Goal: Contribute content: Contribute content

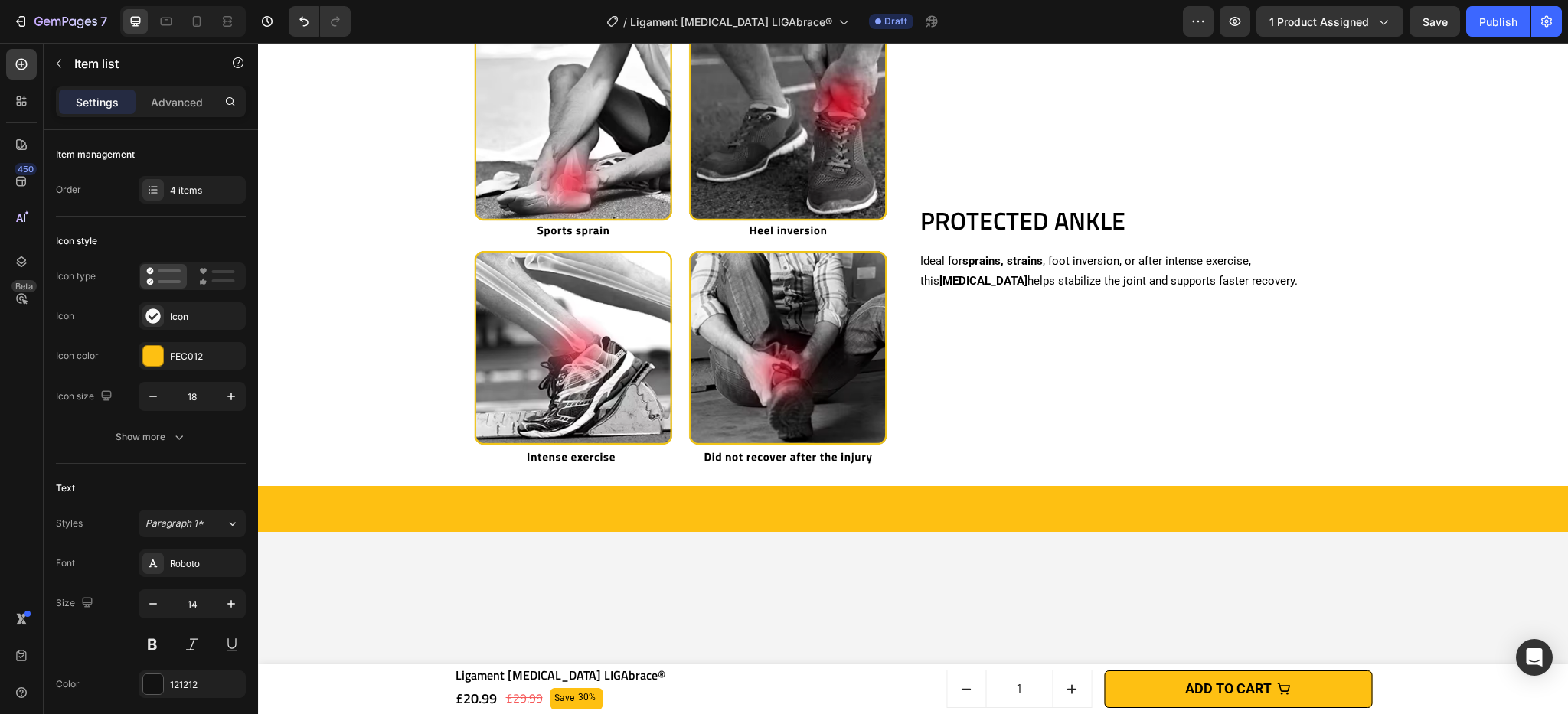
scroll to position [1441, 0]
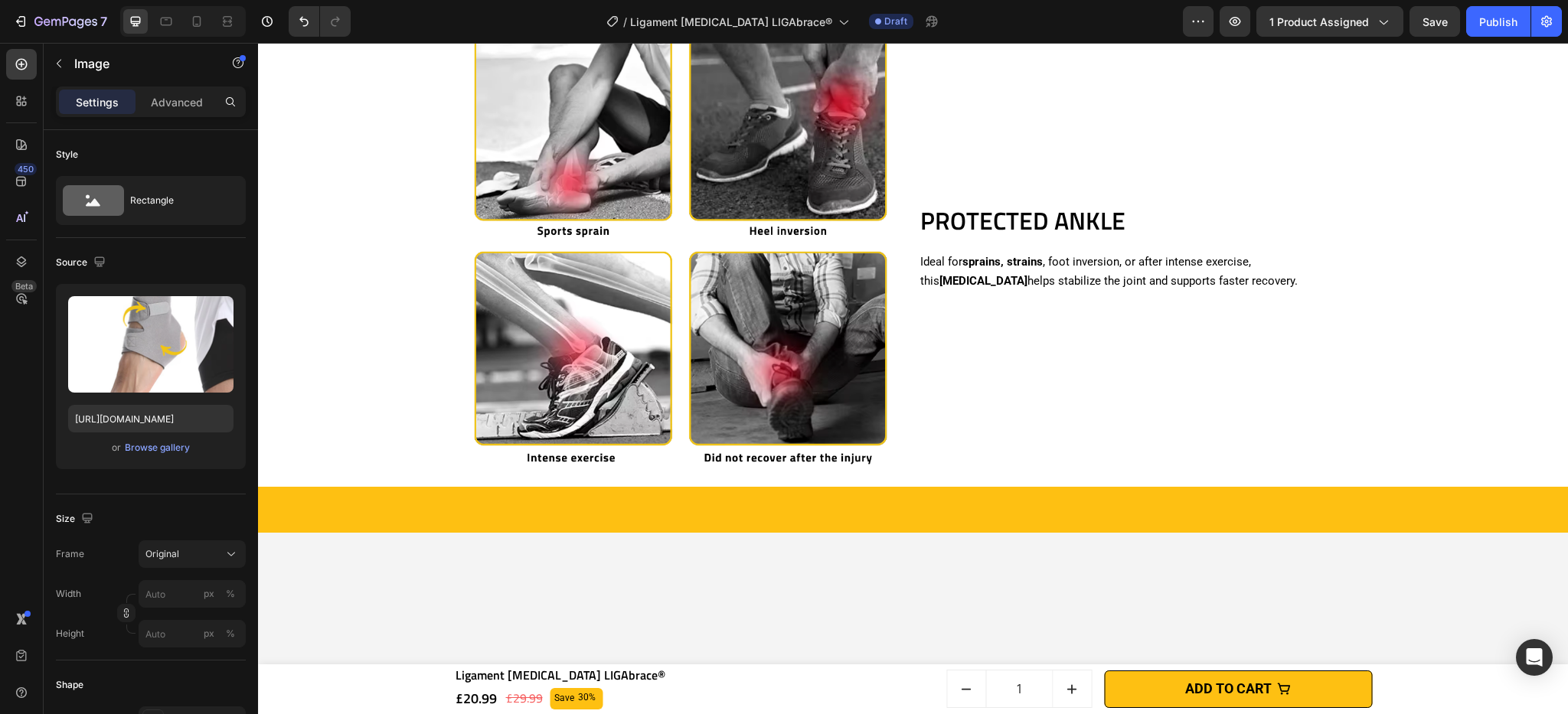
scroll to position [1225, 0]
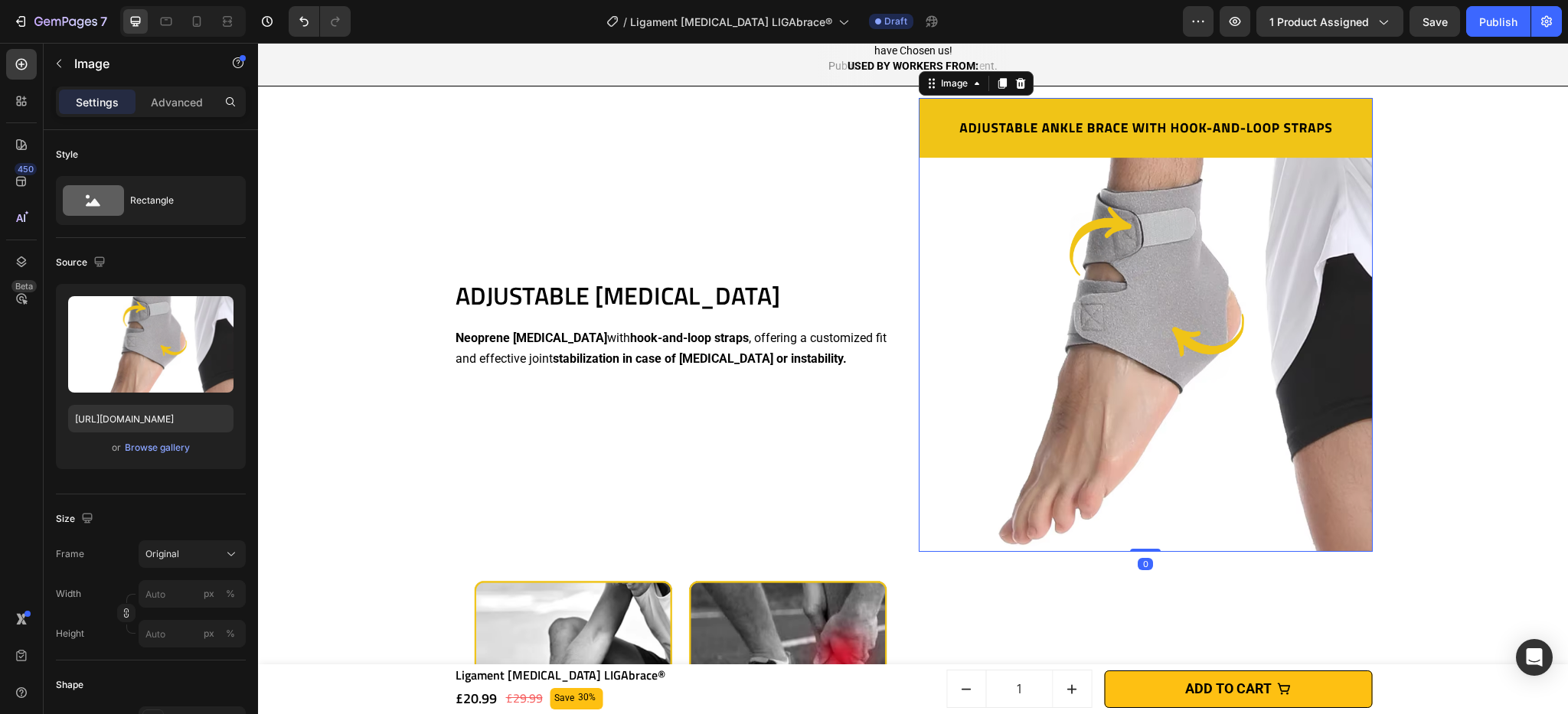
click at [1072, 331] on img at bounding box center [1146, 325] width 454 height 454
click at [176, 448] on div "Browse gallery" at bounding box center [157, 448] width 65 height 14
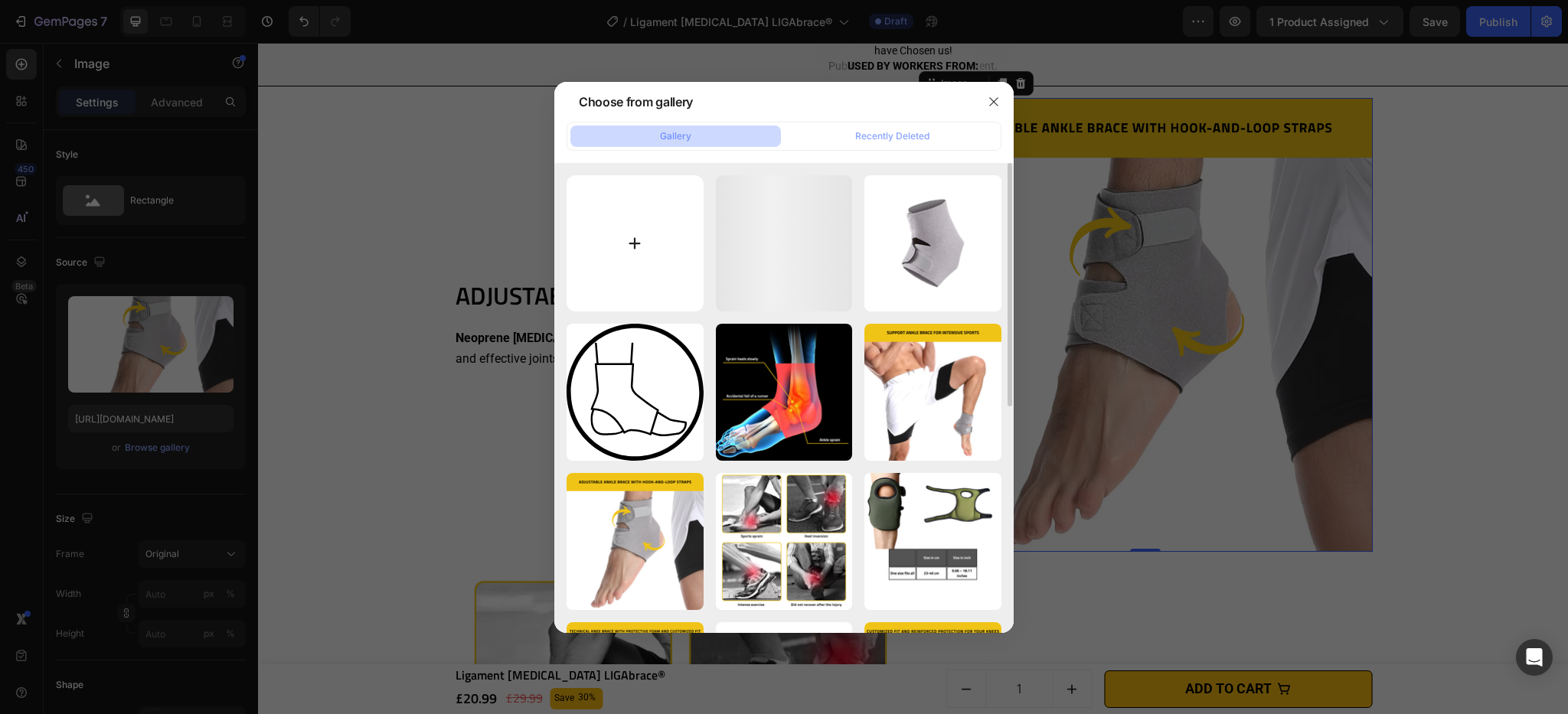
click at [622, 289] on input "file" at bounding box center [635, 243] width 137 height 137
type input "C:\fakepath\Chevillère Ligamentaire LIGAbrace®.png"
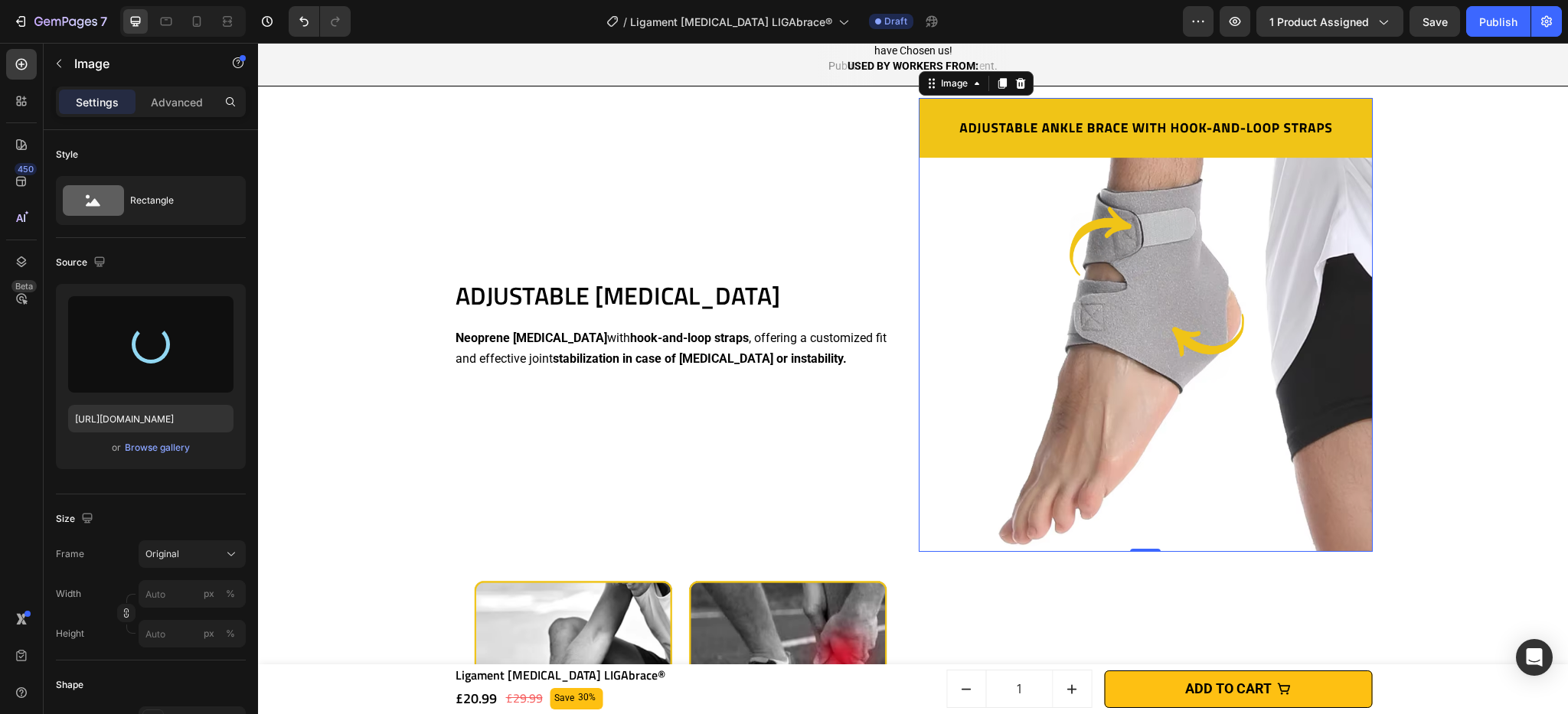
type input "[URL][DOMAIN_NAME]"
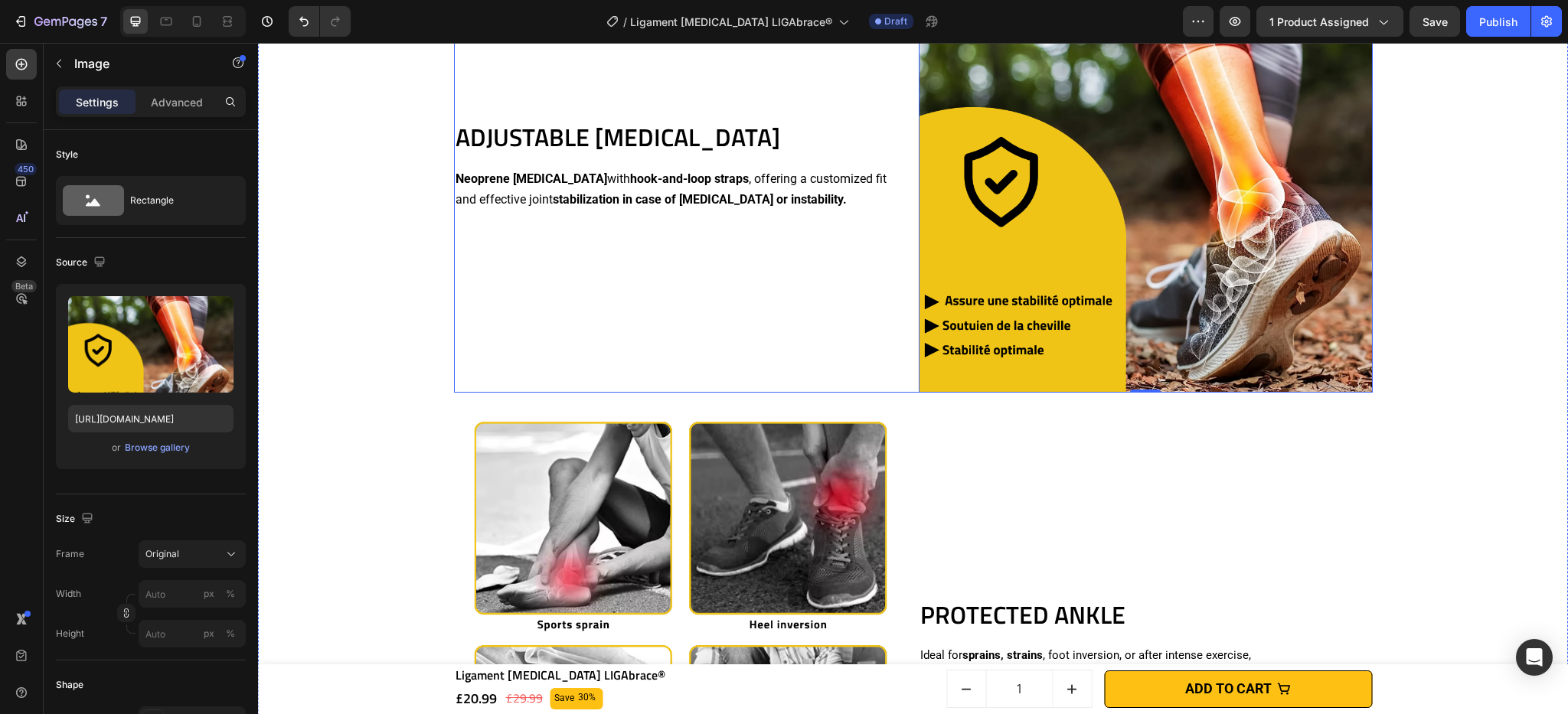
scroll to position [1440, 0]
click at [1021, 172] on img at bounding box center [1146, 167] width 454 height 454
click at [175, 452] on div "Browse gallery" at bounding box center [157, 448] width 65 height 14
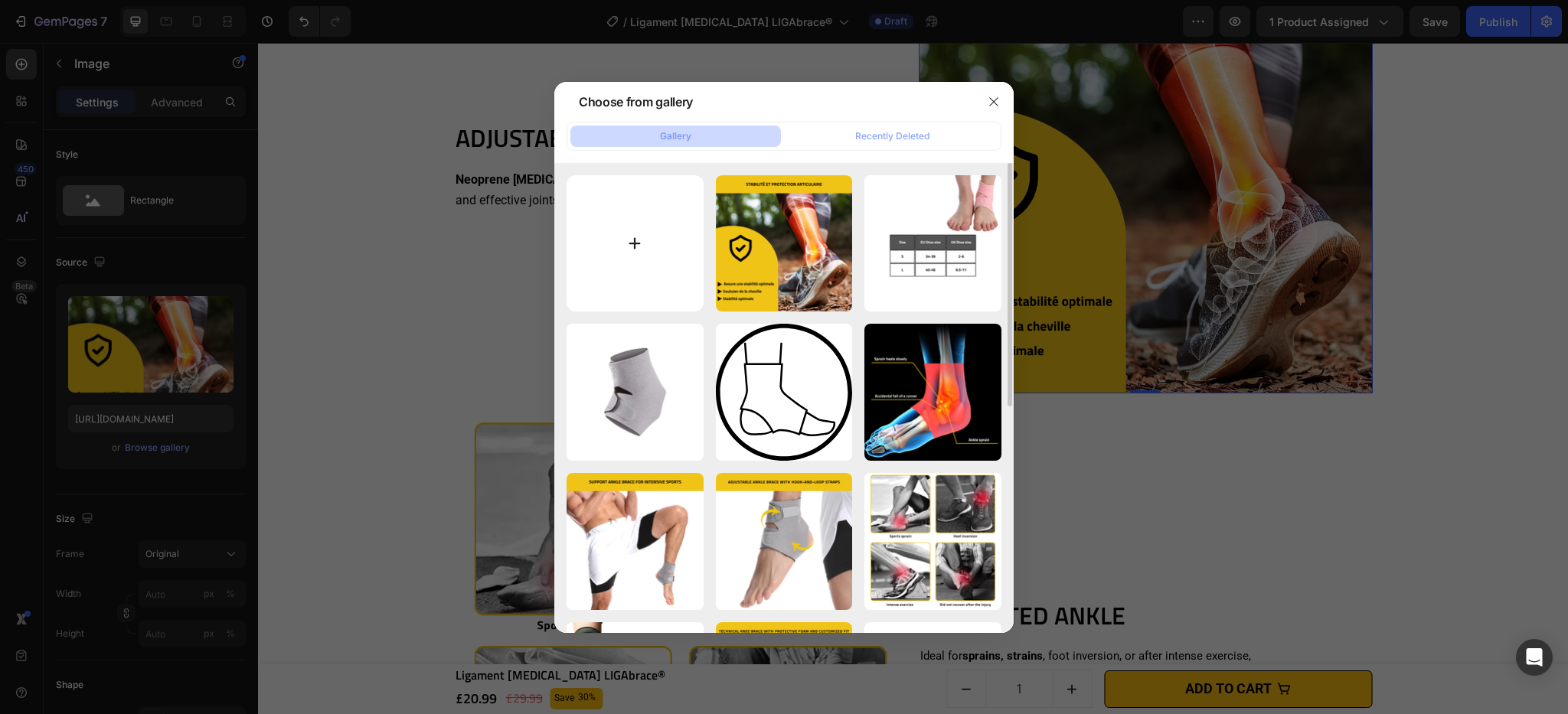
click at [608, 271] on input "file" at bounding box center [635, 243] width 137 height 137
type input "C:\fakepath\Ligament [MEDICAL_DATA] LIGAbrace® (3).png"
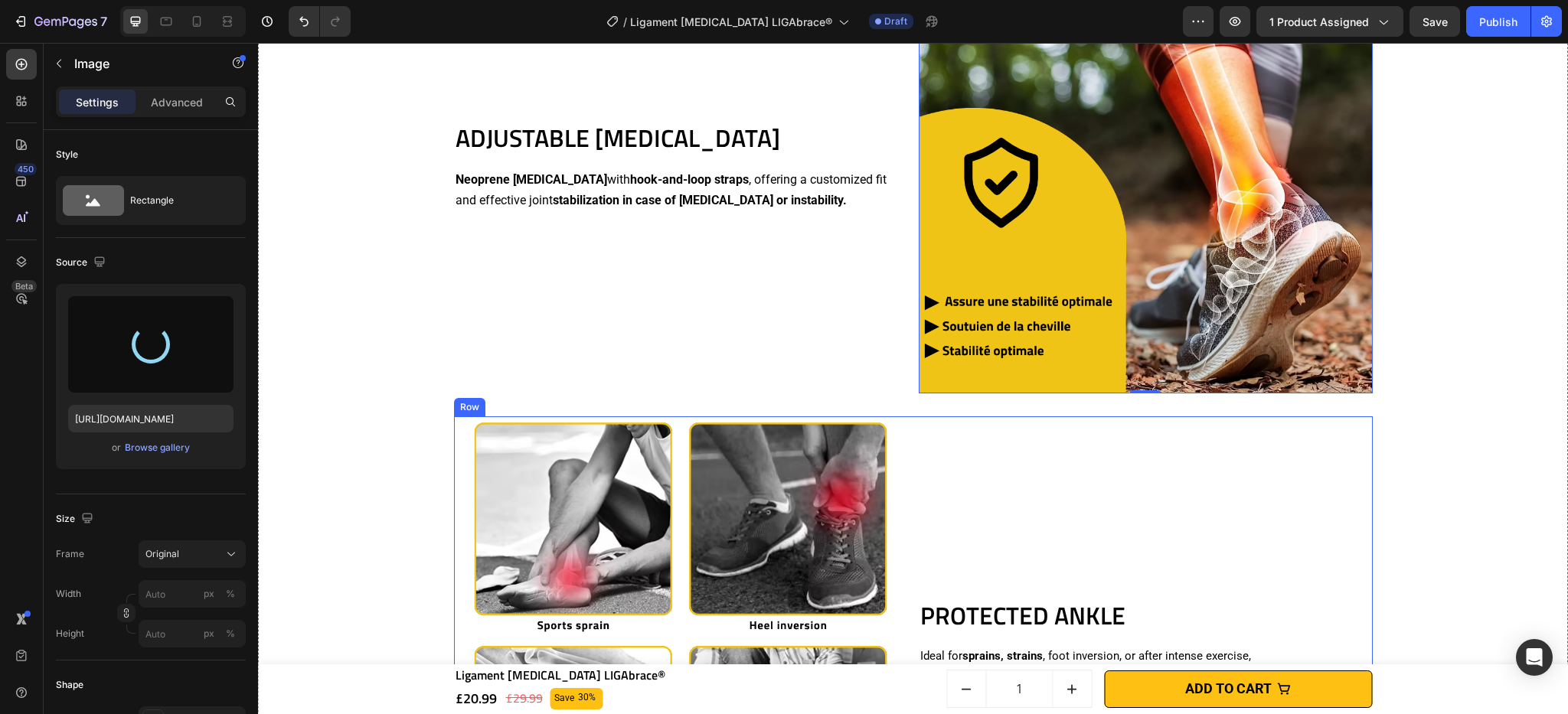
type input "[URL][DOMAIN_NAME]"
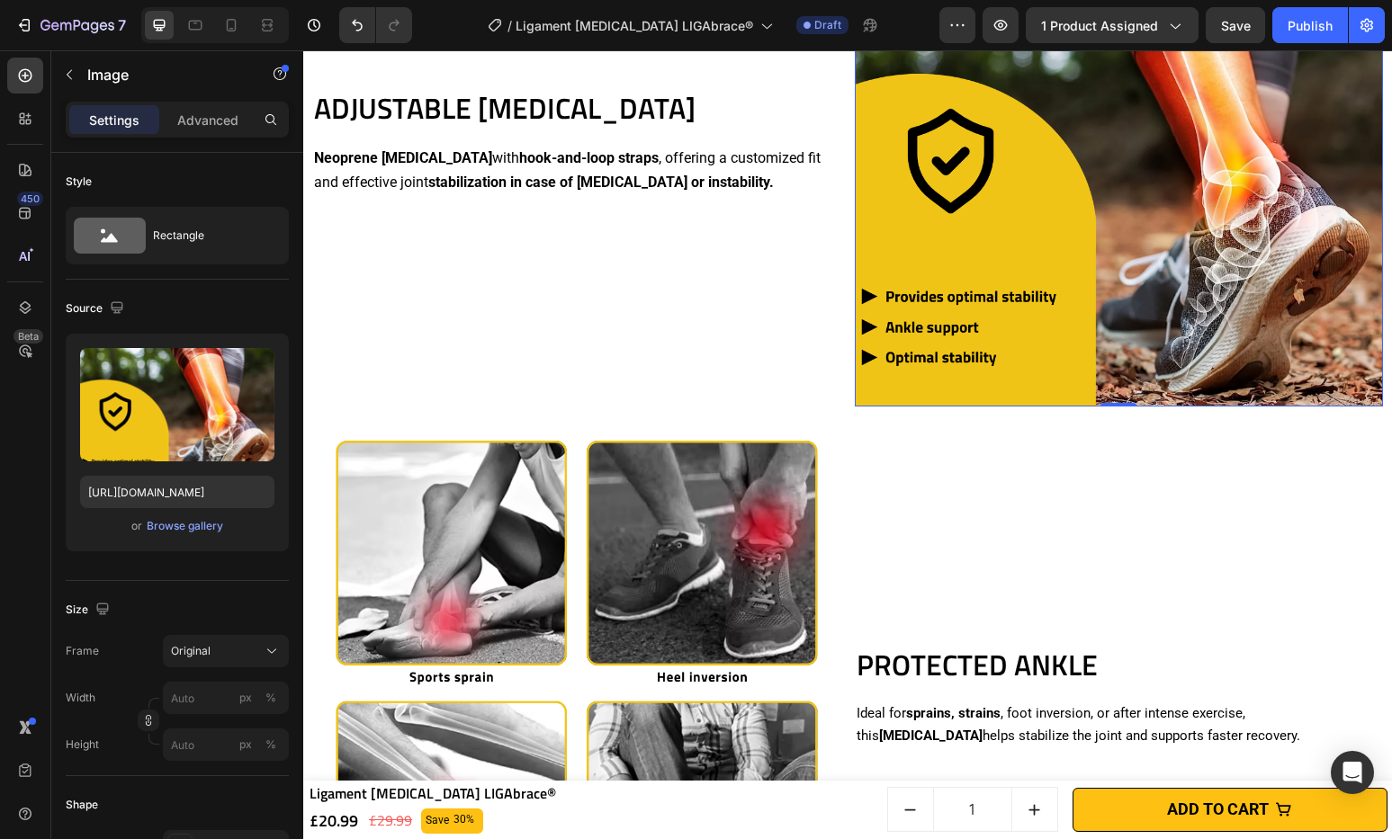
scroll to position [1892, 0]
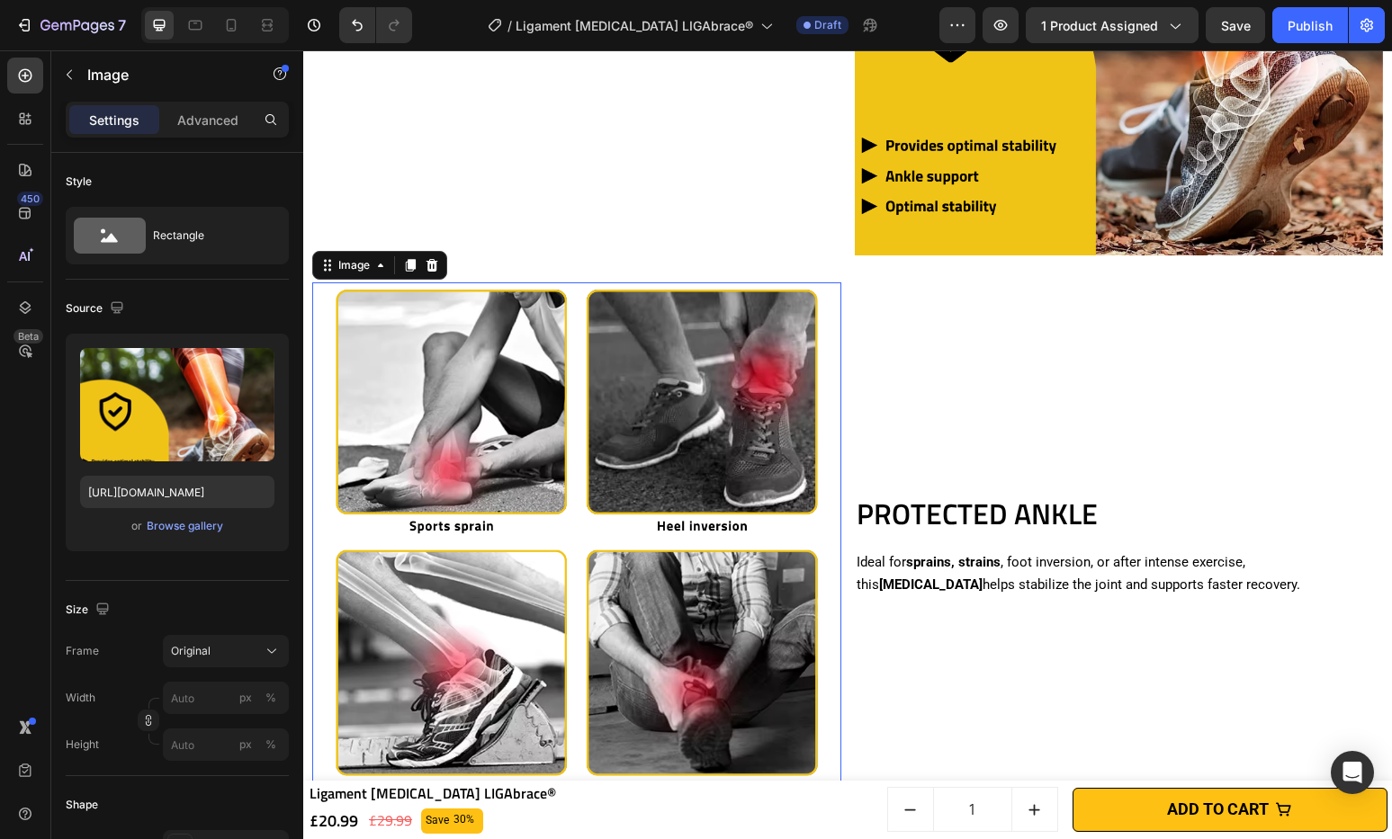
click at [540, 368] on img at bounding box center [576, 547] width 529 height 529
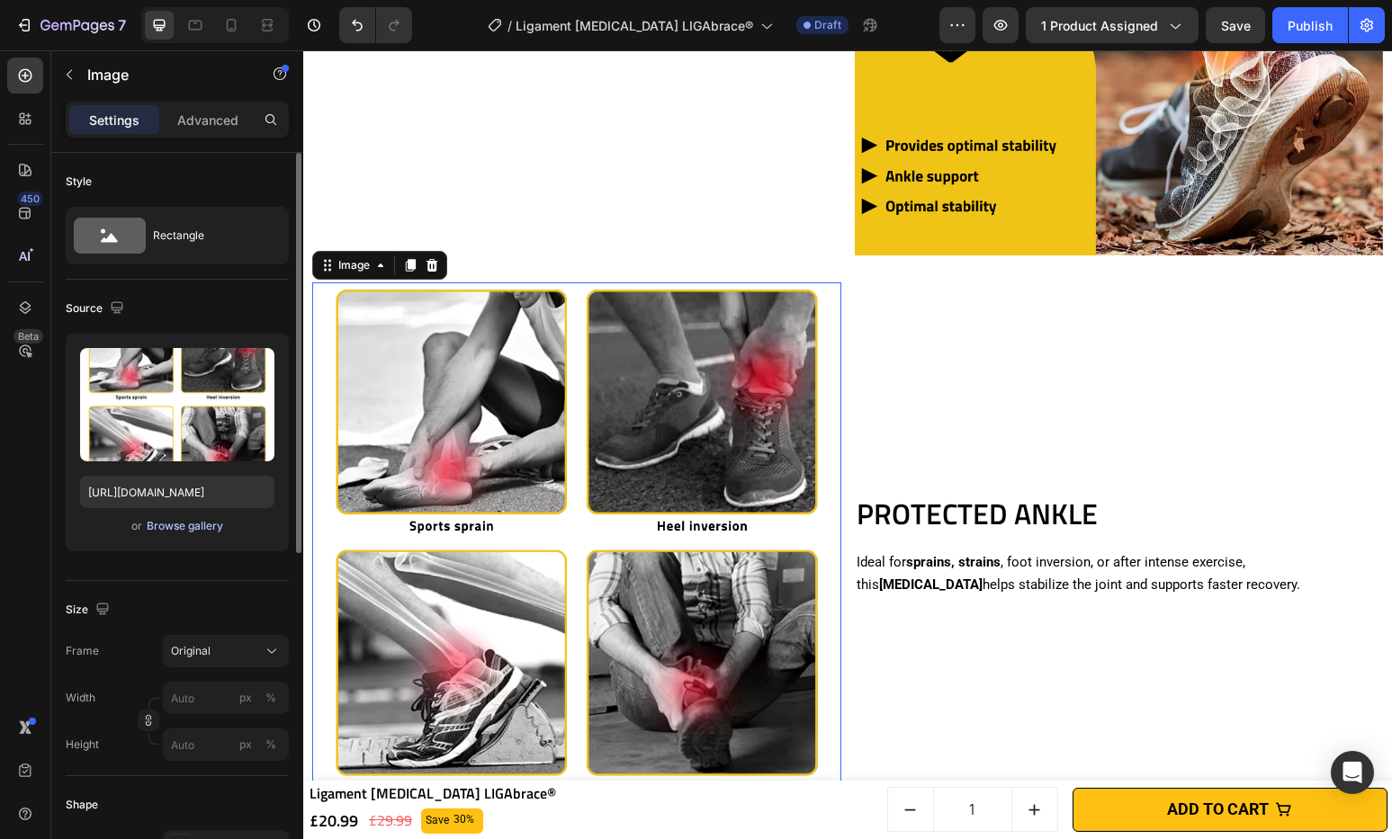
click at [194, 523] on div "Browse gallery" at bounding box center [185, 526] width 76 height 16
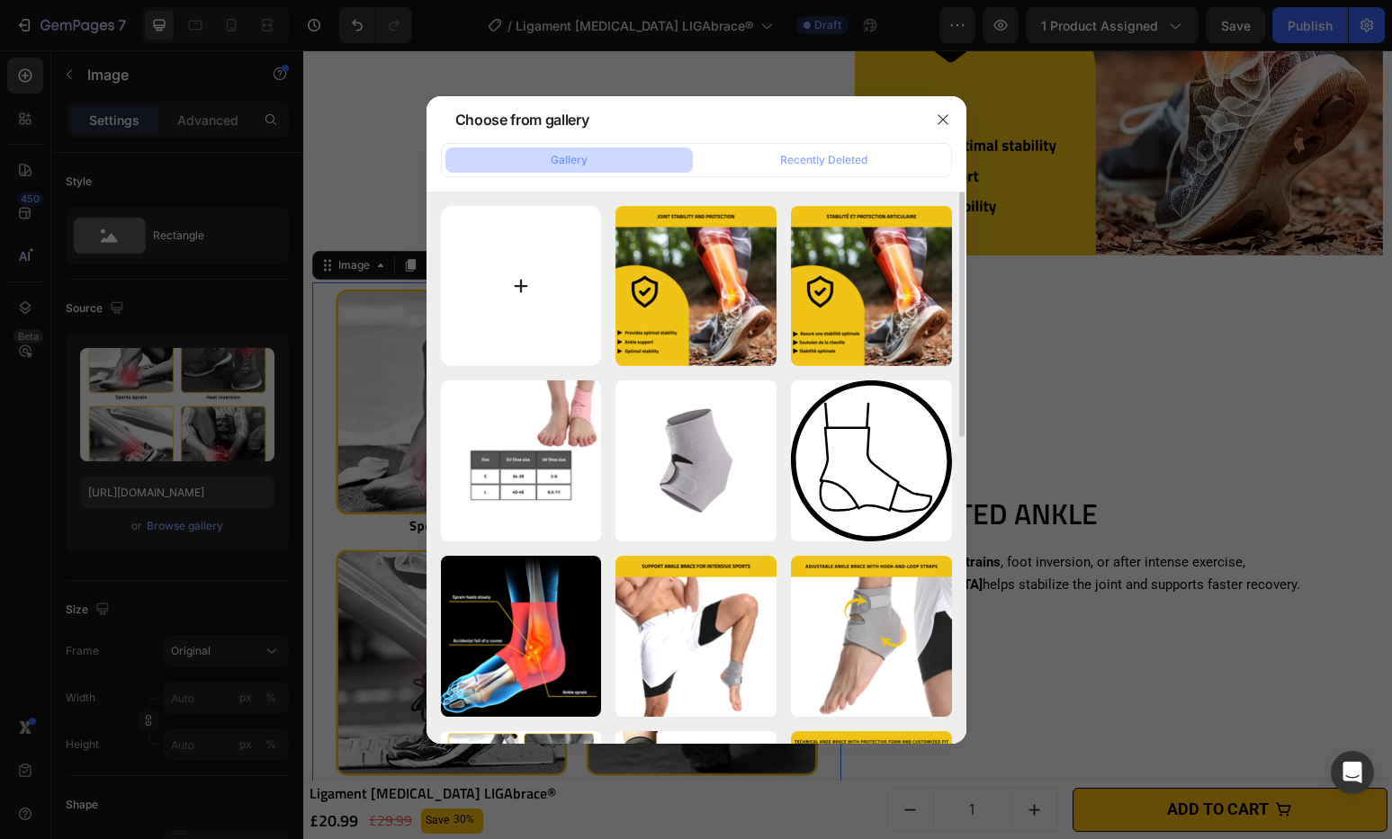
click at [502, 301] on input "file" at bounding box center [521, 286] width 161 height 161
type input "C:\fakepath\Ligament [MEDICAL_DATA] LIGAbrace® (2).png"
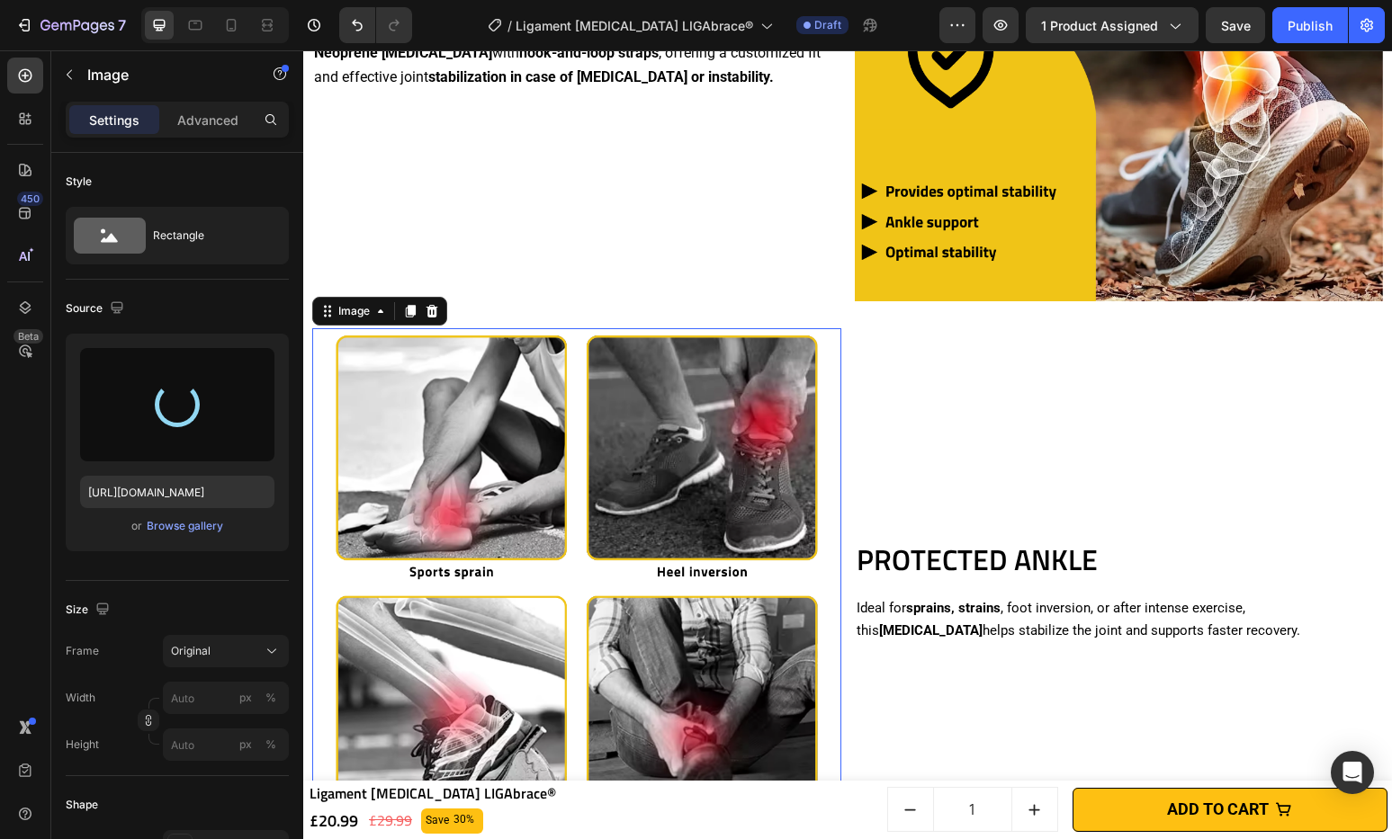
scroll to position [1845, 0]
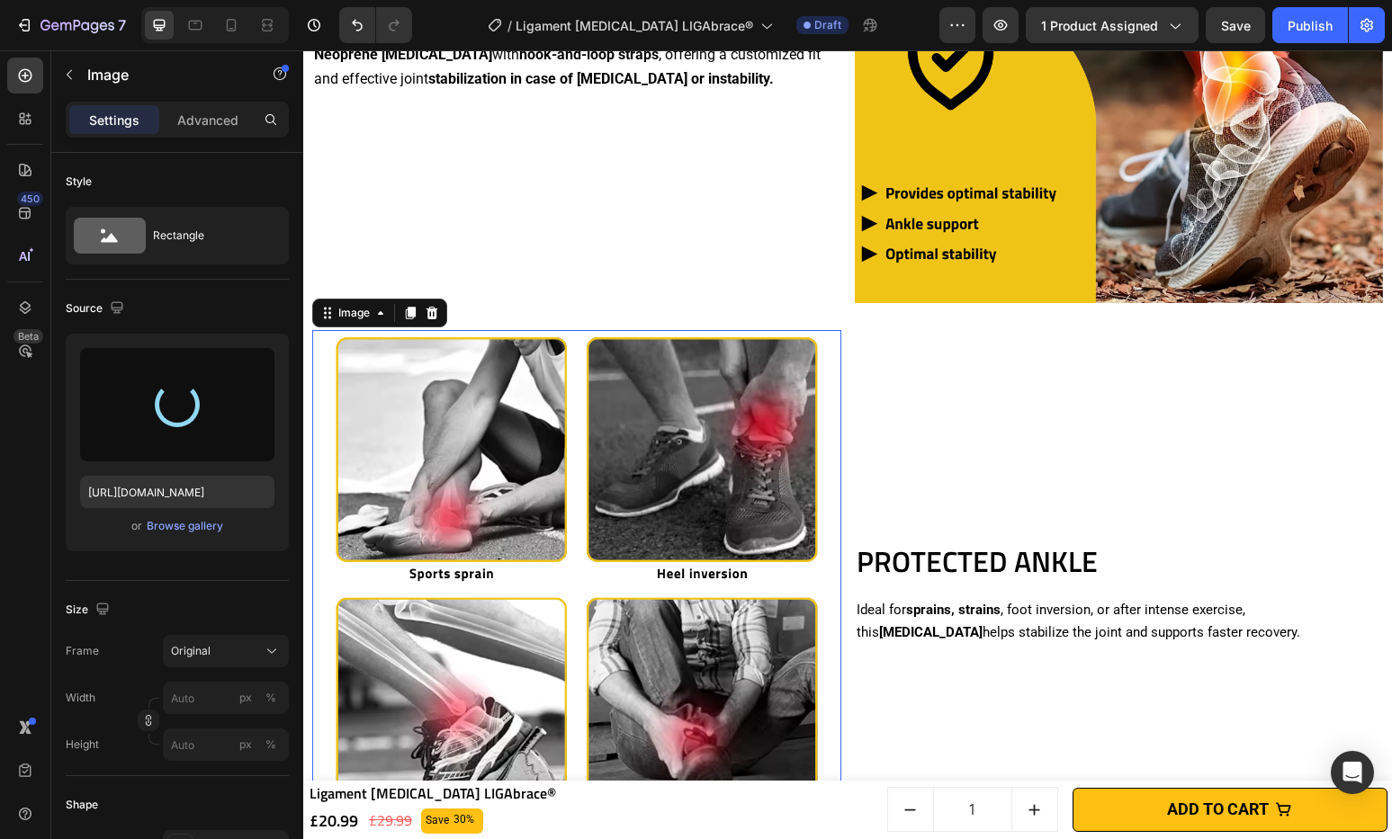
type input "[URL][DOMAIN_NAME]"
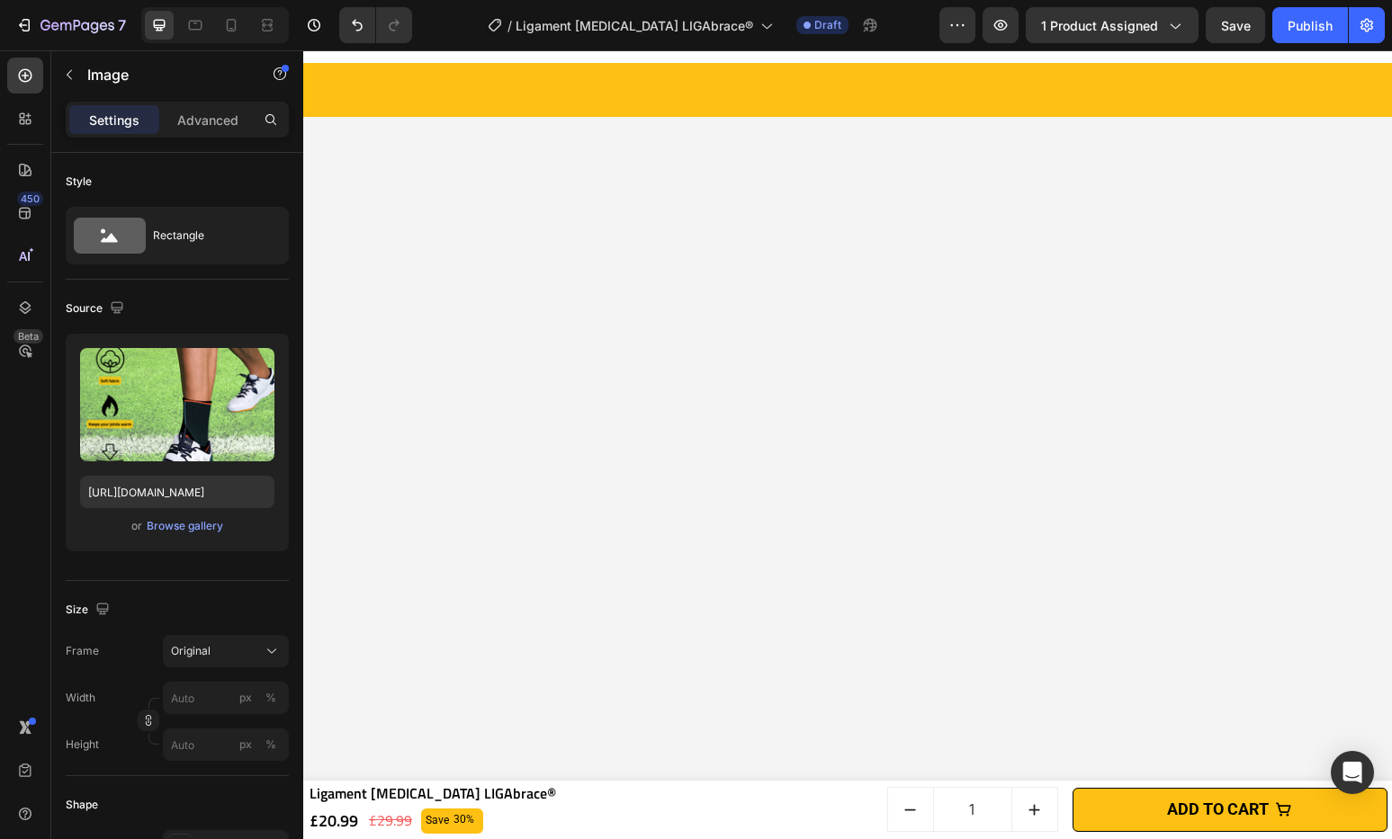
scroll to position [2857, 0]
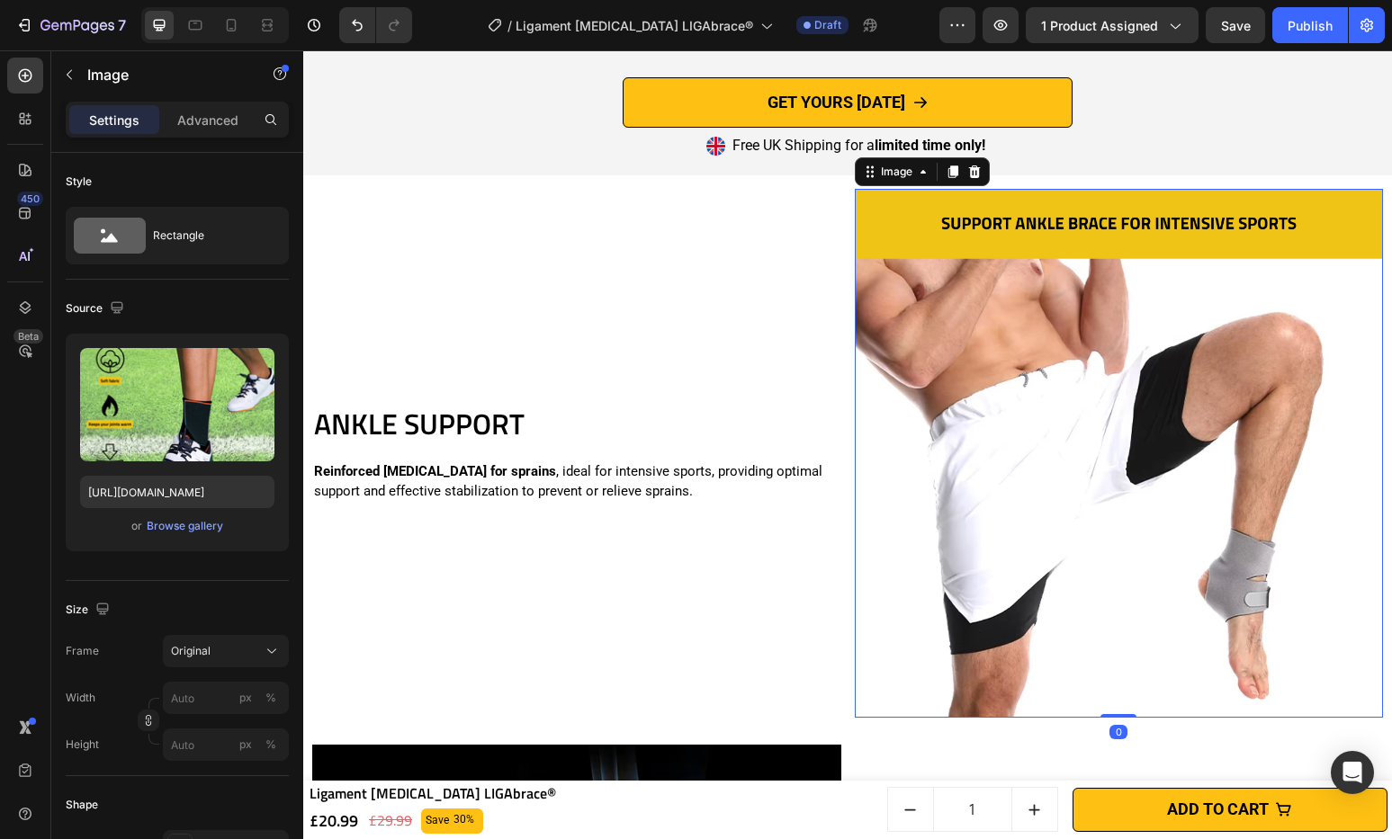
click at [996, 422] on img at bounding box center [1119, 453] width 529 height 529
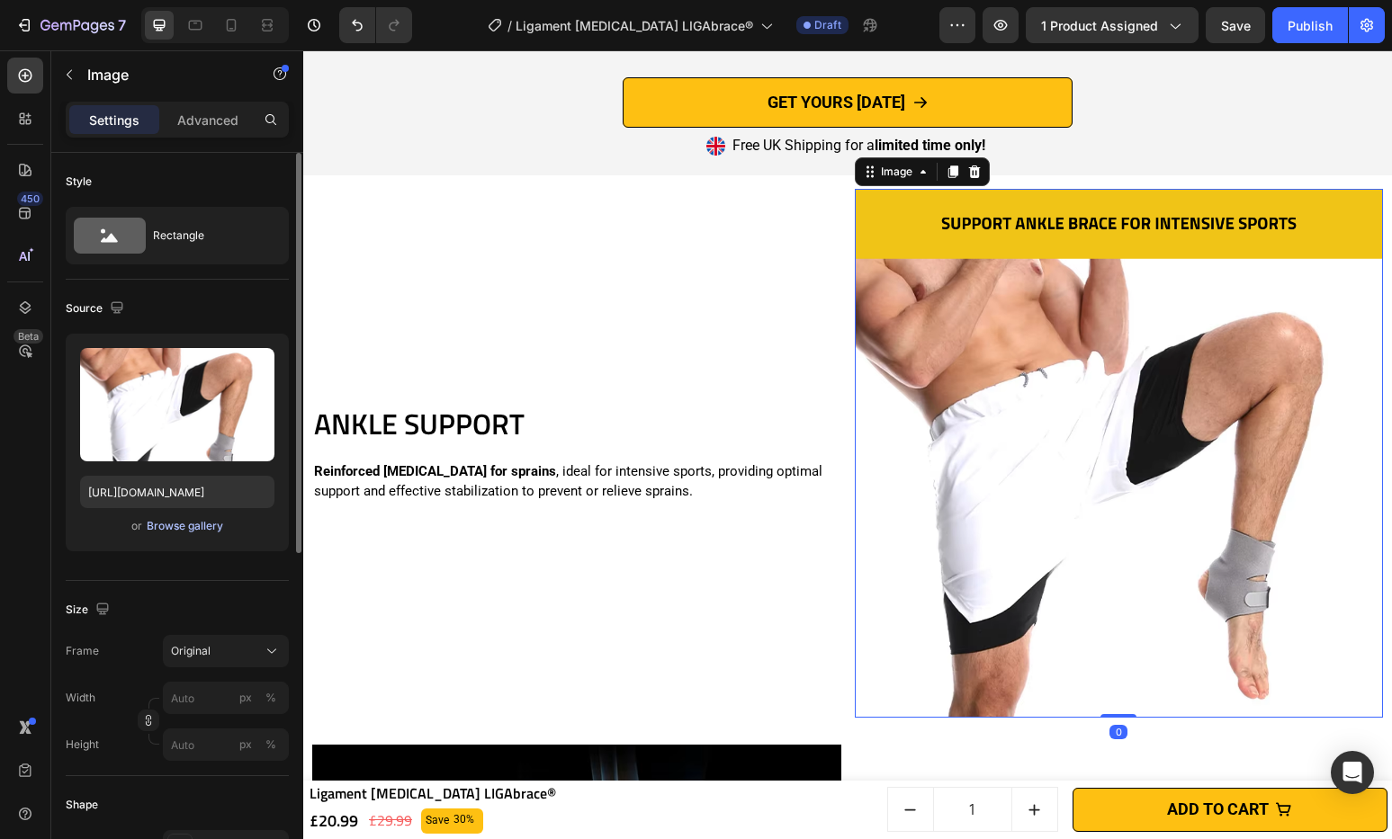
click at [203, 525] on div "Browse gallery" at bounding box center [185, 526] width 76 height 16
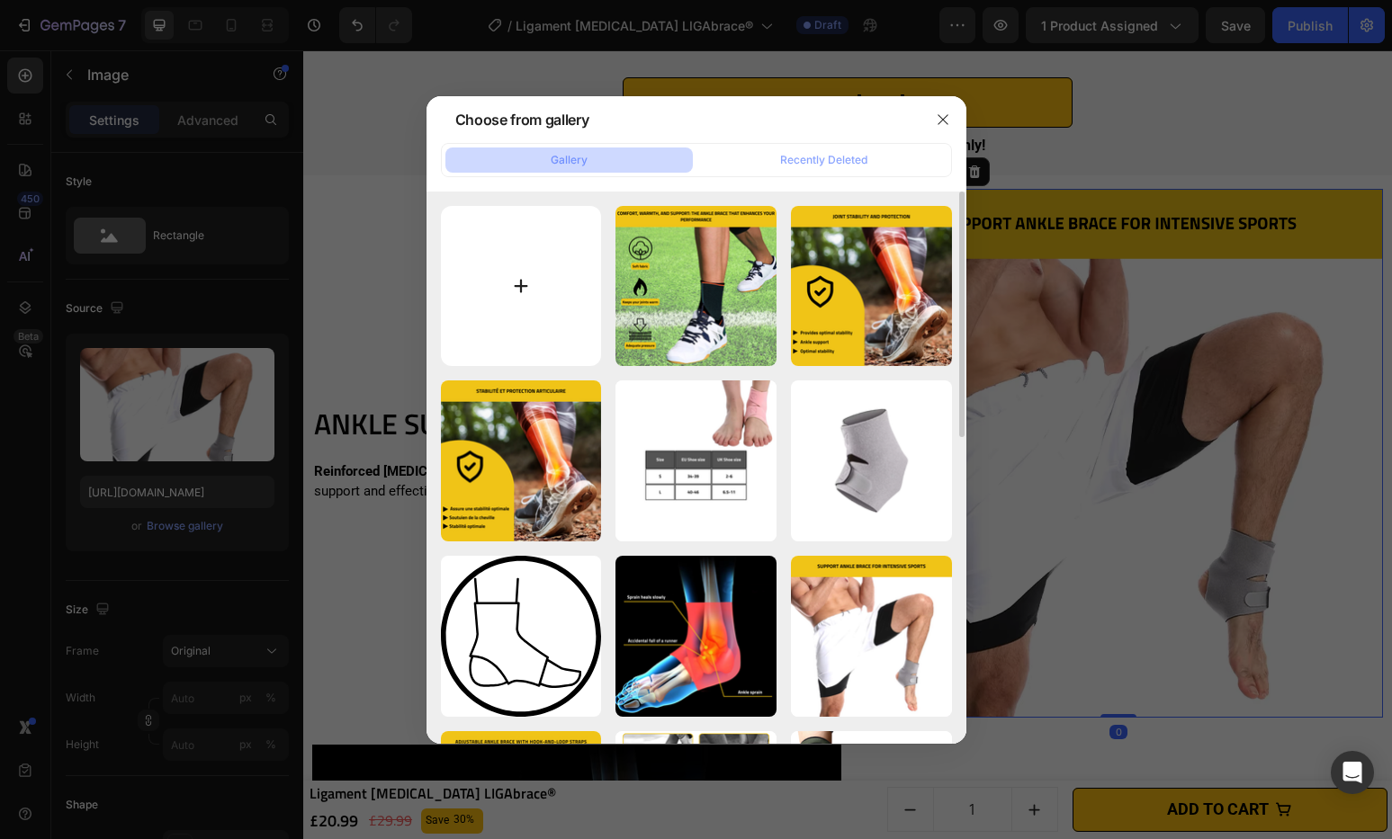
click at [539, 292] on input "file" at bounding box center [521, 286] width 161 height 161
type input "C:\fakepath\Ligament [MEDICAL_DATA] LIGAbrace®.png"
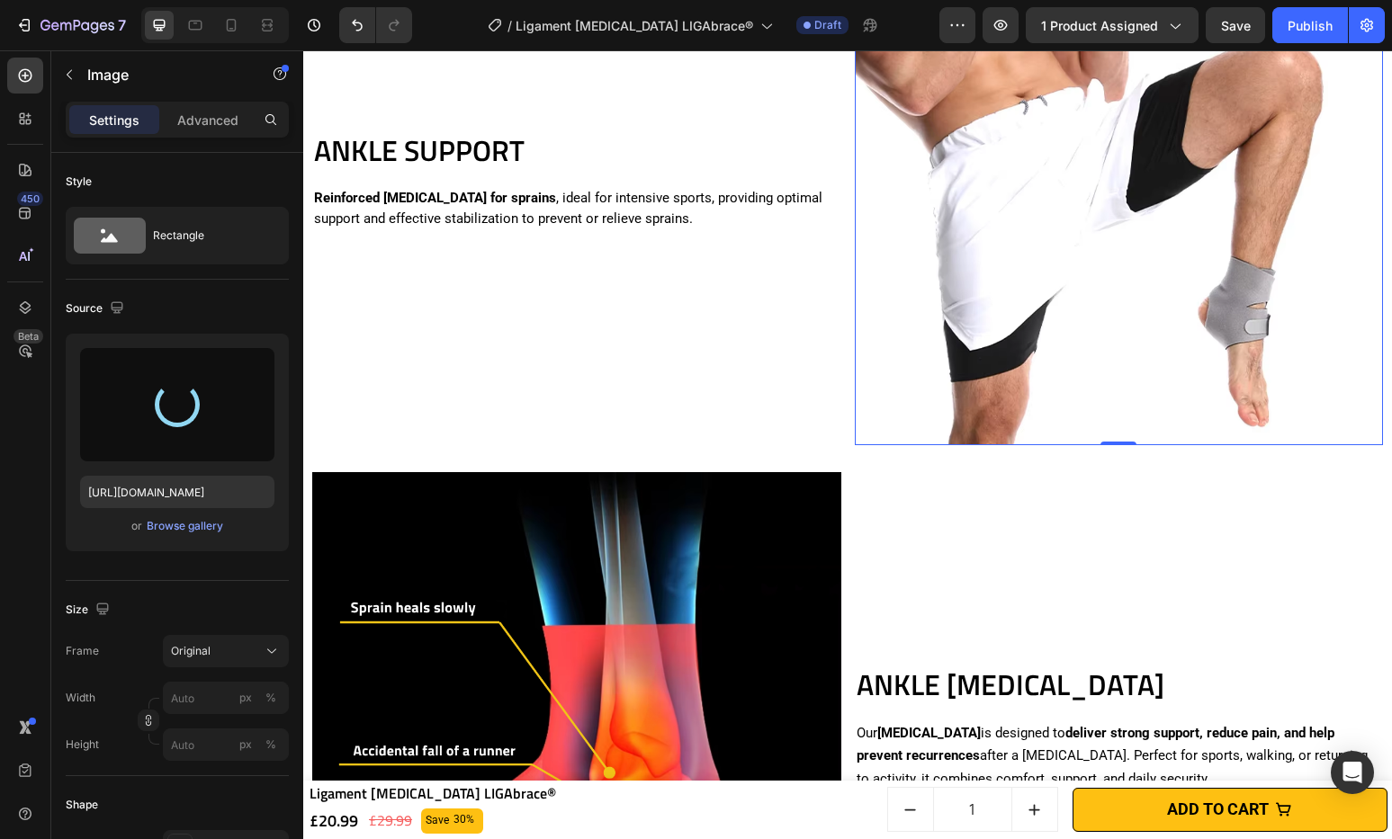
scroll to position [3212, 0]
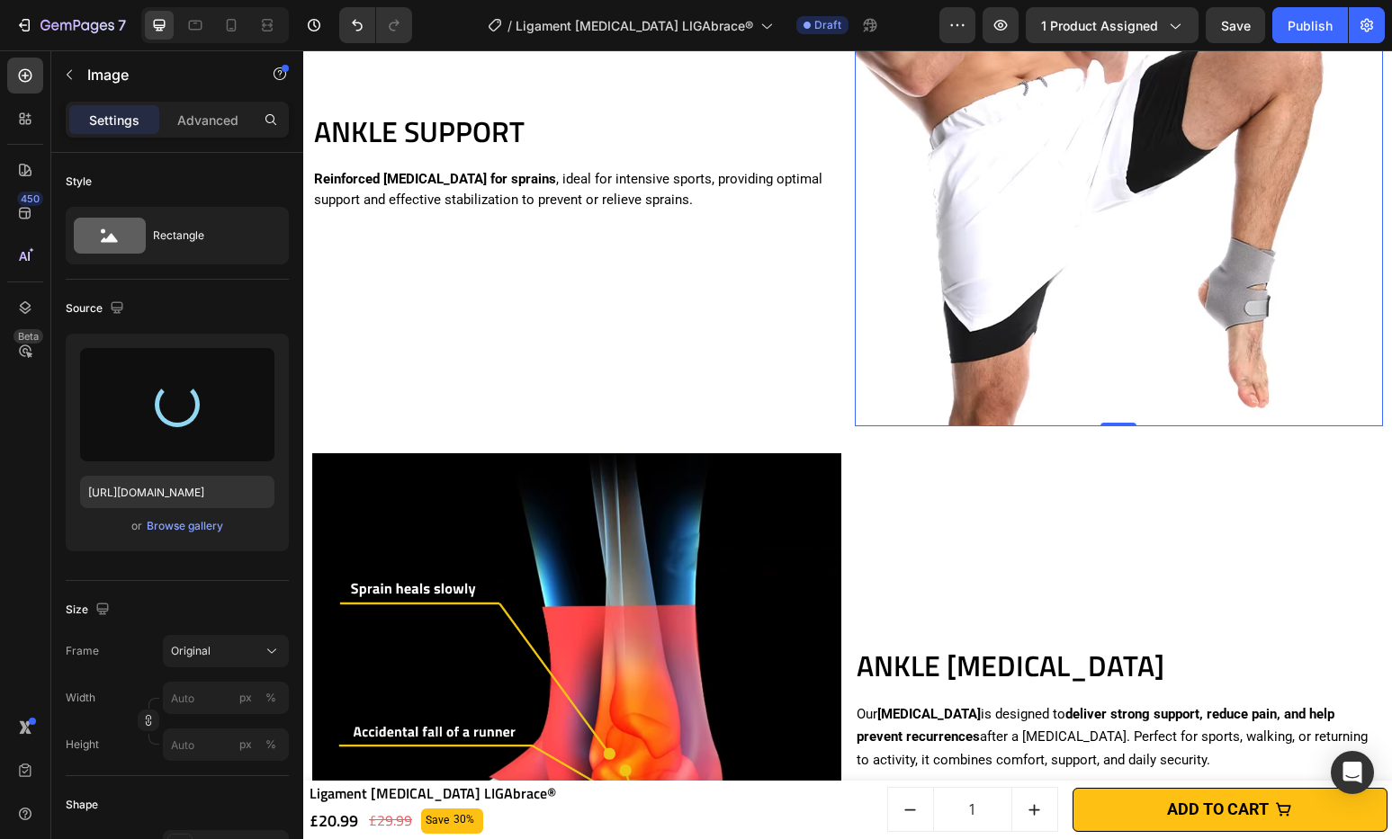
type input "[URL][DOMAIN_NAME]"
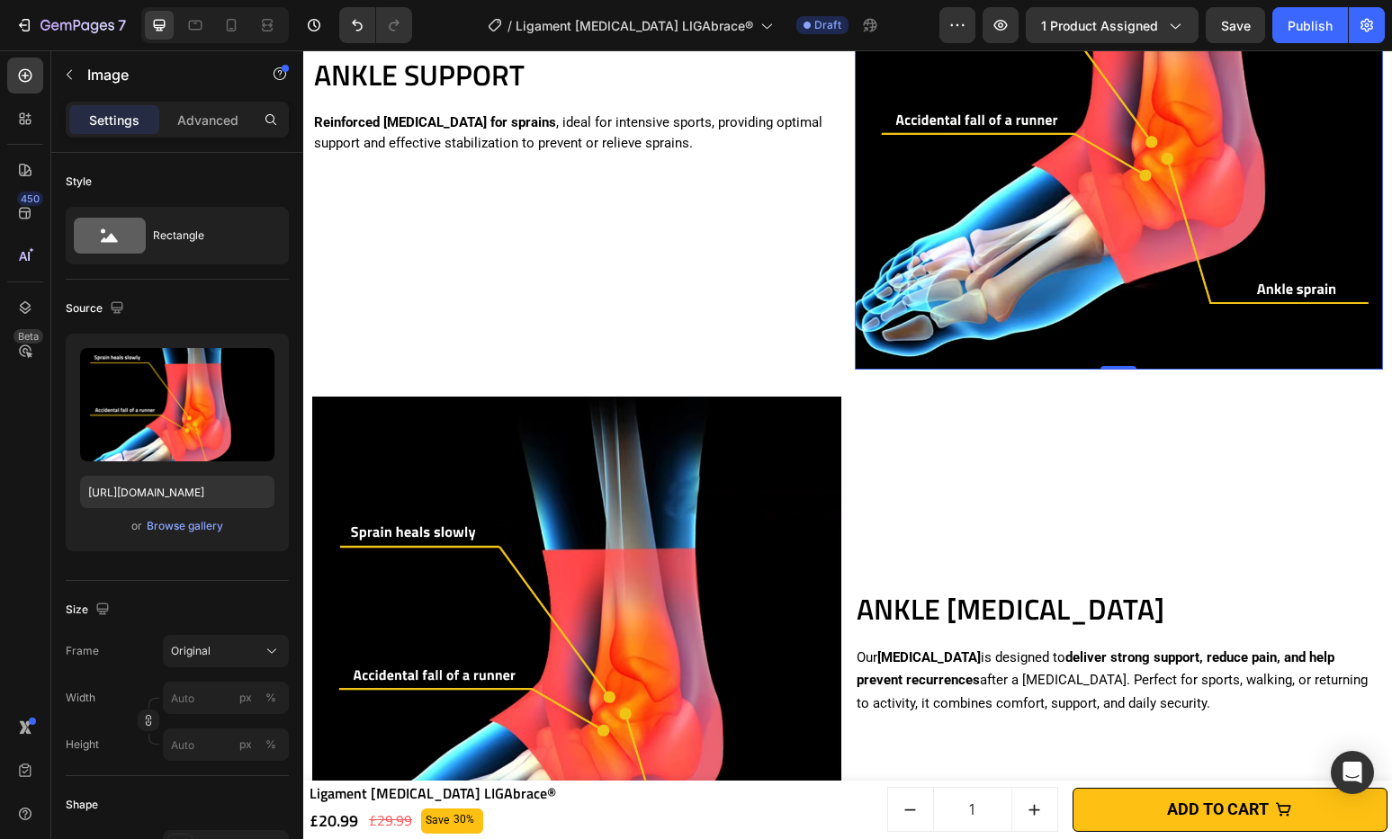
scroll to position [3391, 0]
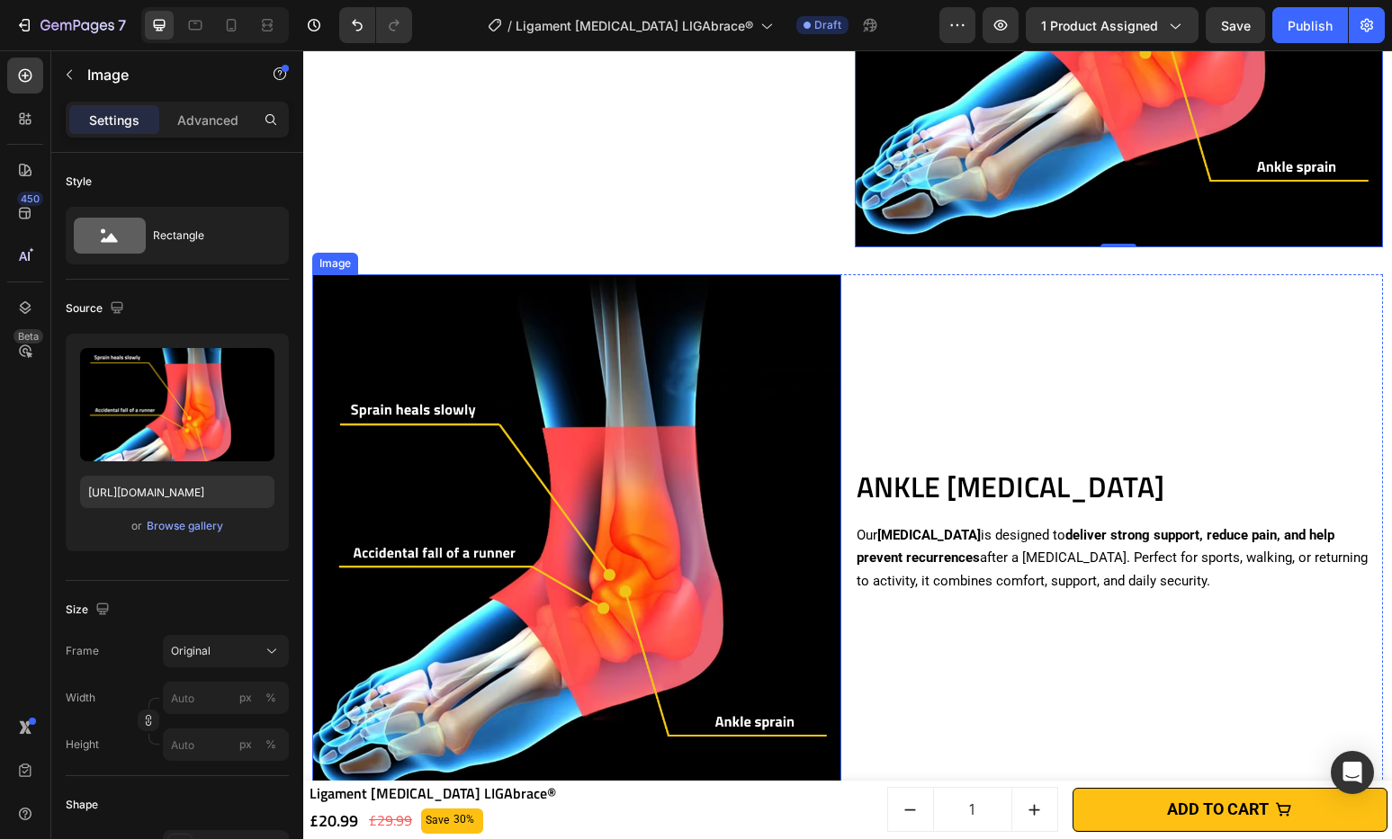
click at [639, 387] on img at bounding box center [576, 538] width 529 height 529
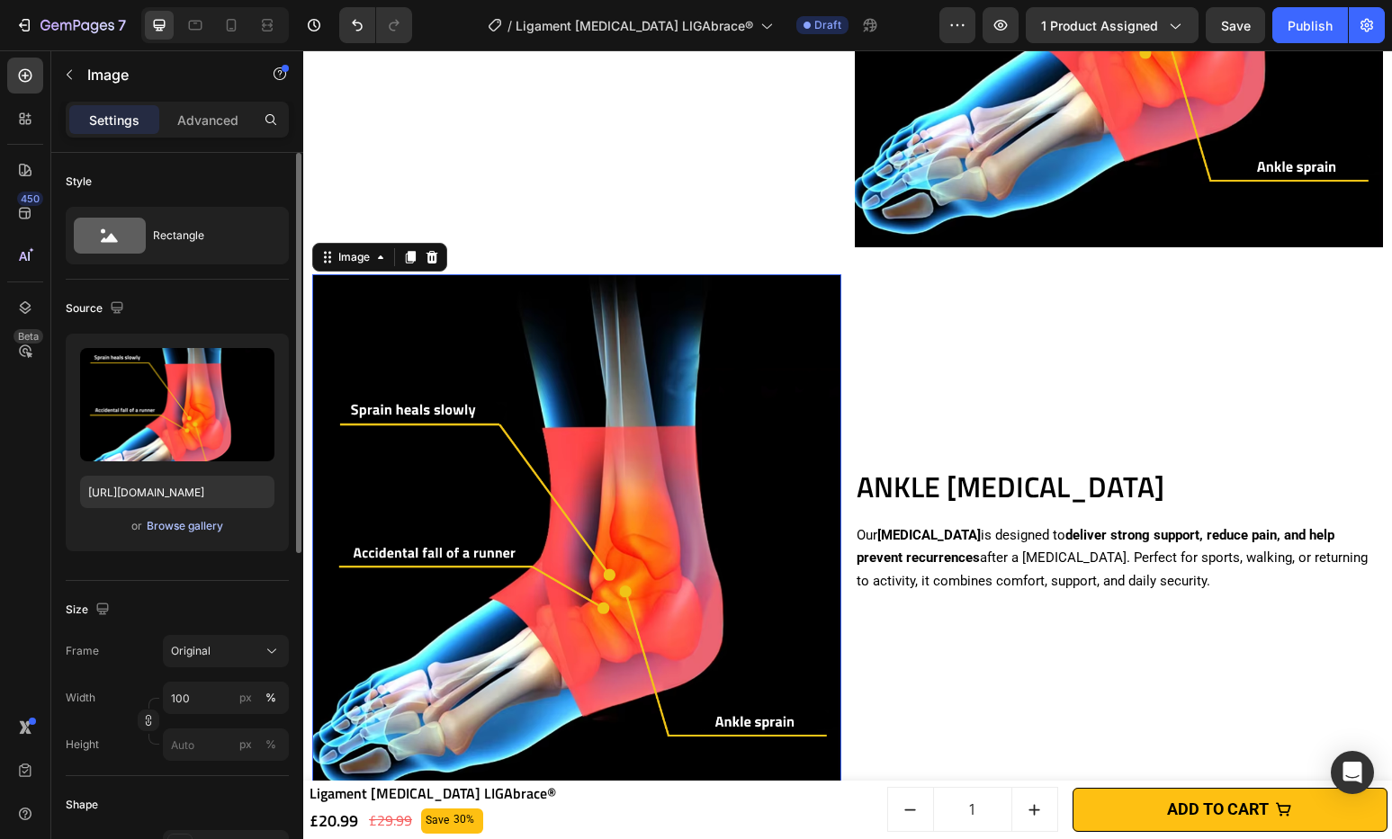
click at [188, 523] on div "Browse gallery" at bounding box center [185, 526] width 76 height 16
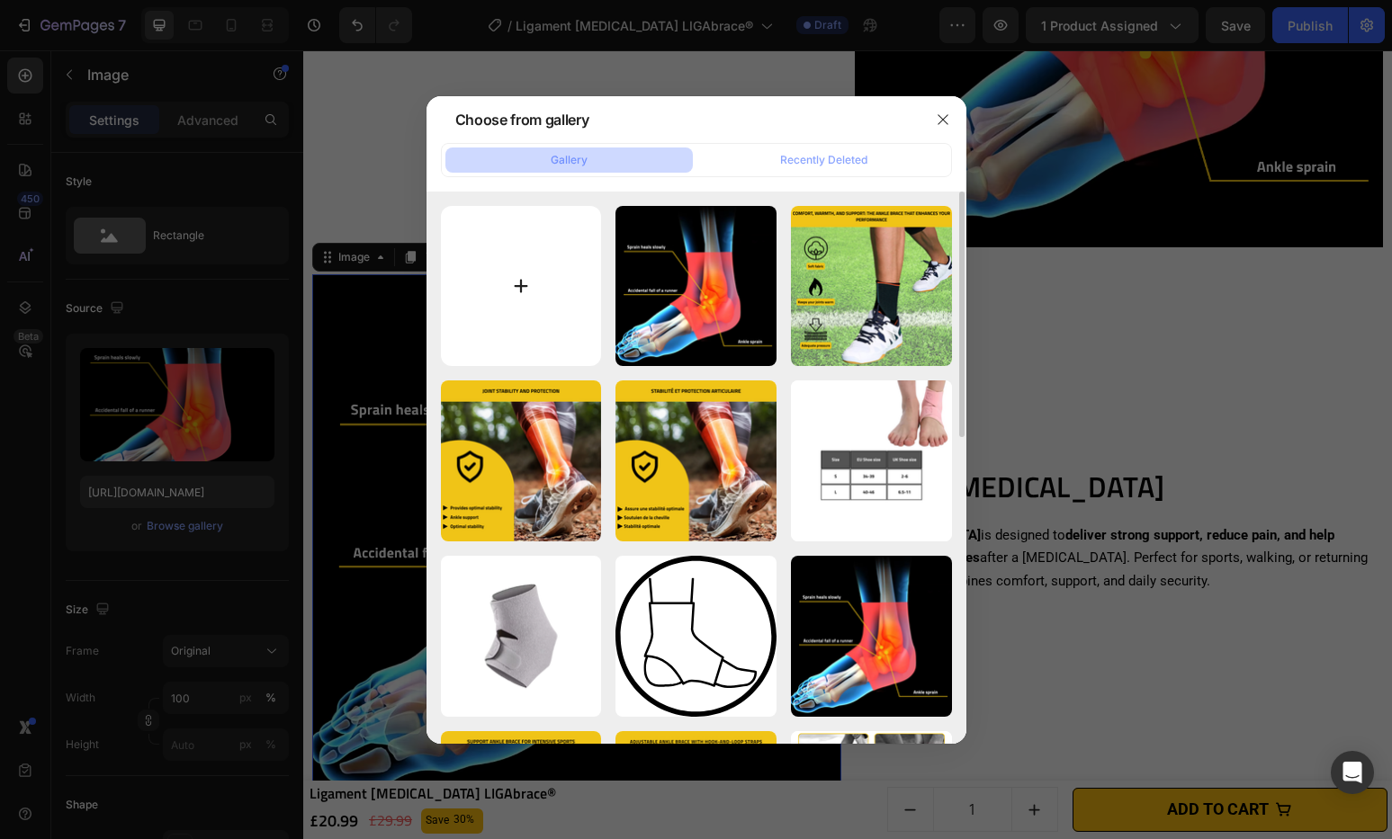
click at [585, 321] on input "file" at bounding box center [521, 286] width 161 height 161
type input "C:\fakepath\Ligament [MEDICAL_DATA] LIGAbrace® (4).png"
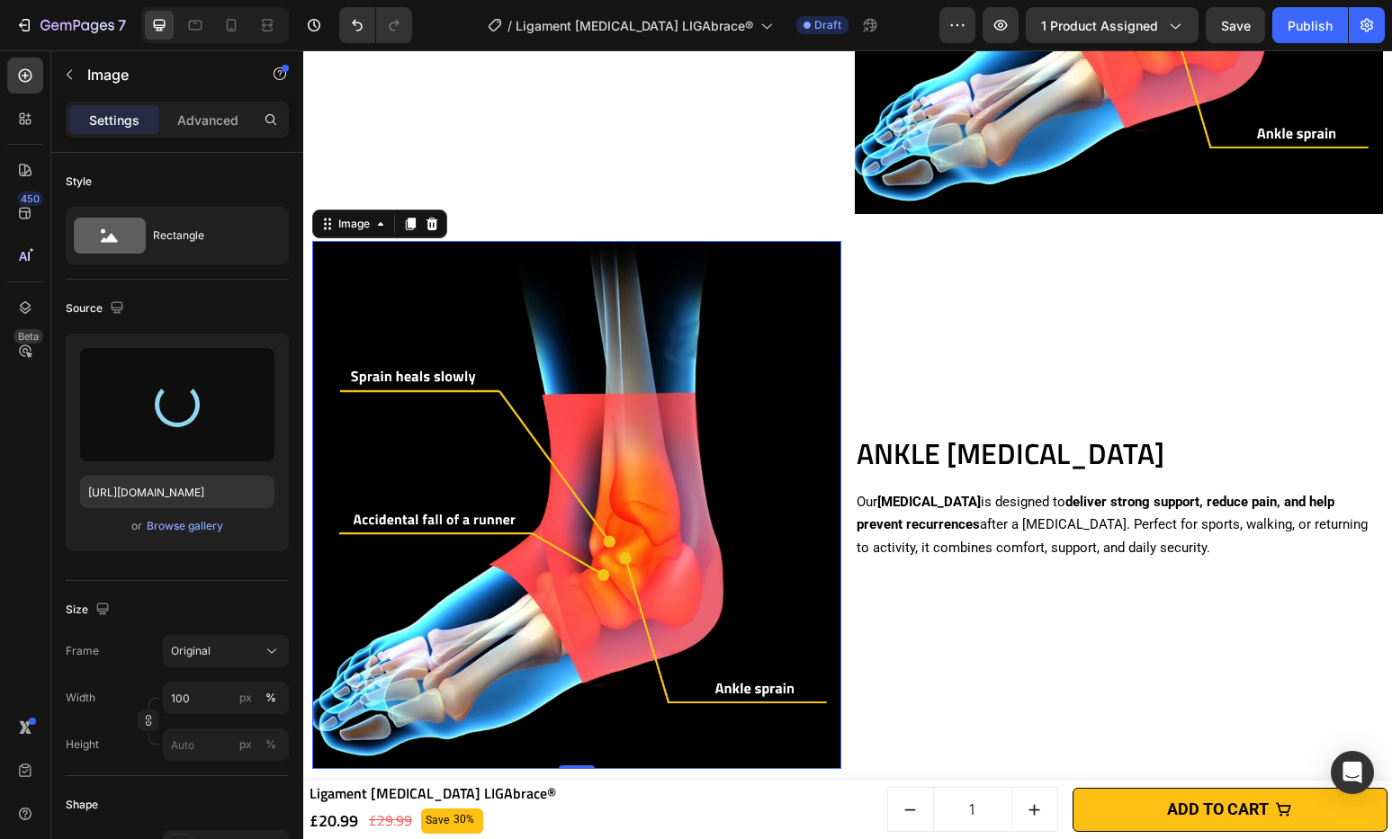
scroll to position [3686, 0]
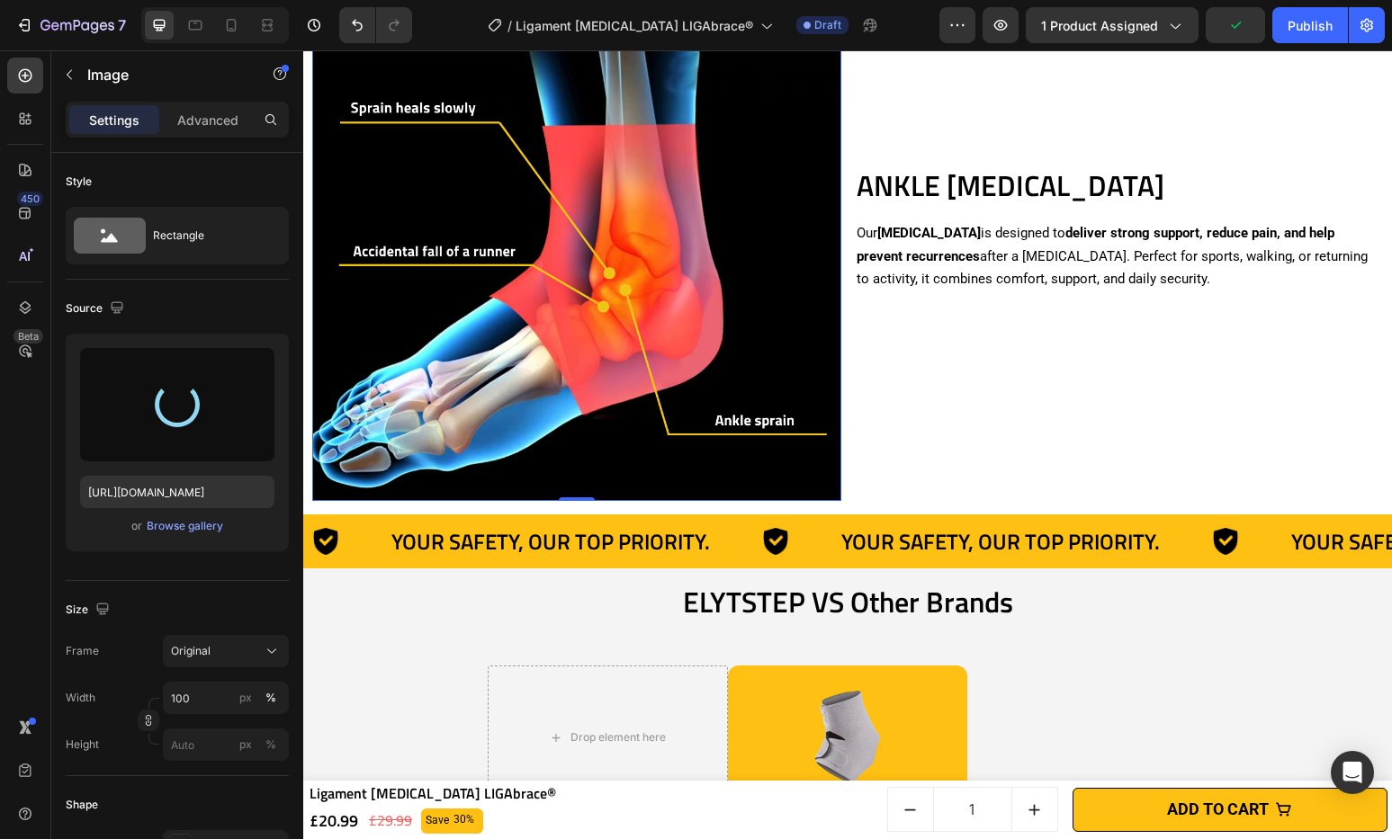
type input "[URL][DOMAIN_NAME]"
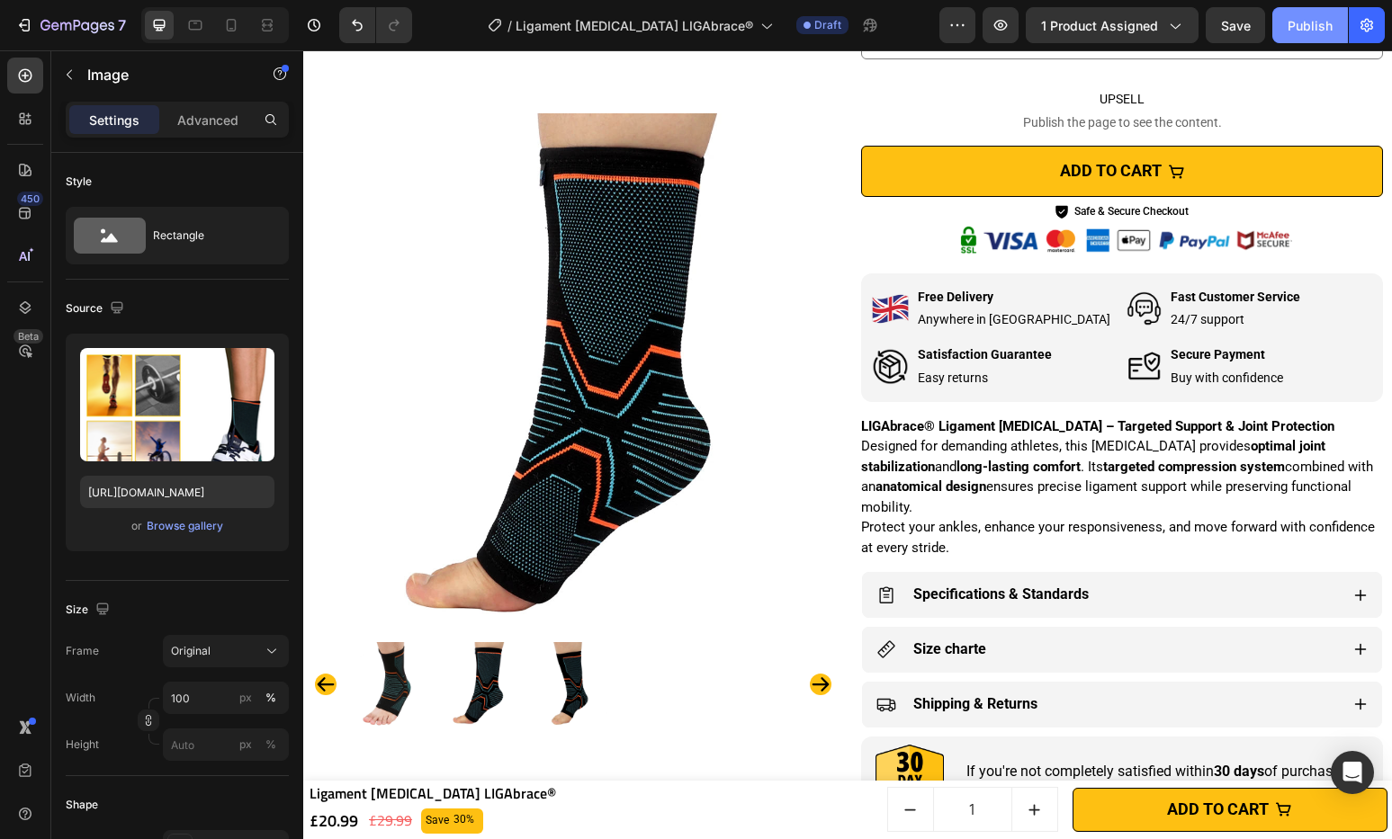
scroll to position [943, 0]
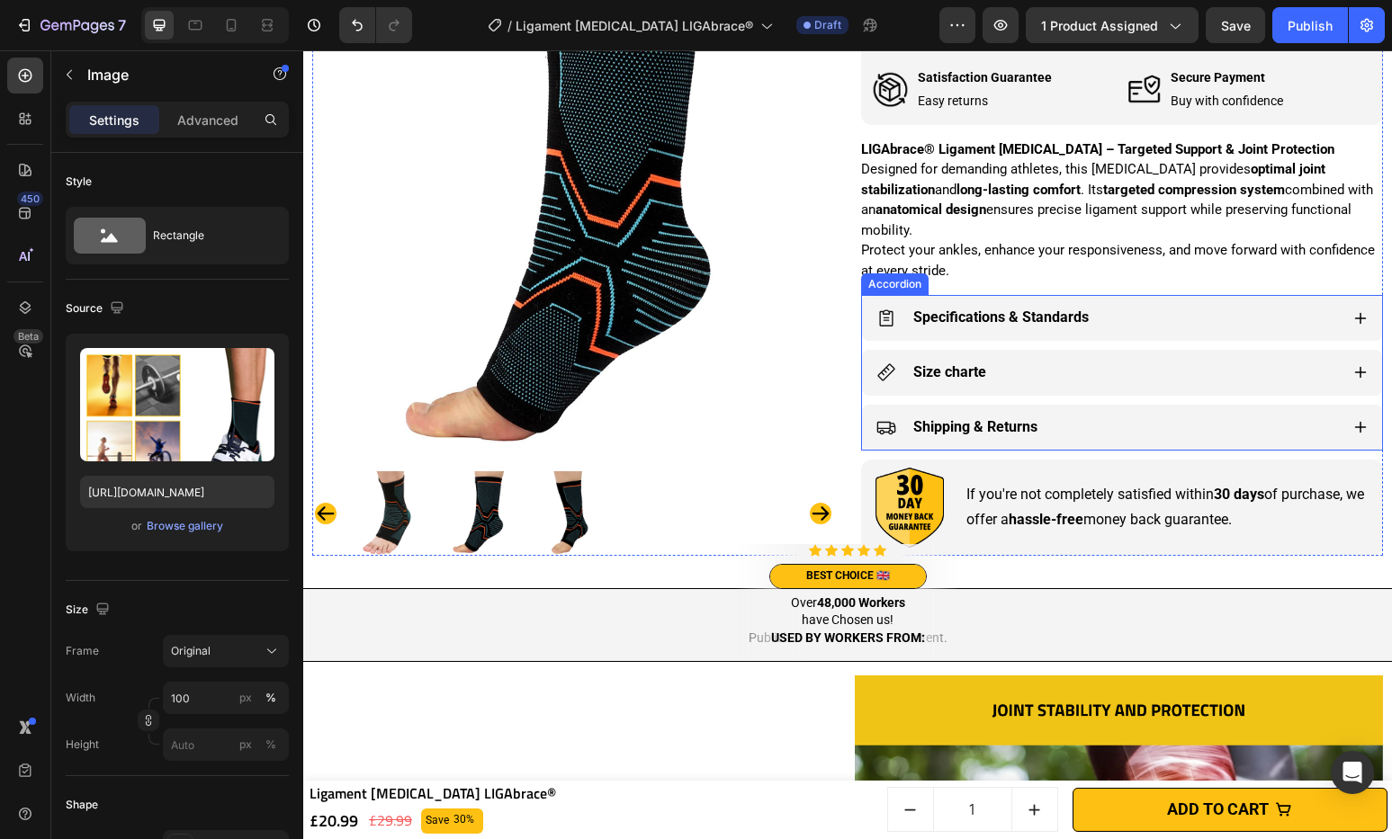
click at [1188, 330] on div "Specifications & Standards" at bounding box center [1107, 317] width 462 height 31
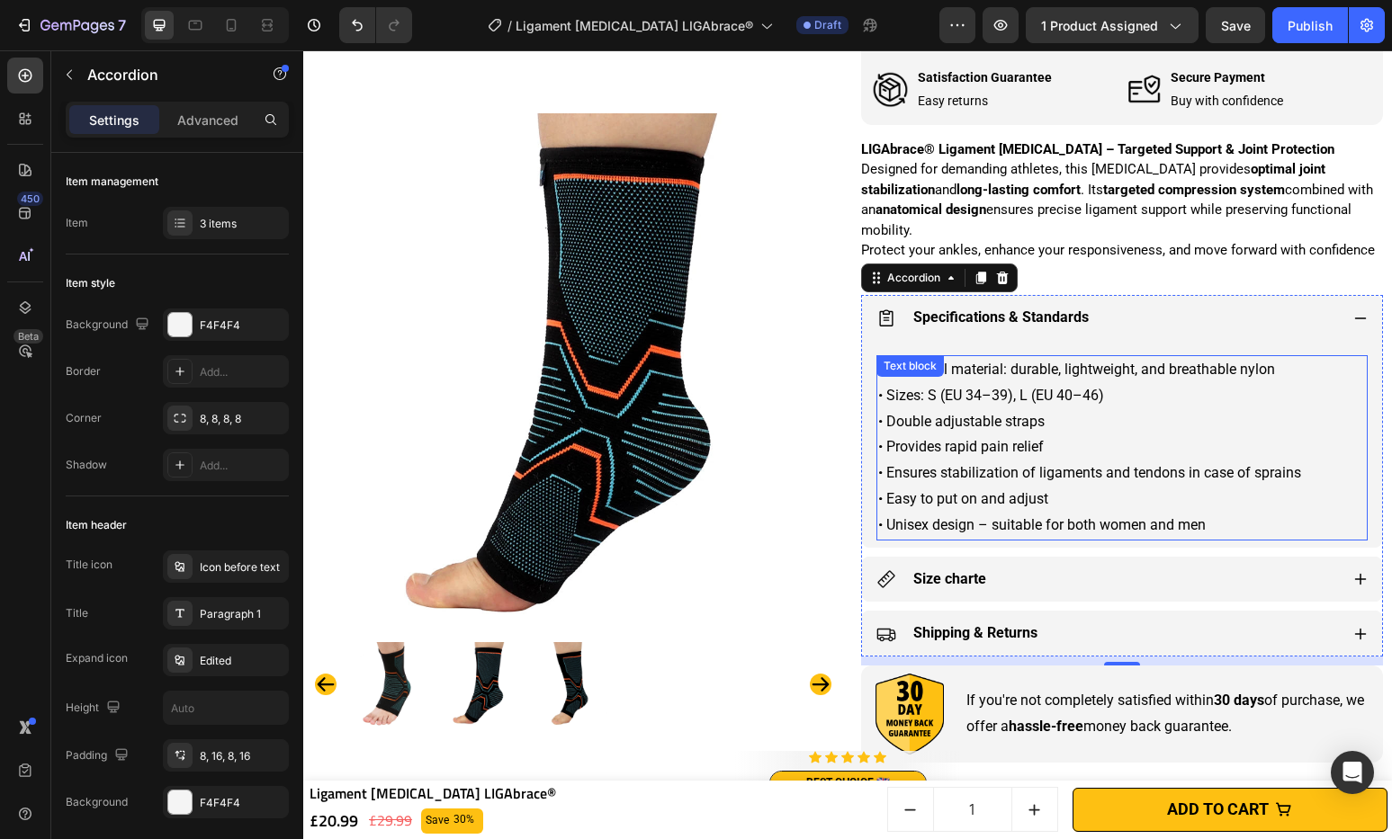
click at [1022, 438] on p "• Provides rapid pain relief" at bounding box center [1122, 448] width 488 height 26
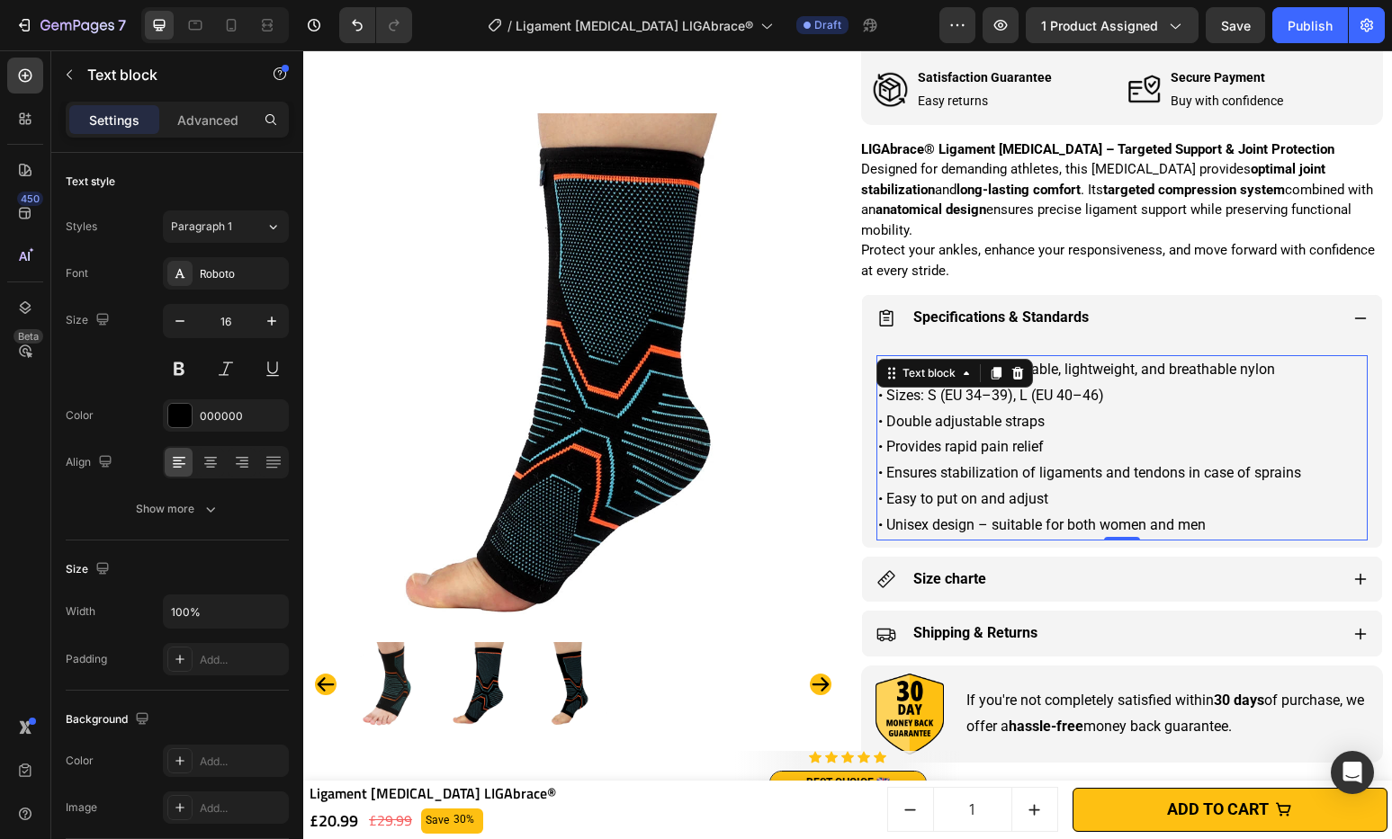
click at [1228, 519] on p "• Unisex design – suitable for both women and men" at bounding box center [1122, 526] width 488 height 26
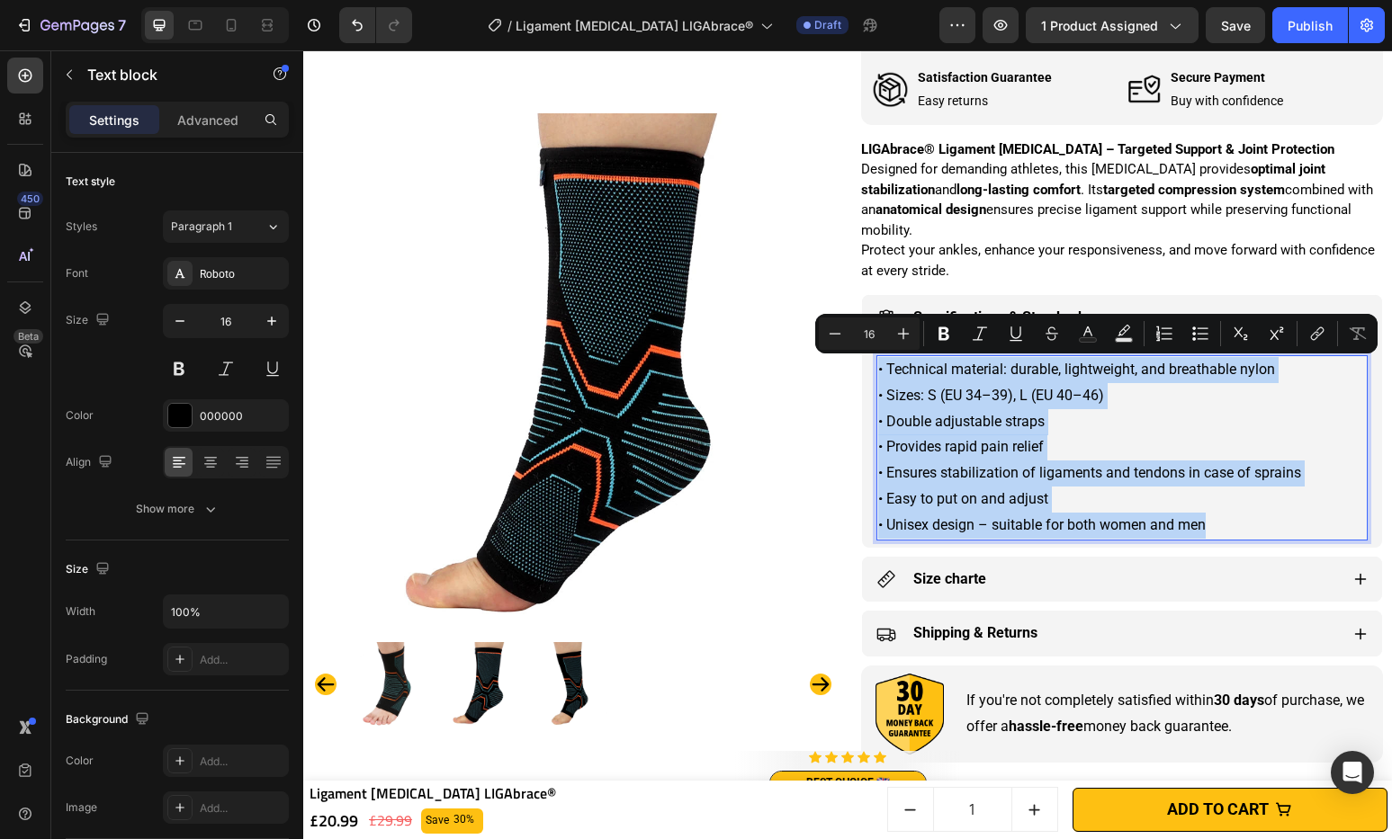
drag, startPoint x: 1220, startPoint y: 525, endPoint x: 871, endPoint y: 375, distance: 380.0
click at [876, 375] on div "• Technical material: durable, lightweight, and breathable nylon • Sizes: S (EU…" at bounding box center [1121, 447] width 491 height 185
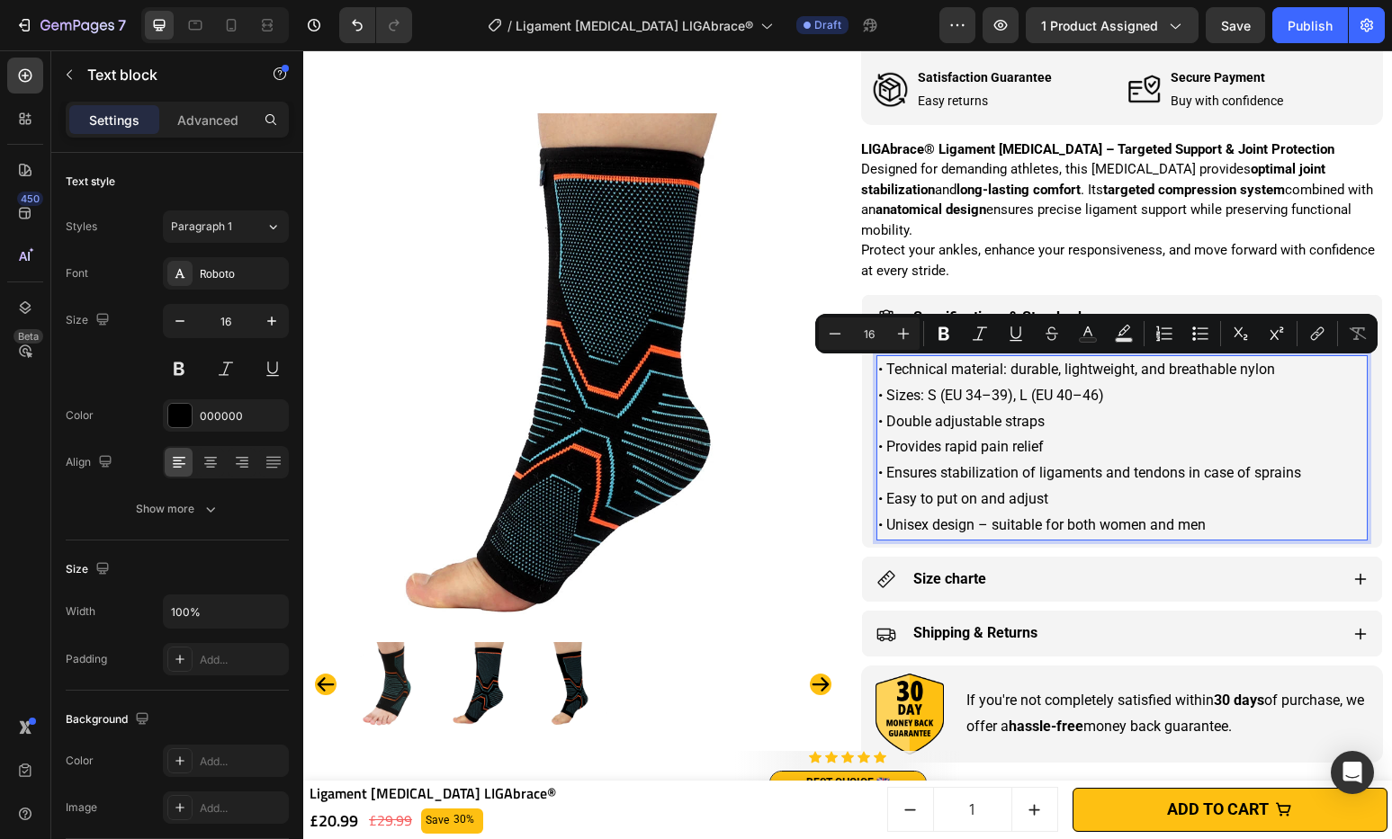
click at [928, 383] on p "• Sizes: S (EU 34–39), L (EU 40–46)" at bounding box center [1122, 396] width 488 height 26
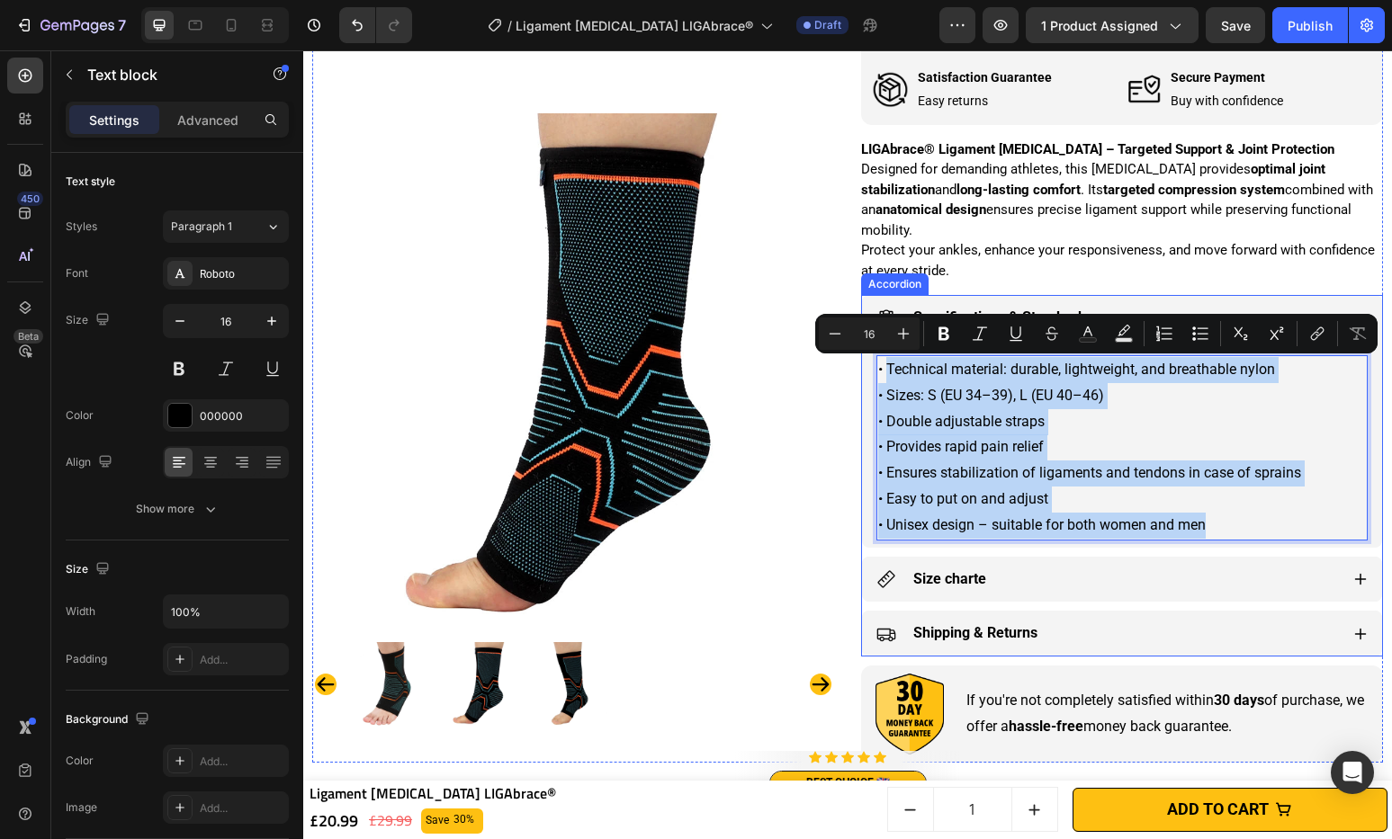
drag, startPoint x: 883, startPoint y: 370, endPoint x: 1295, endPoint y: 543, distance: 447.2
click at [1295, 543] on div "• Technical material: durable, lightweight, and breathable nylon • Sizes: S (EU…" at bounding box center [1122, 444] width 520 height 207
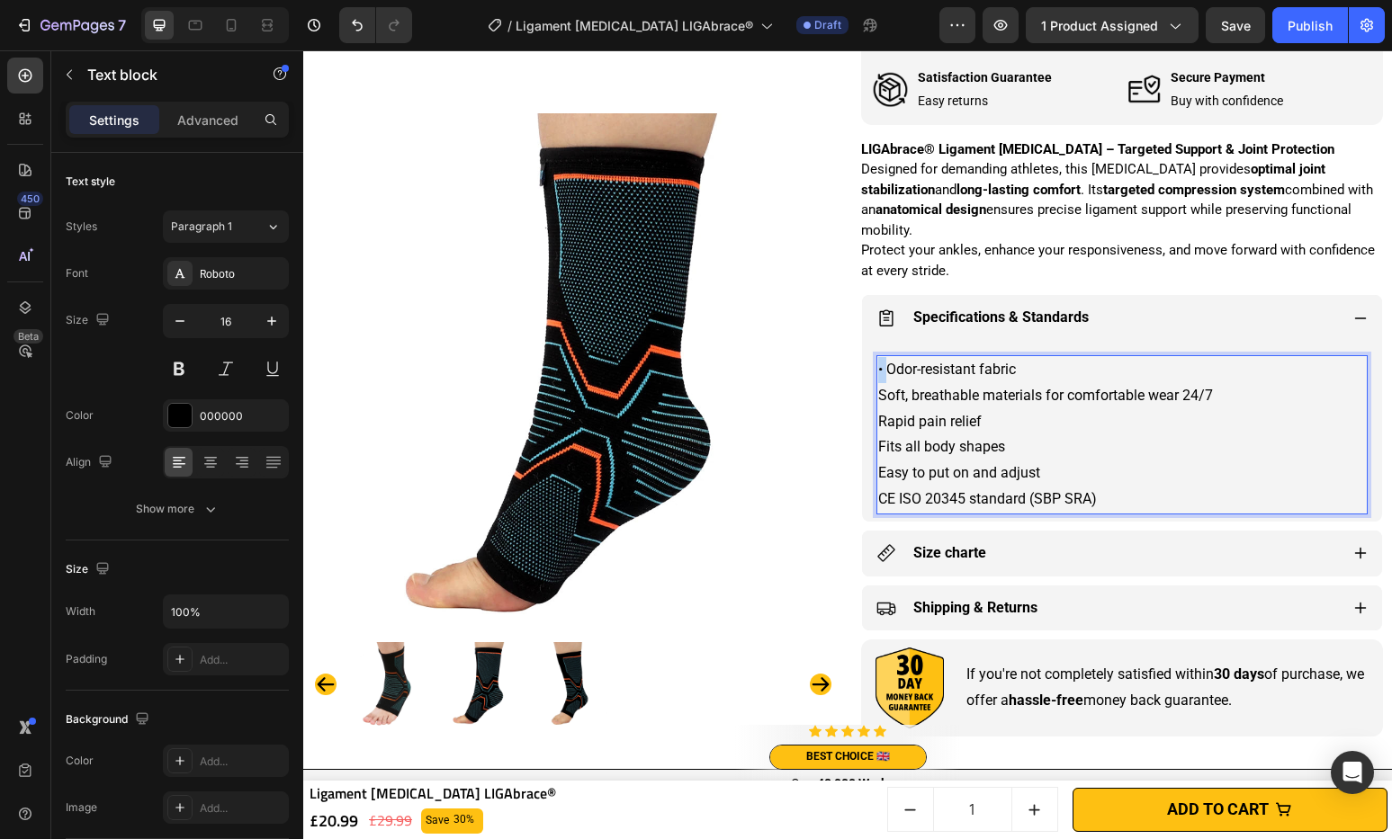
drag, startPoint x: 880, startPoint y: 370, endPoint x: 872, endPoint y: 379, distance: 12.1
click at [878, 372] on p "• Odor-resistant fabric" at bounding box center [1122, 370] width 488 height 26
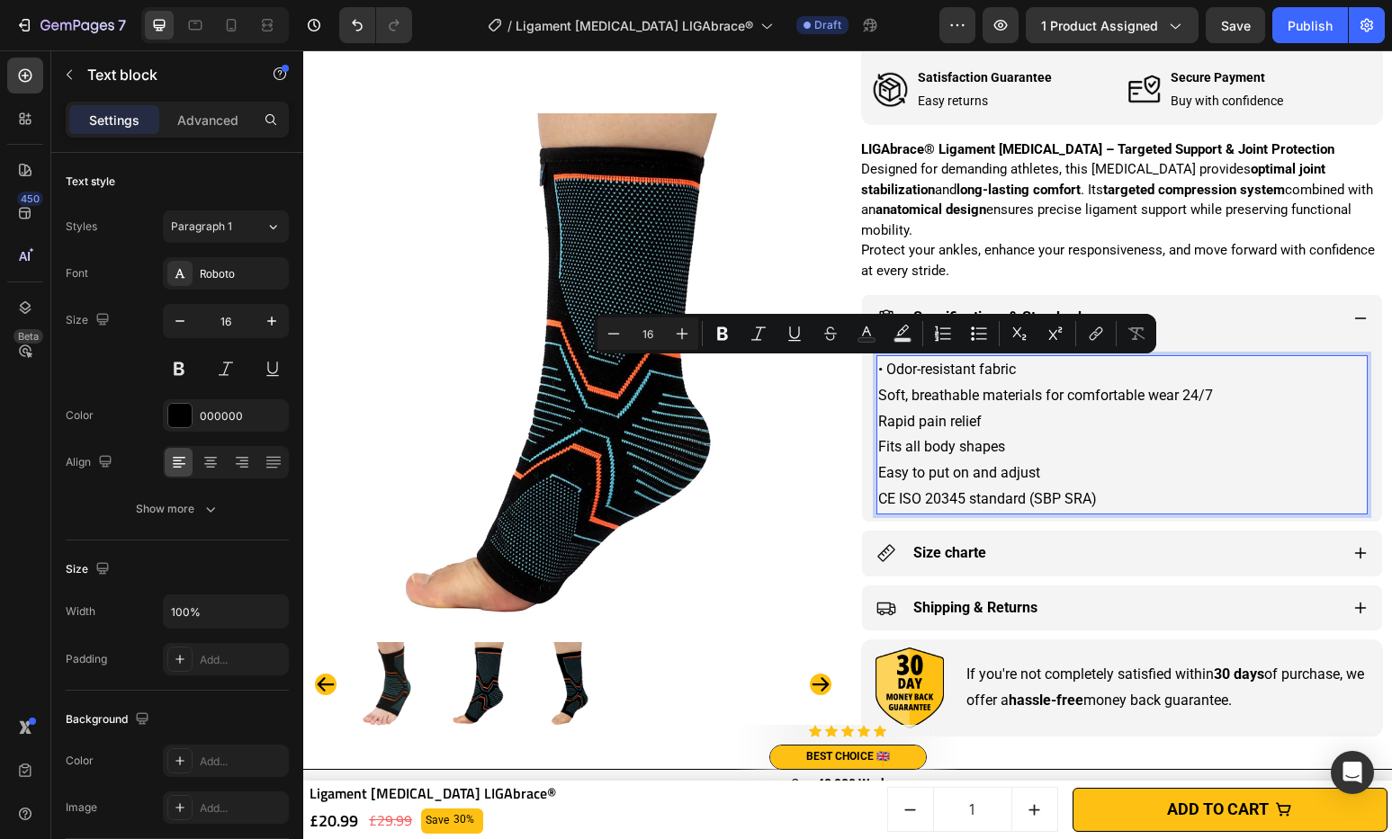
copy p "Od"
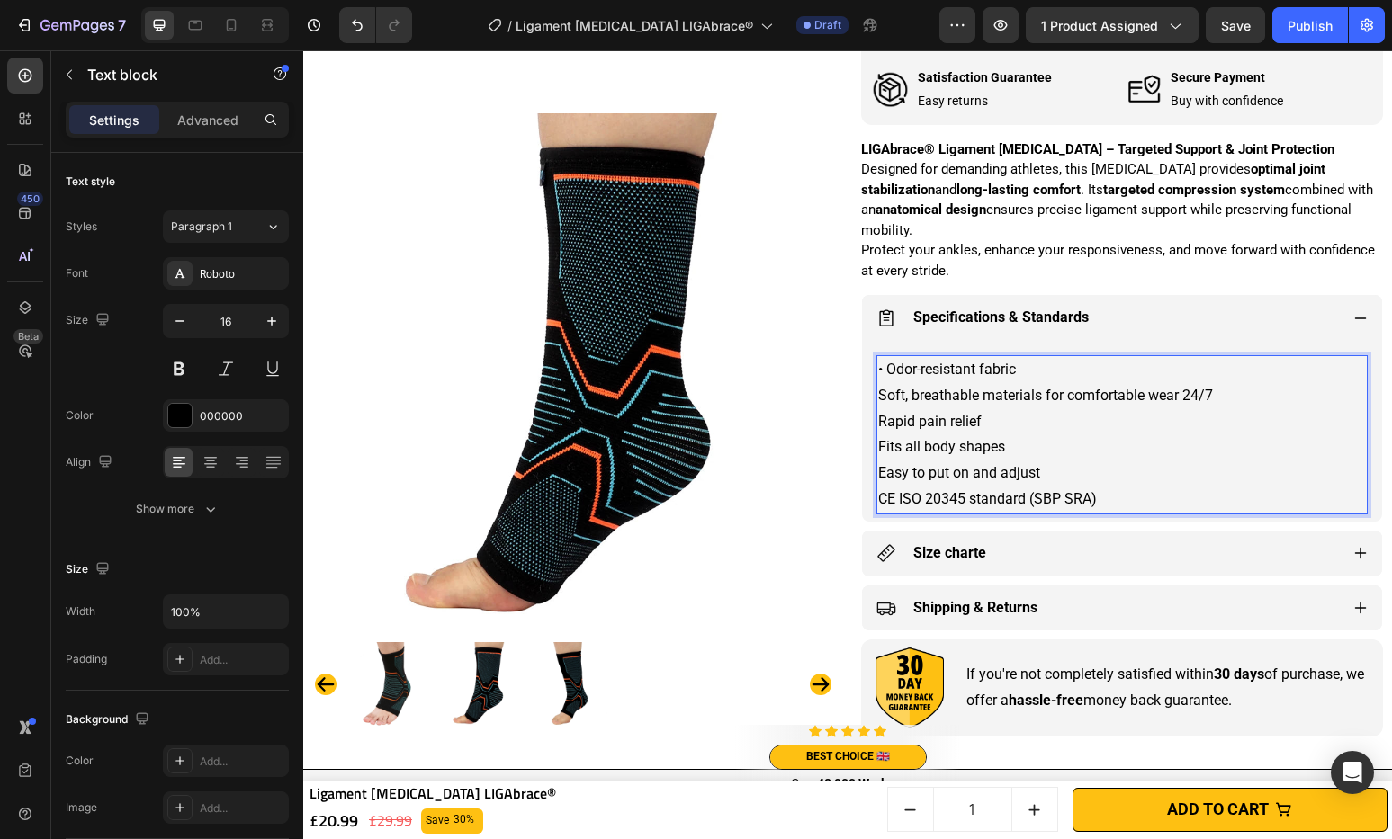
drag, startPoint x: 874, startPoint y: 399, endPoint x: 878, endPoint y: 413, distance: 15.1
click at [878, 399] on p "Soft, breathable materials for comfortable wear 24/7" at bounding box center [1122, 396] width 488 height 26
click at [878, 419] on p "Rapid pain relief" at bounding box center [1122, 422] width 488 height 26
drag, startPoint x: 874, startPoint y: 448, endPoint x: 876, endPoint y: 458, distance: 10.3
click at [878, 450] on p "Fits all body shapes" at bounding box center [1122, 448] width 488 height 26
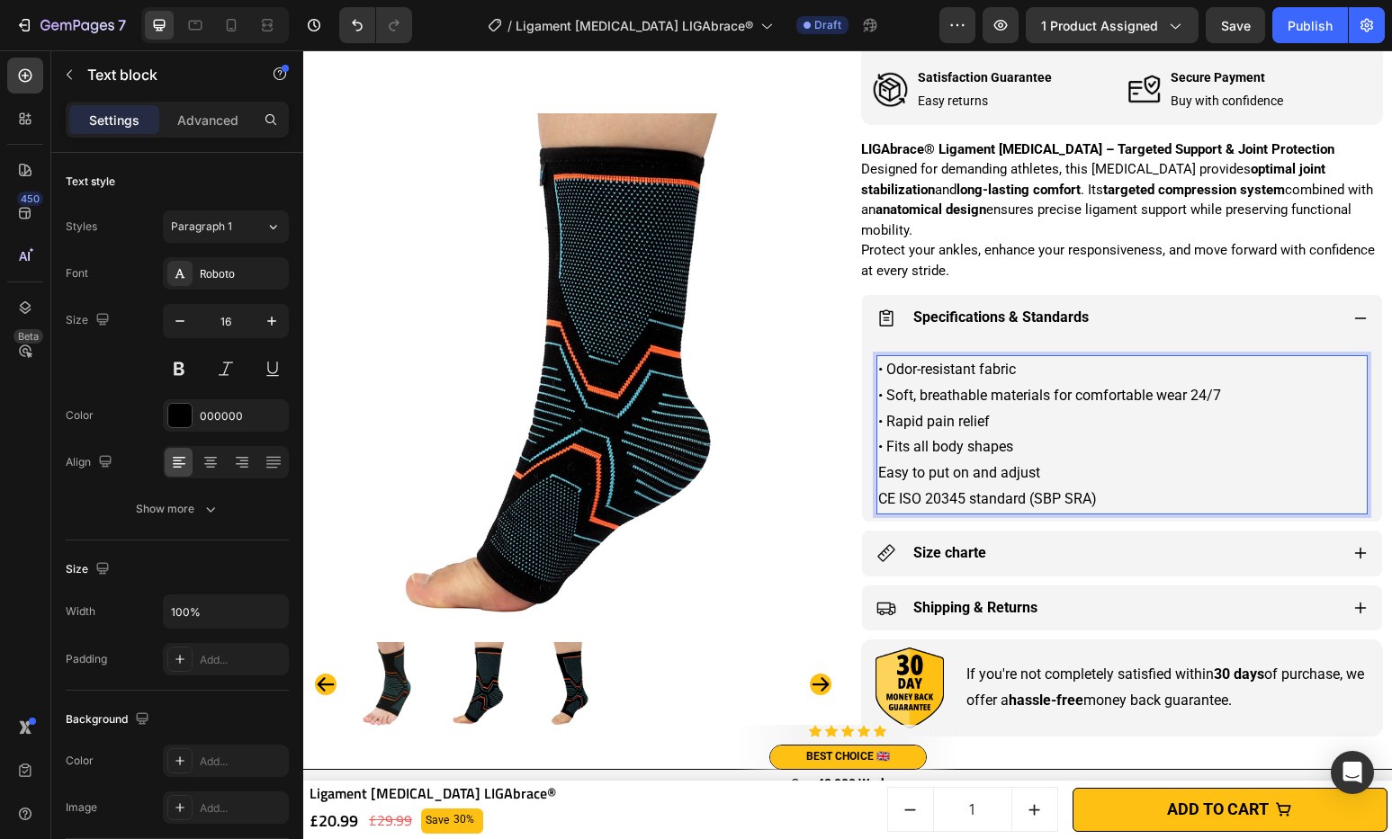
drag, startPoint x: 873, startPoint y: 472, endPoint x: 881, endPoint y: 480, distance: 10.8
click at [878, 472] on p "Easy to put on and adjust" at bounding box center [1122, 474] width 488 height 26
click at [878, 500] on p "CE ISO 20345 standard (SBP SRA)" at bounding box center [1122, 500] width 488 height 26
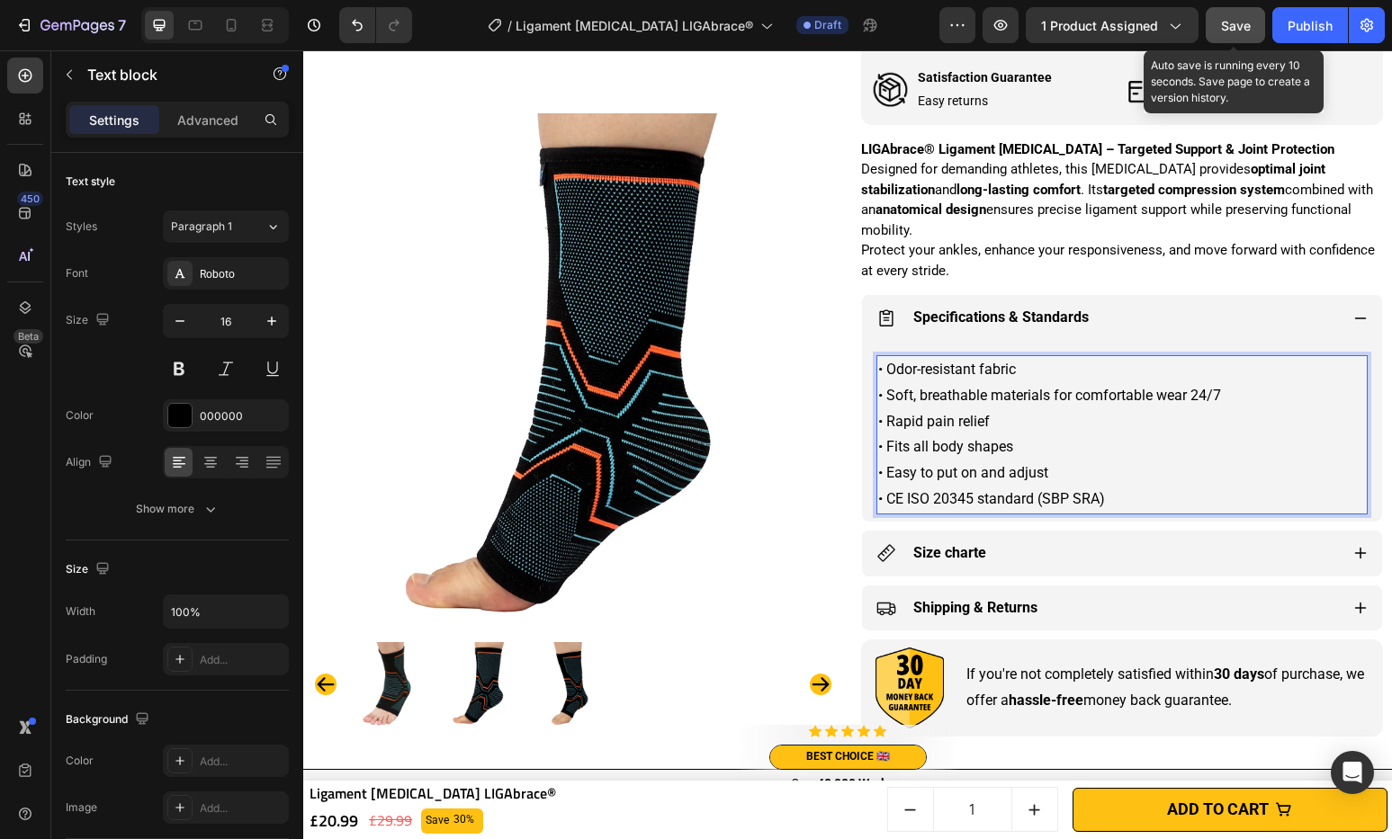
click at [1236, 28] on span "Save" at bounding box center [1236, 25] width 30 height 15
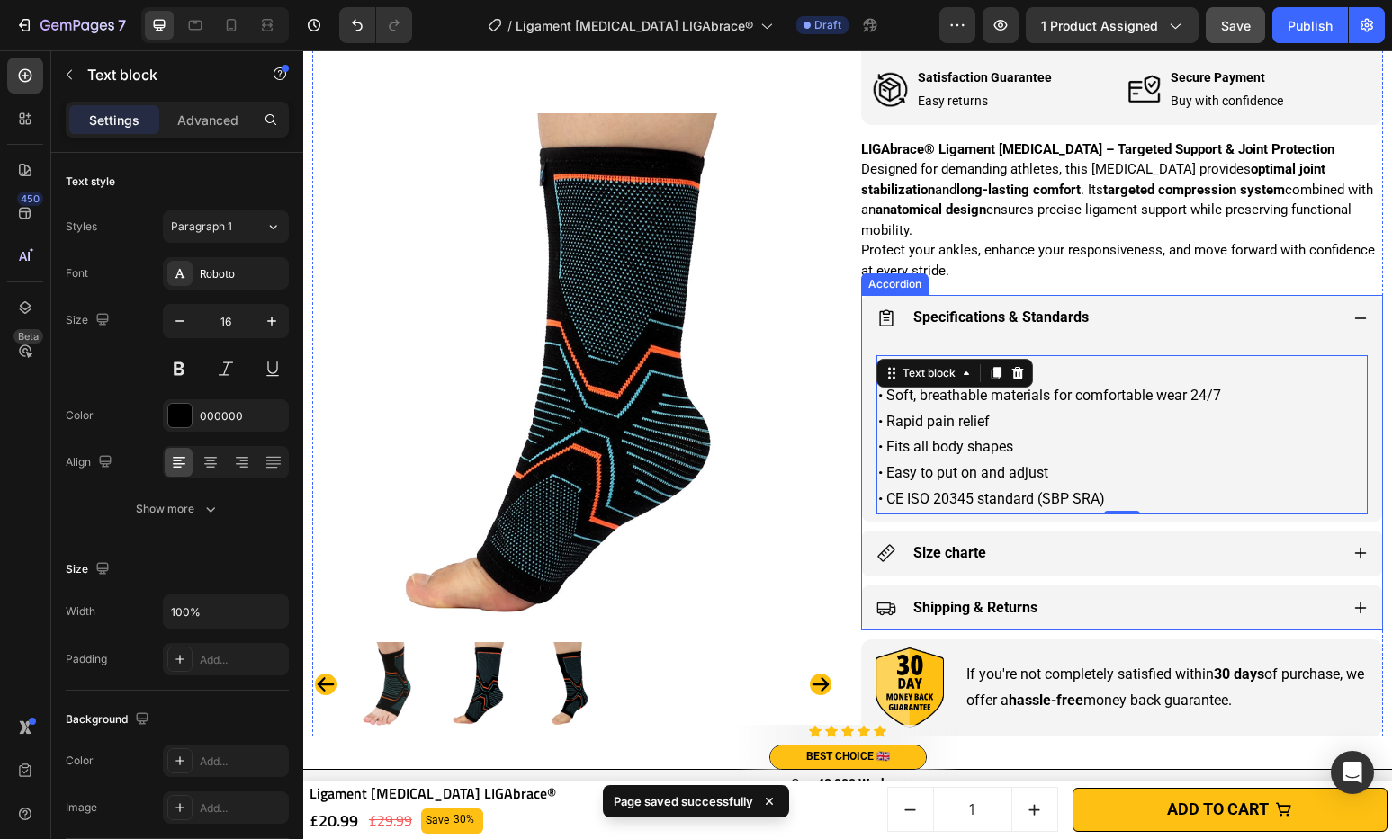
click at [1314, 549] on div "Size charte" at bounding box center [1107, 553] width 462 height 31
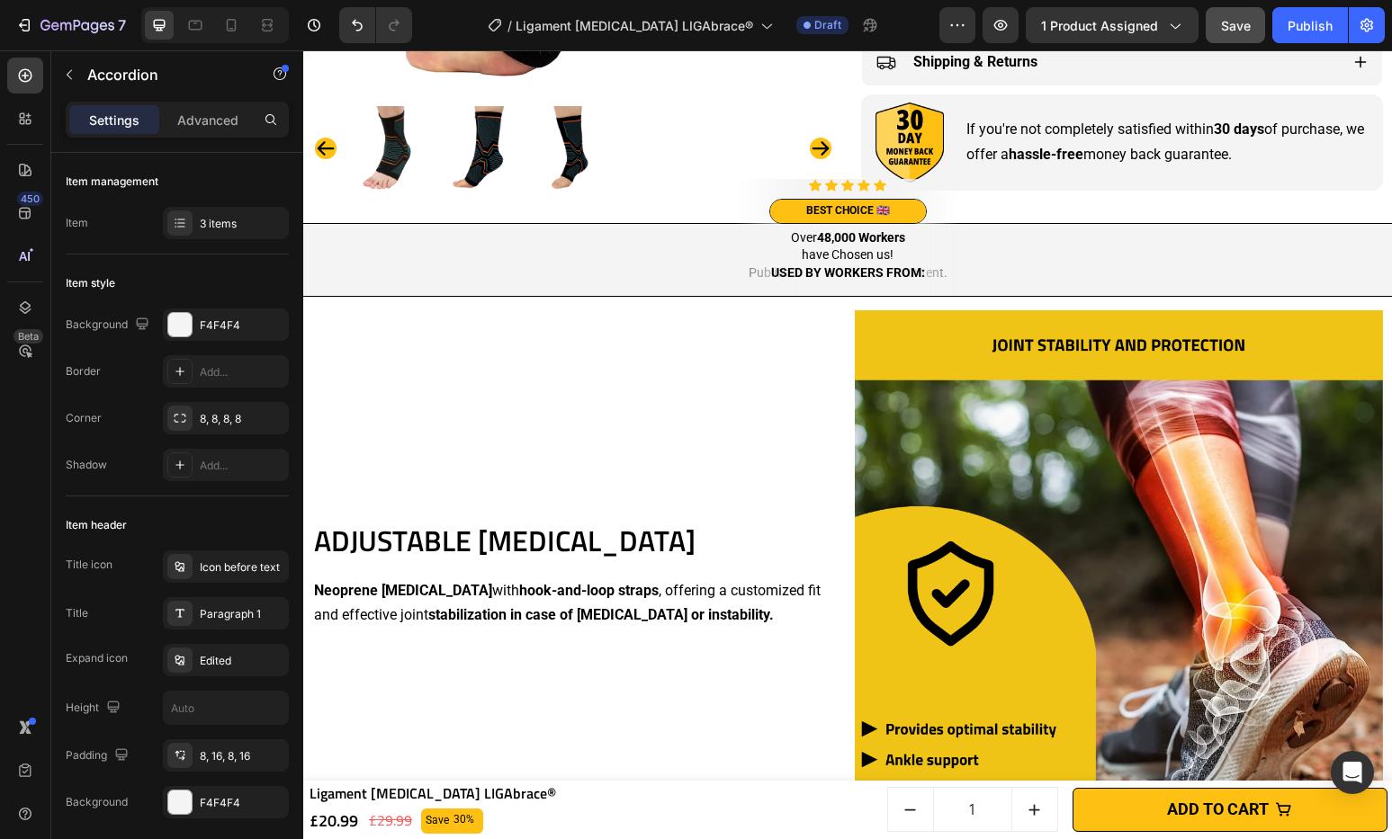
scroll to position [1380, 0]
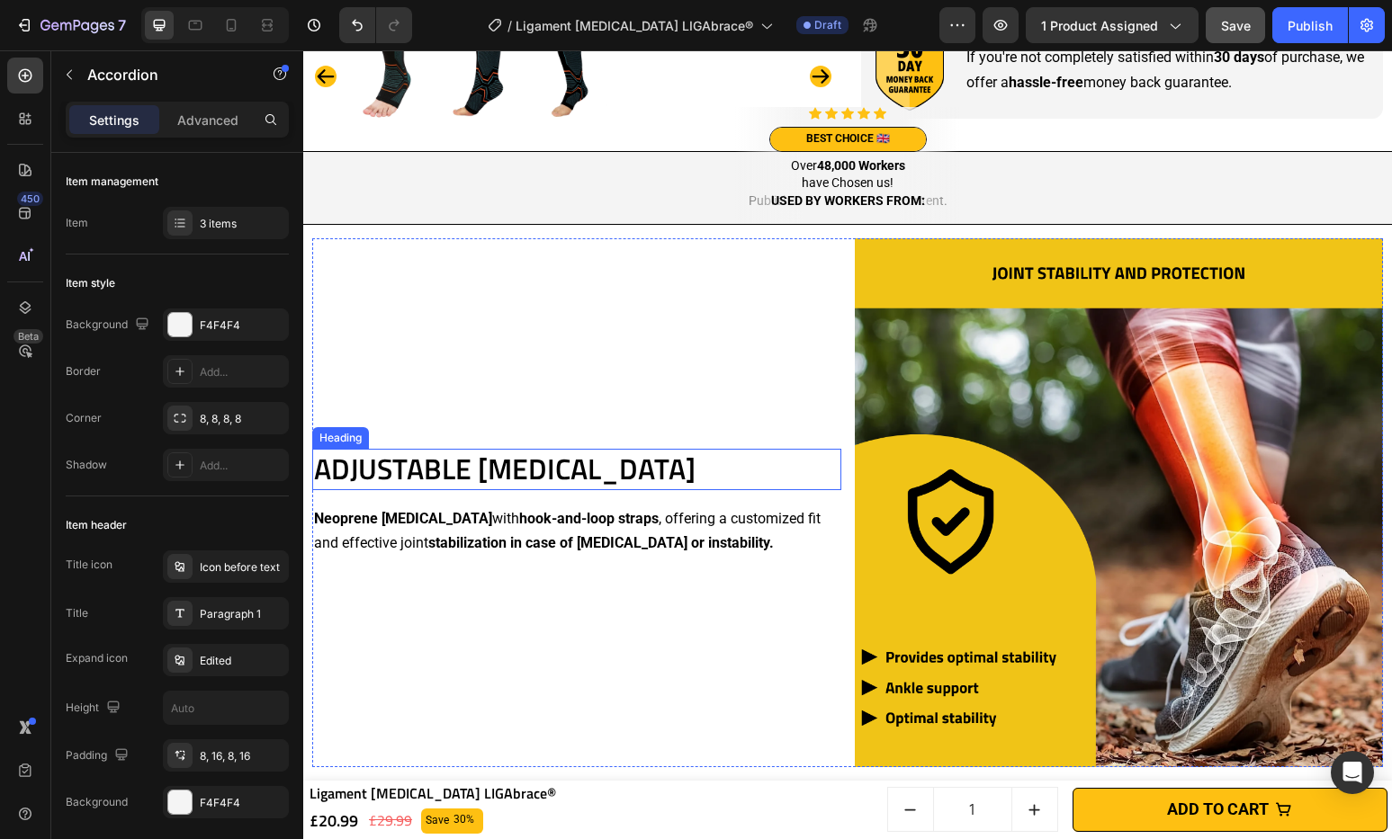
click at [530, 451] on h2 "ADJUSTABLE [MEDICAL_DATA]" at bounding box center [576, 469] width 529 height 41
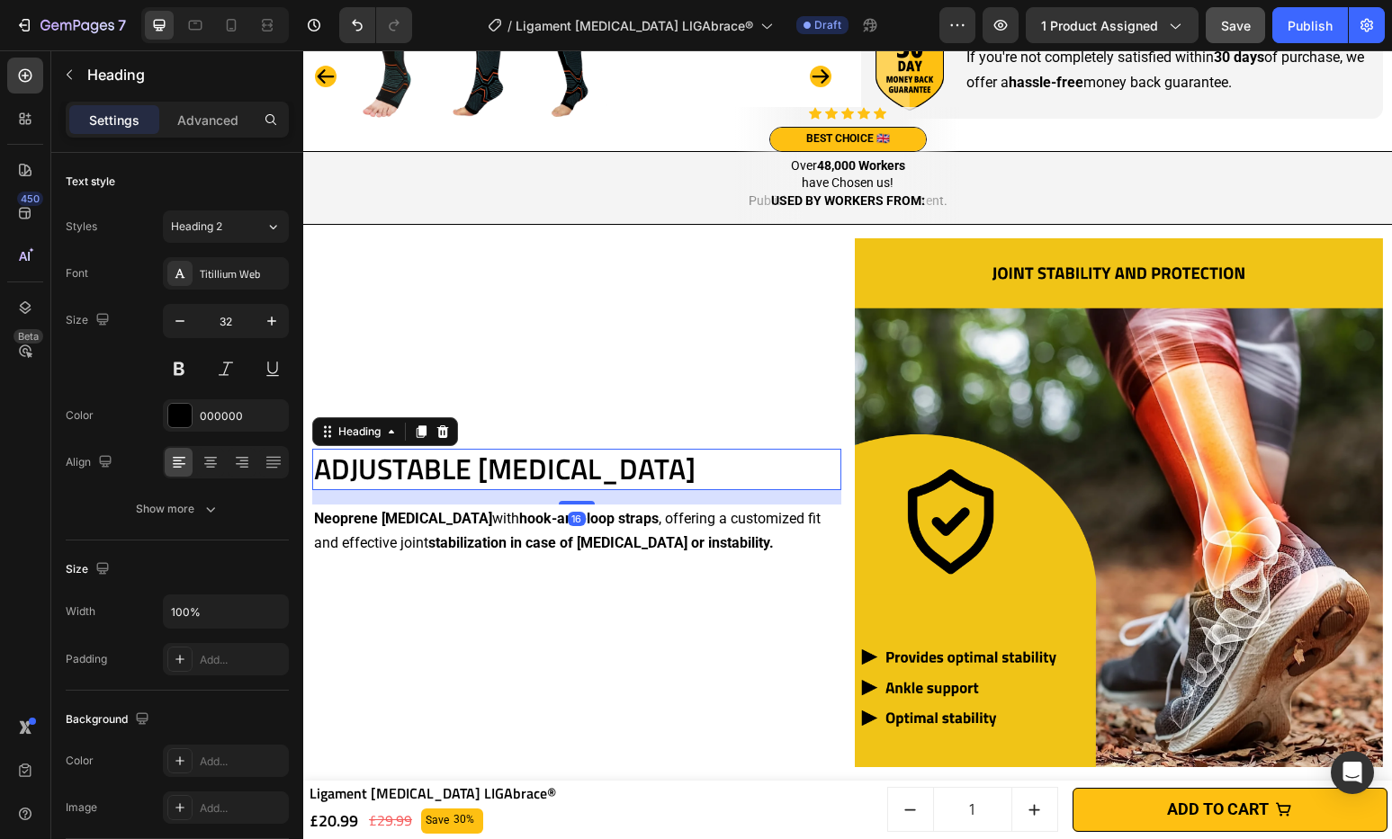
click at [530, 451] on h2 "ADJUSTABLE [MEDICAL_DATA]" at bounding box center [576, 469] width 529 height 41
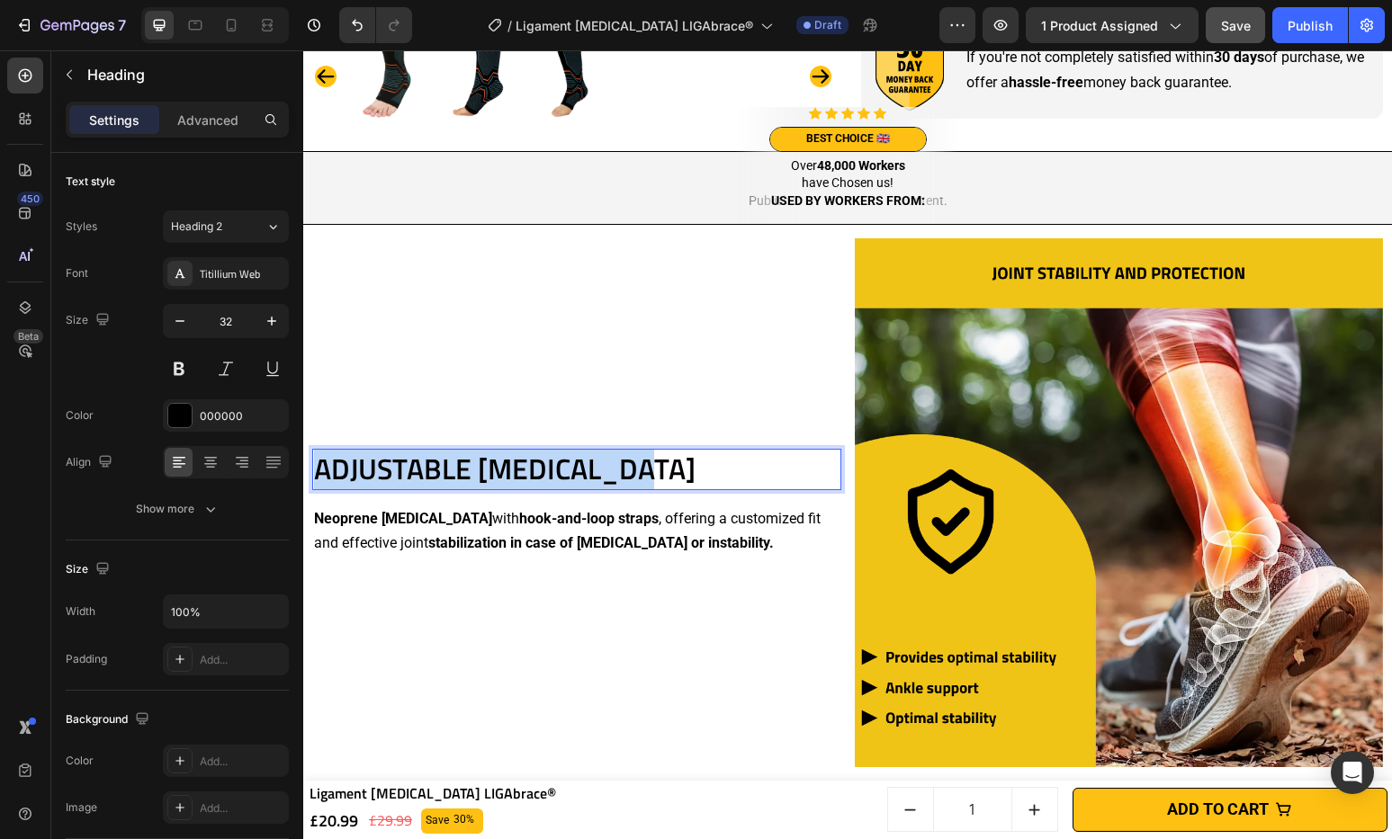
click at [530, 451] on p "ADJUSTABLE [MEDICAL_DATA]" at bounding box center [576, 470] width 525 height 38
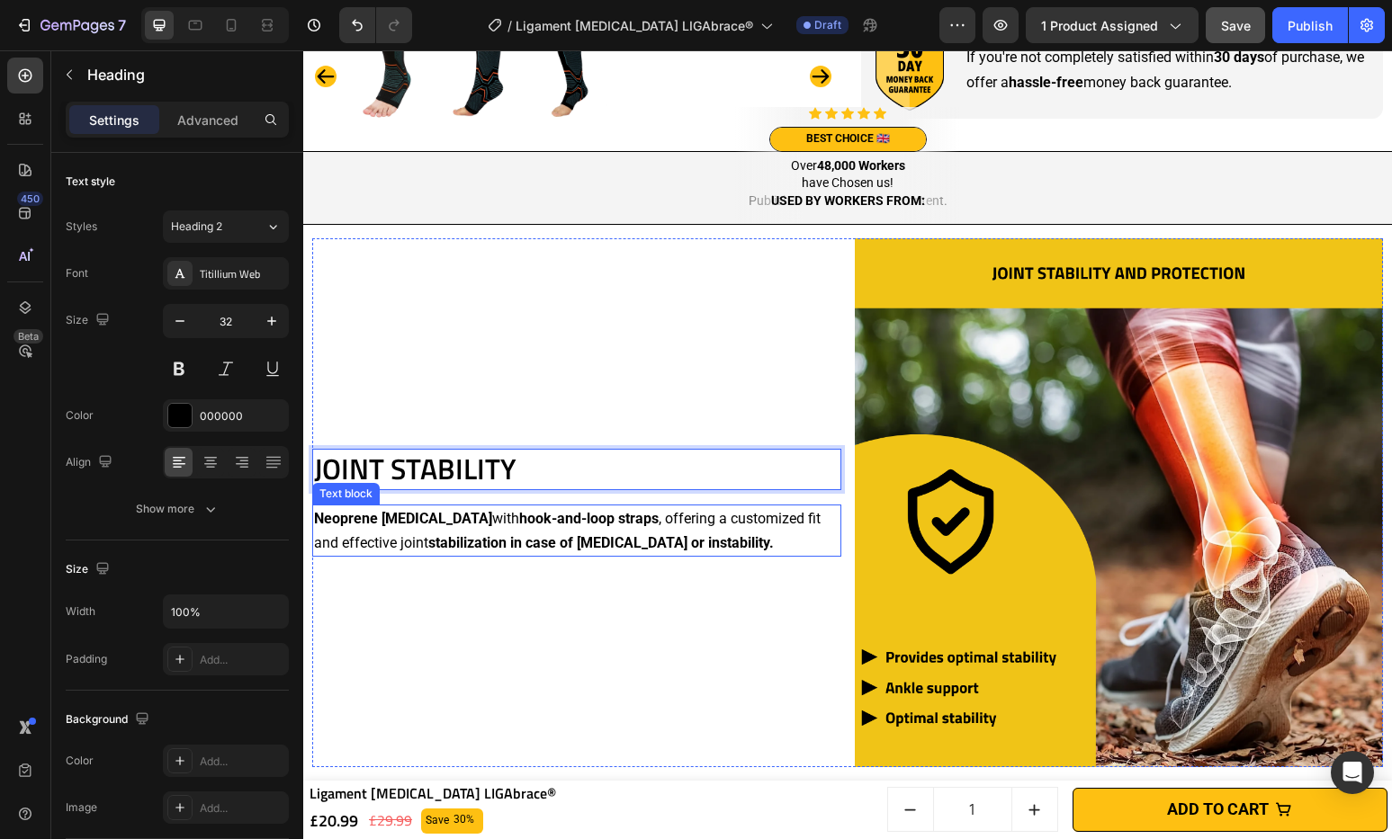
click at [514, 548] on p "Neoprene [MEDICAL_DATA] with hook-and-loop straps , offering a customized fit a…" at bounding box center [576, 531] width 525 height 49
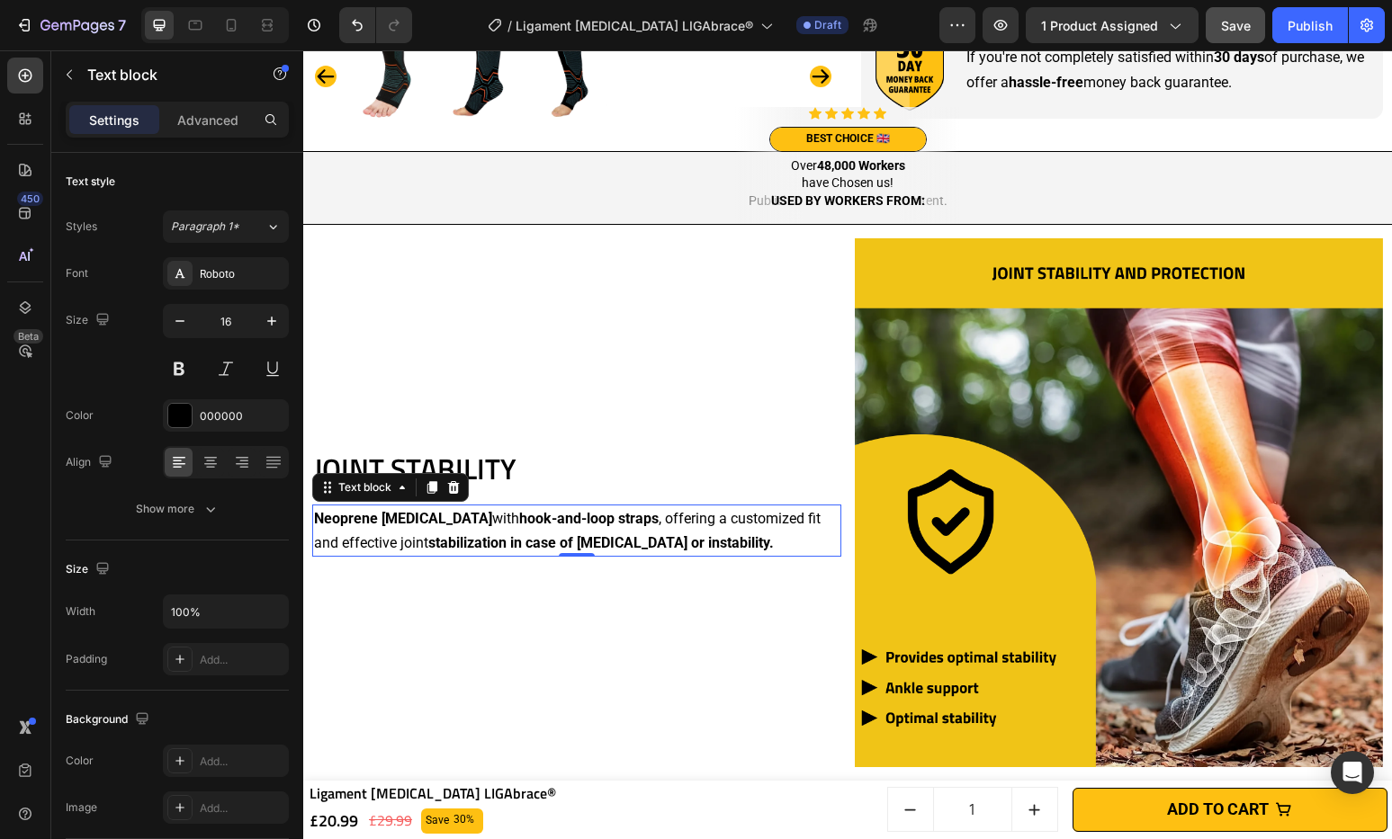
click at [625, 525] on p "Neoprene [MEDICAL_DATA] with hook-and-loop straps , offering a customized fit a…" at bounding box center [576, 531] width 525 height 49
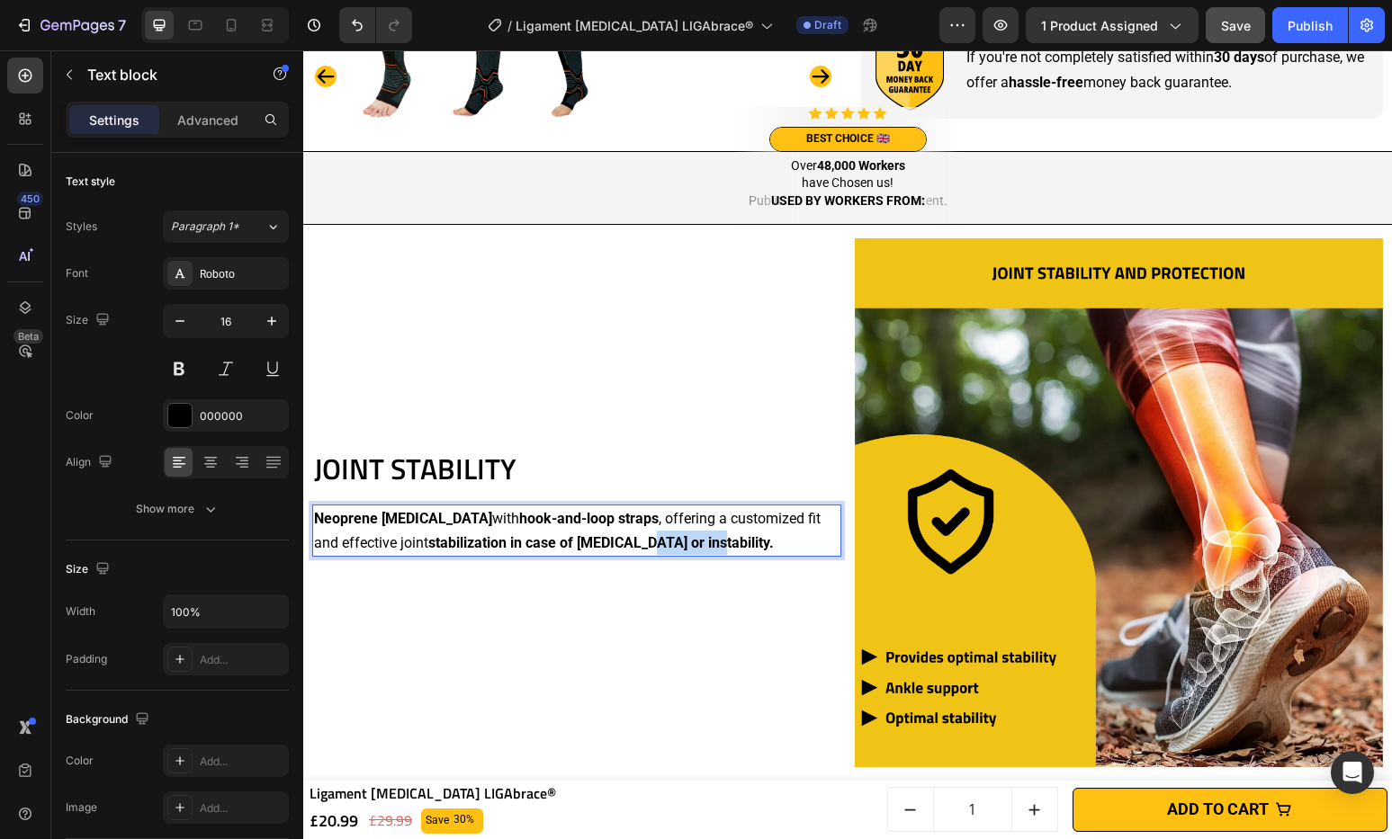
click at [625, 525] on p "Neoprene [MEDICAL_DATA] with hook-and-loop straps , offering a customized fit a…" at bounding box center [576, 531] width 525 height 49
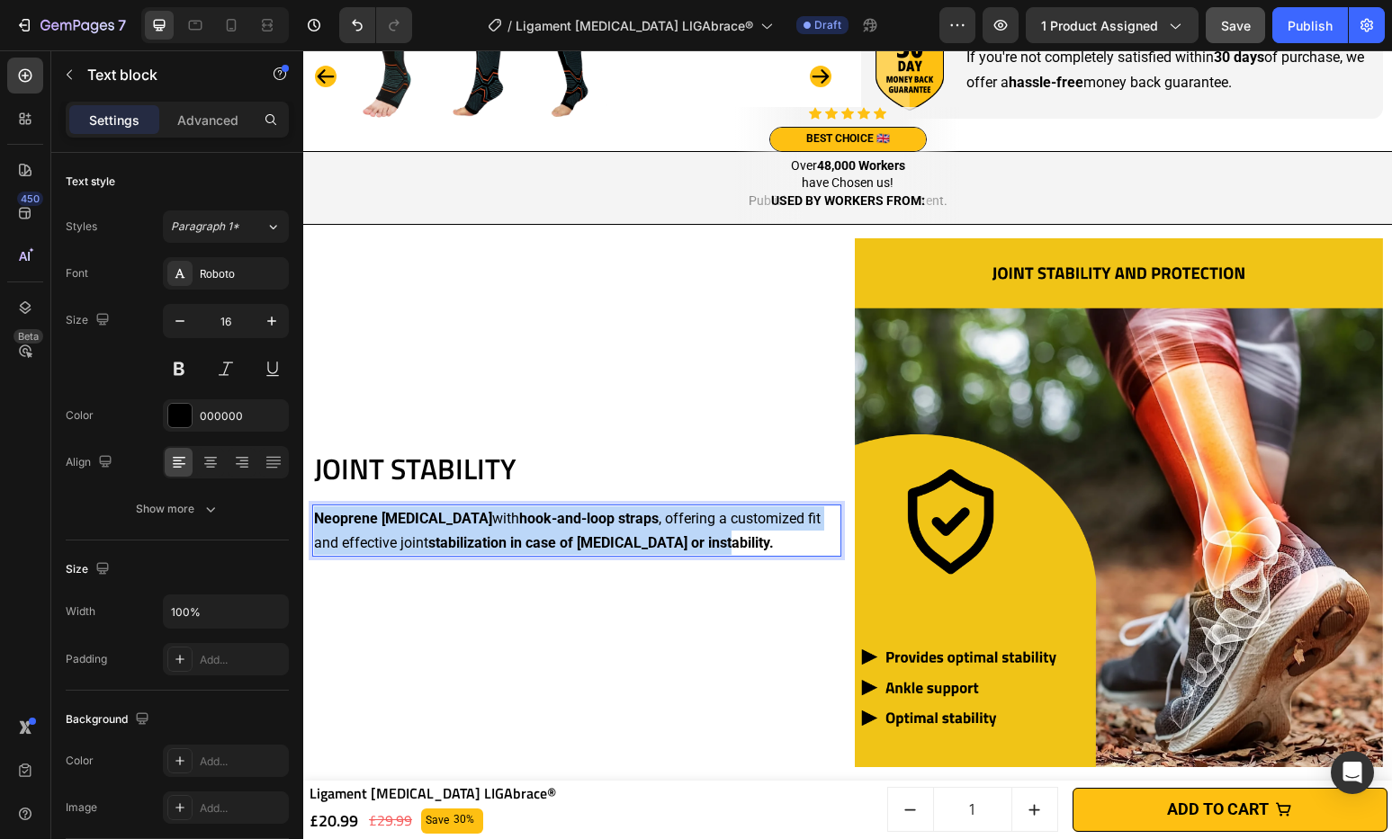
click at [625, 525] on p "Neoprene [MEDICAL_DATA] with hook-and-loop straps , offering a customized fit a…" at bounding box center [576, 531] width 525 height 49
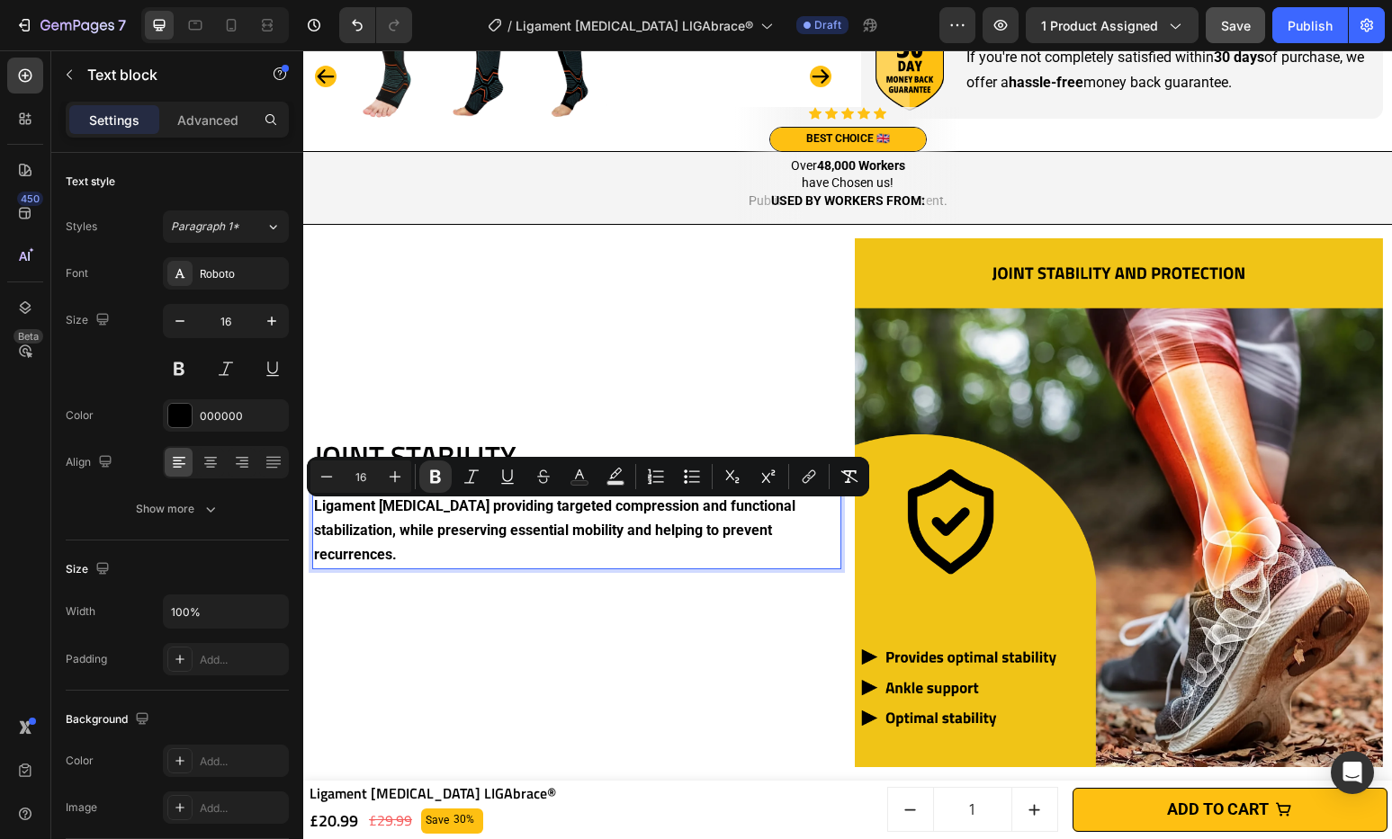
scroll to position [1368, 0]
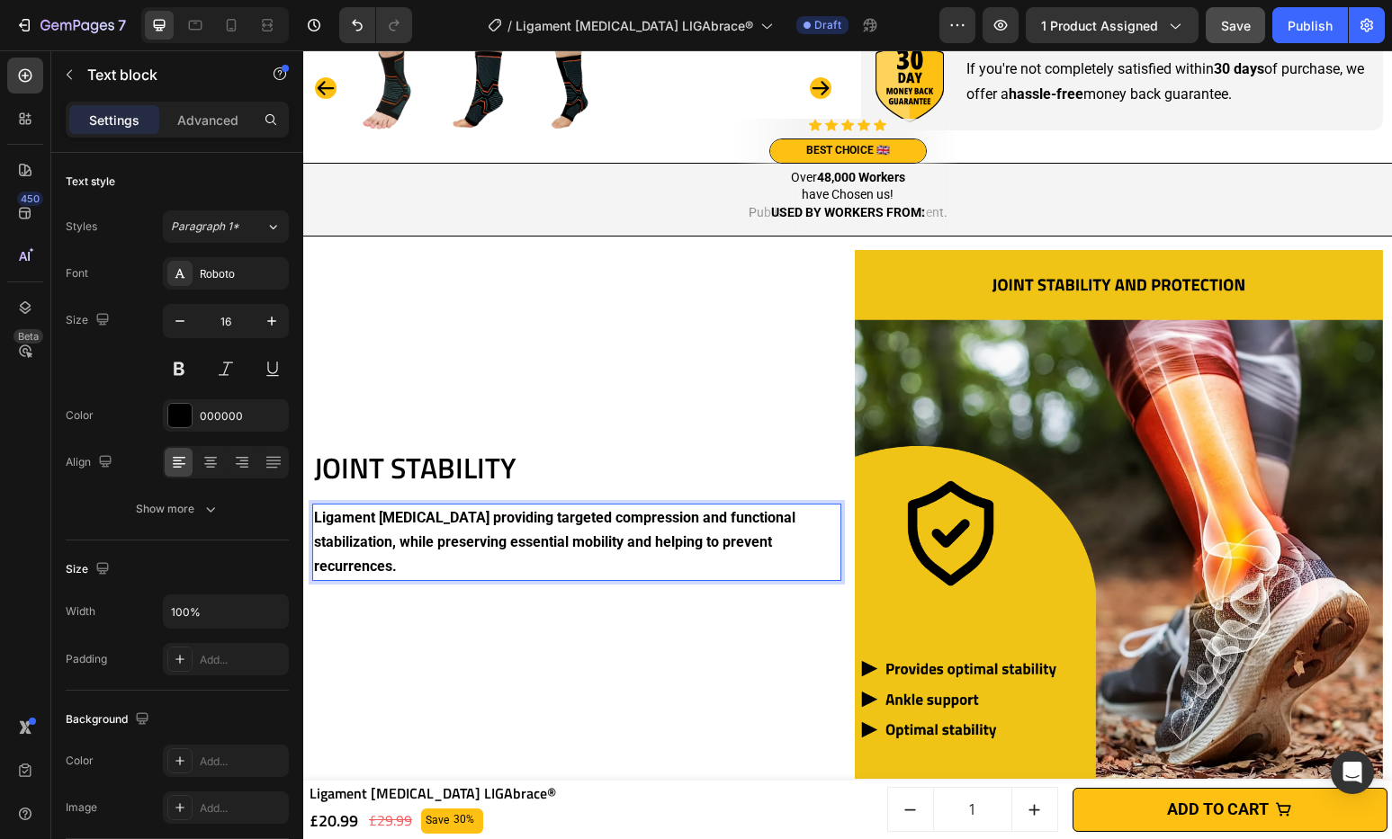
click at [625, 525] on p "Ligament [MEDICAL_DATA] providing targeted compression and functional stabiliza…" at bounding box center [576, 543] width 525 height 74
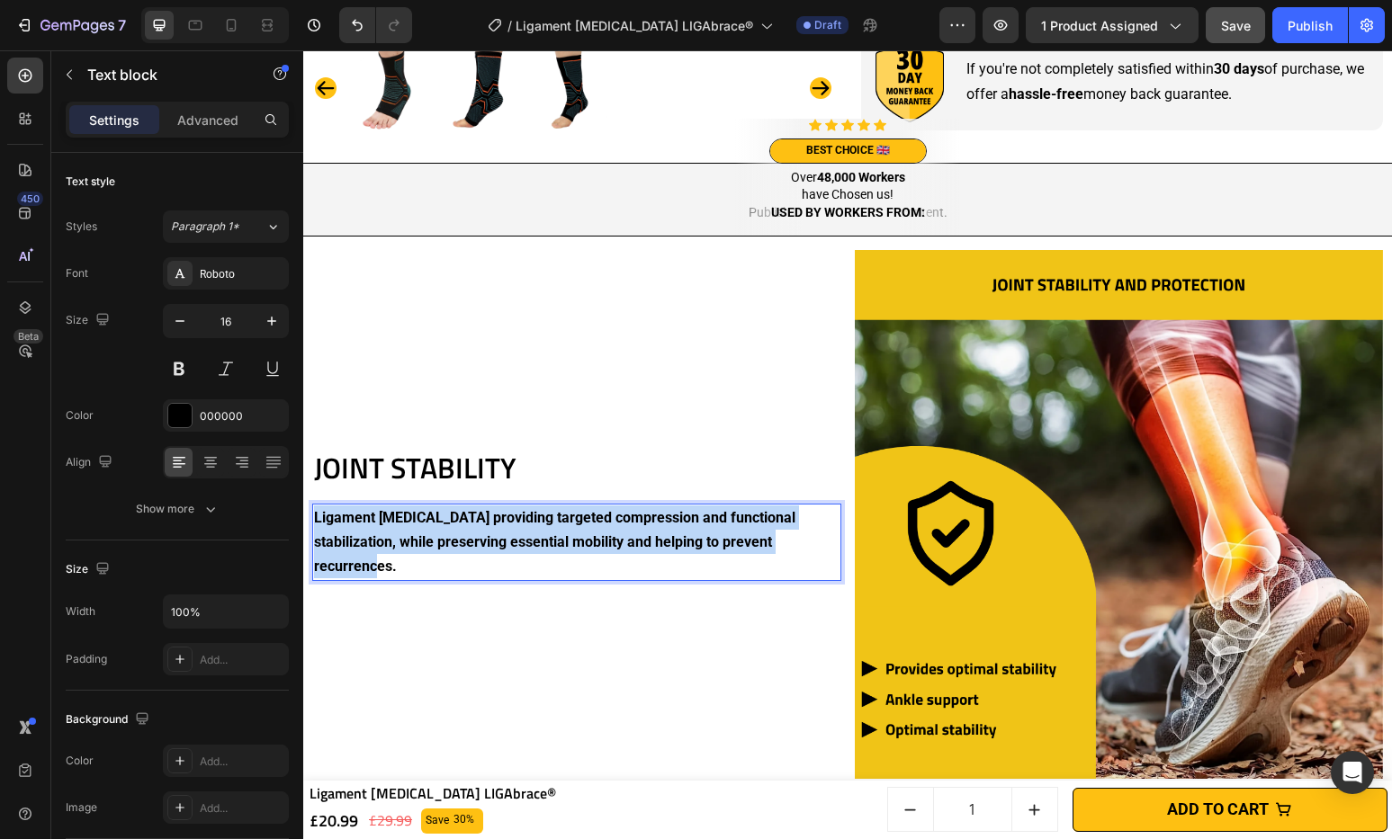
click at [625, 525] on p "Ligament [MEDICAL_DATA] providing targeted compression and functional stabiliza…" at bounding box center [576, 543] width 525 height 74
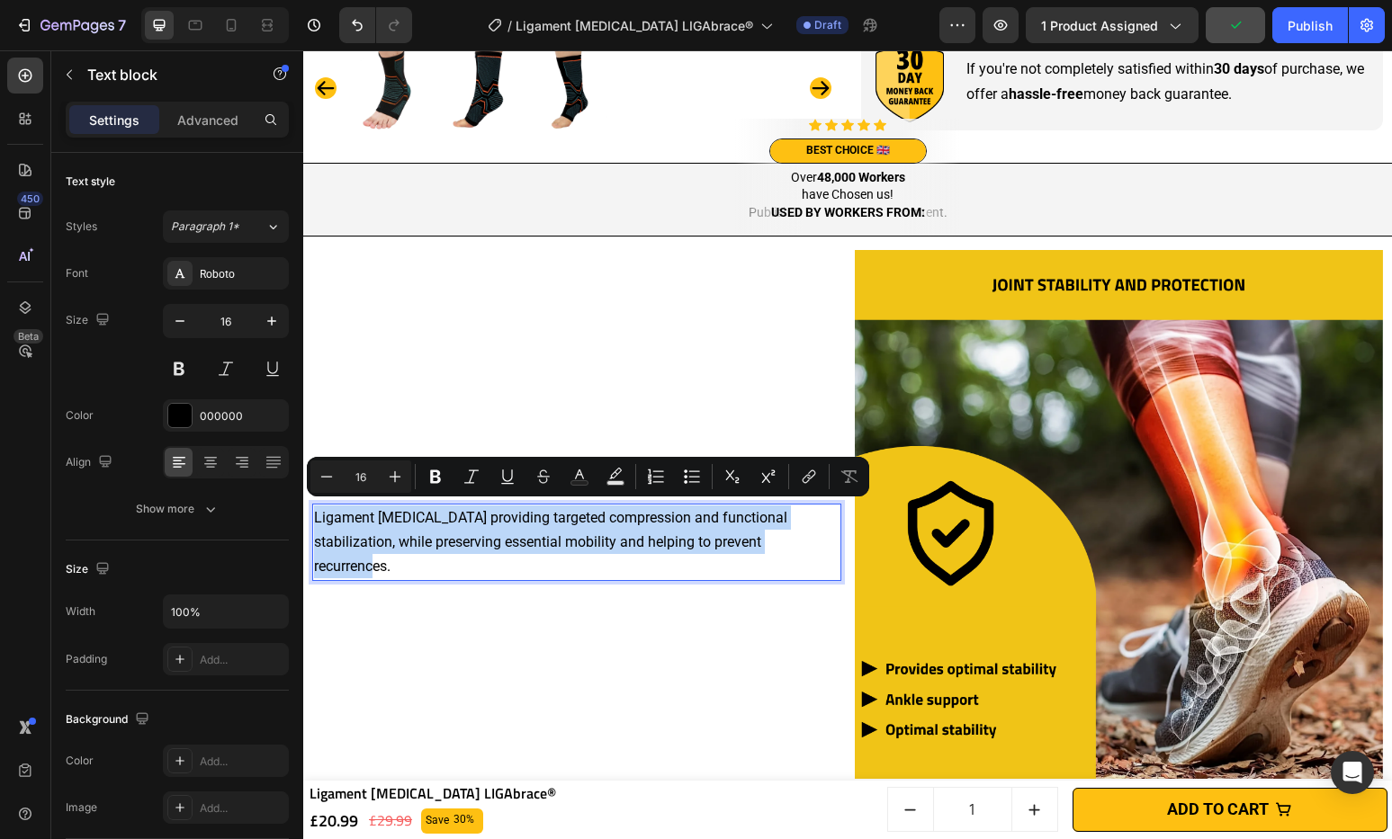
click at [629, 616] on div "JOINT STABILITY Heading Ligament [MEDICAL_DATA] providing targeted compression …" at bounding box center [576, 514] width 529 height 529
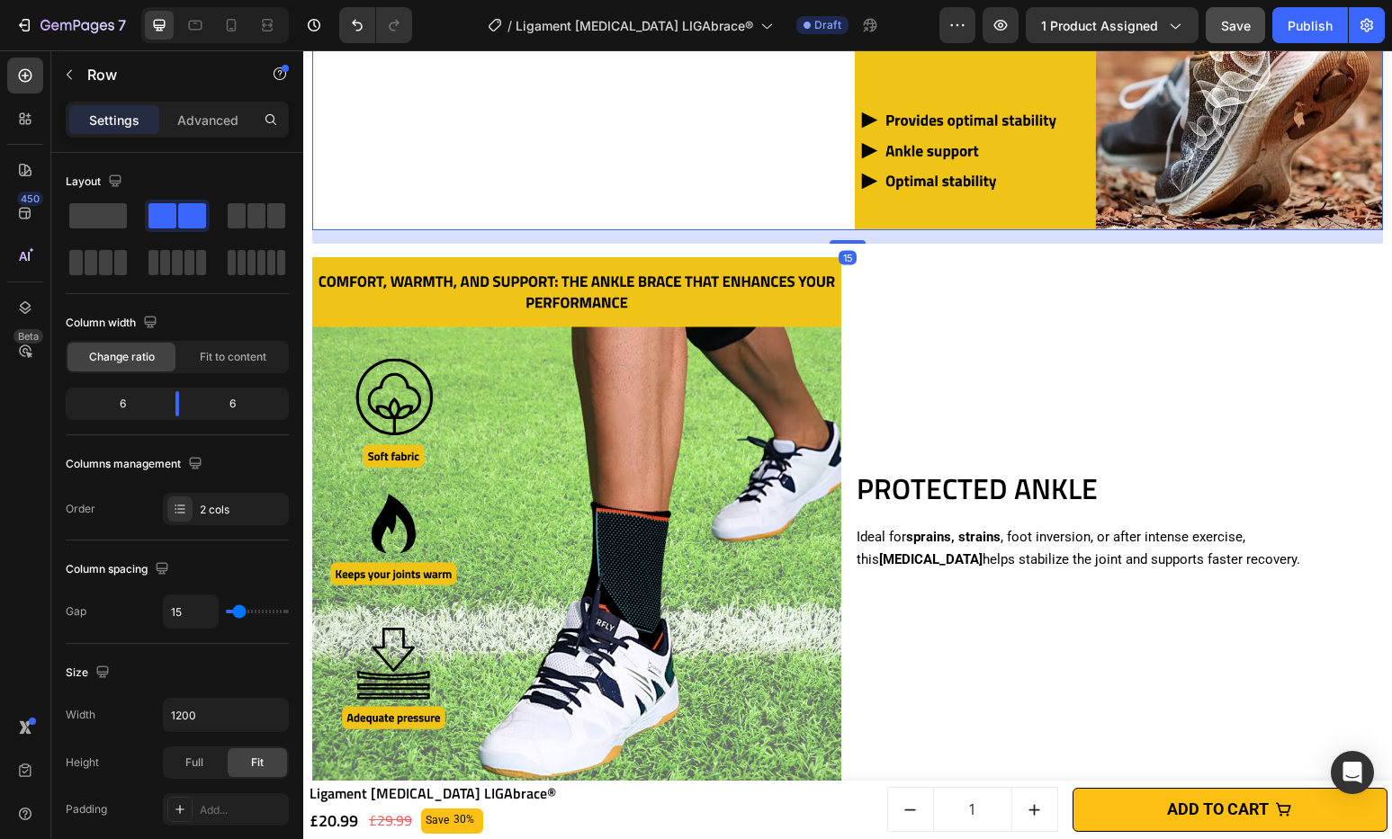
scroll to position [1927, 0]
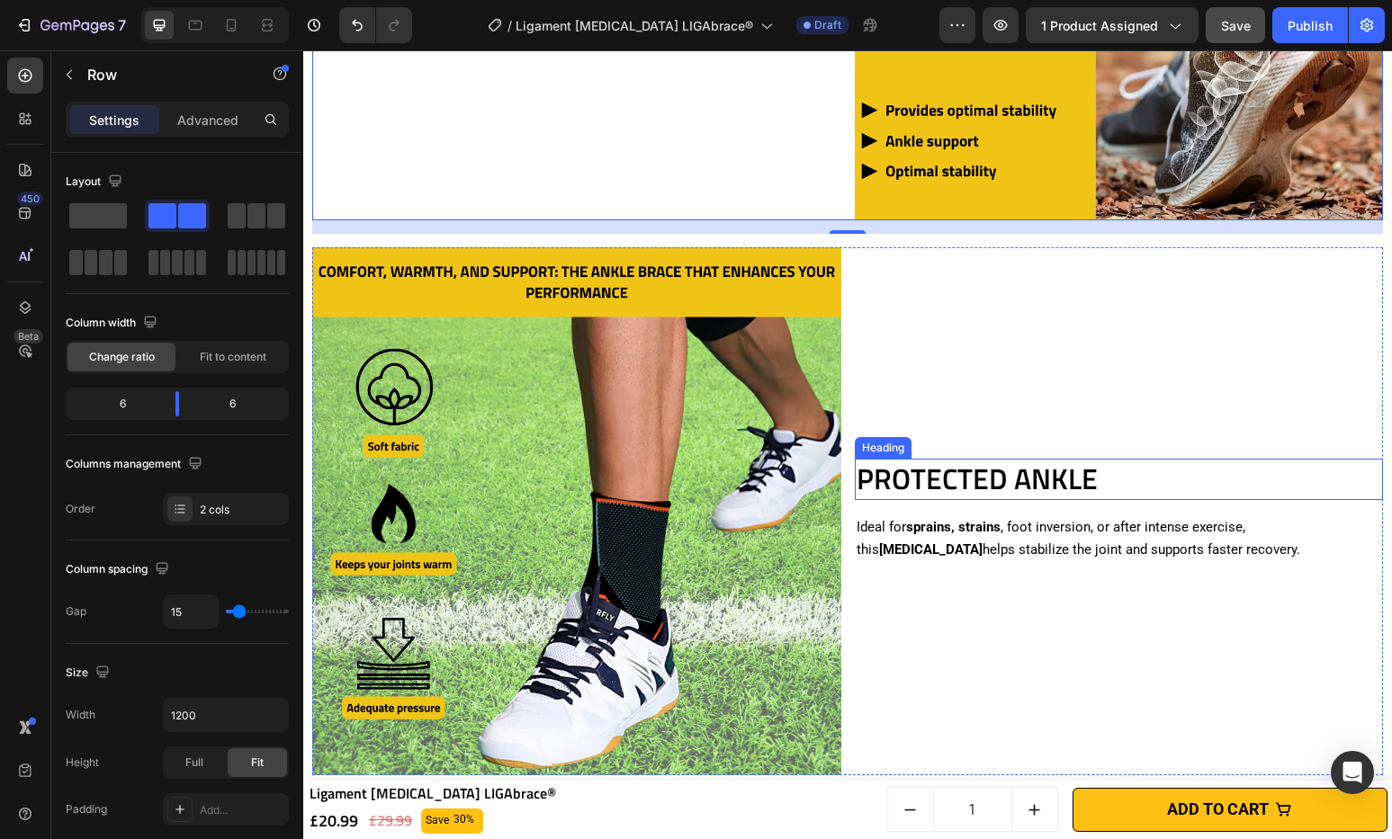
click at [993, 459] on h2 "PROTECTED ANKLE" at bounding box center [1119, 479] width 529 height 41
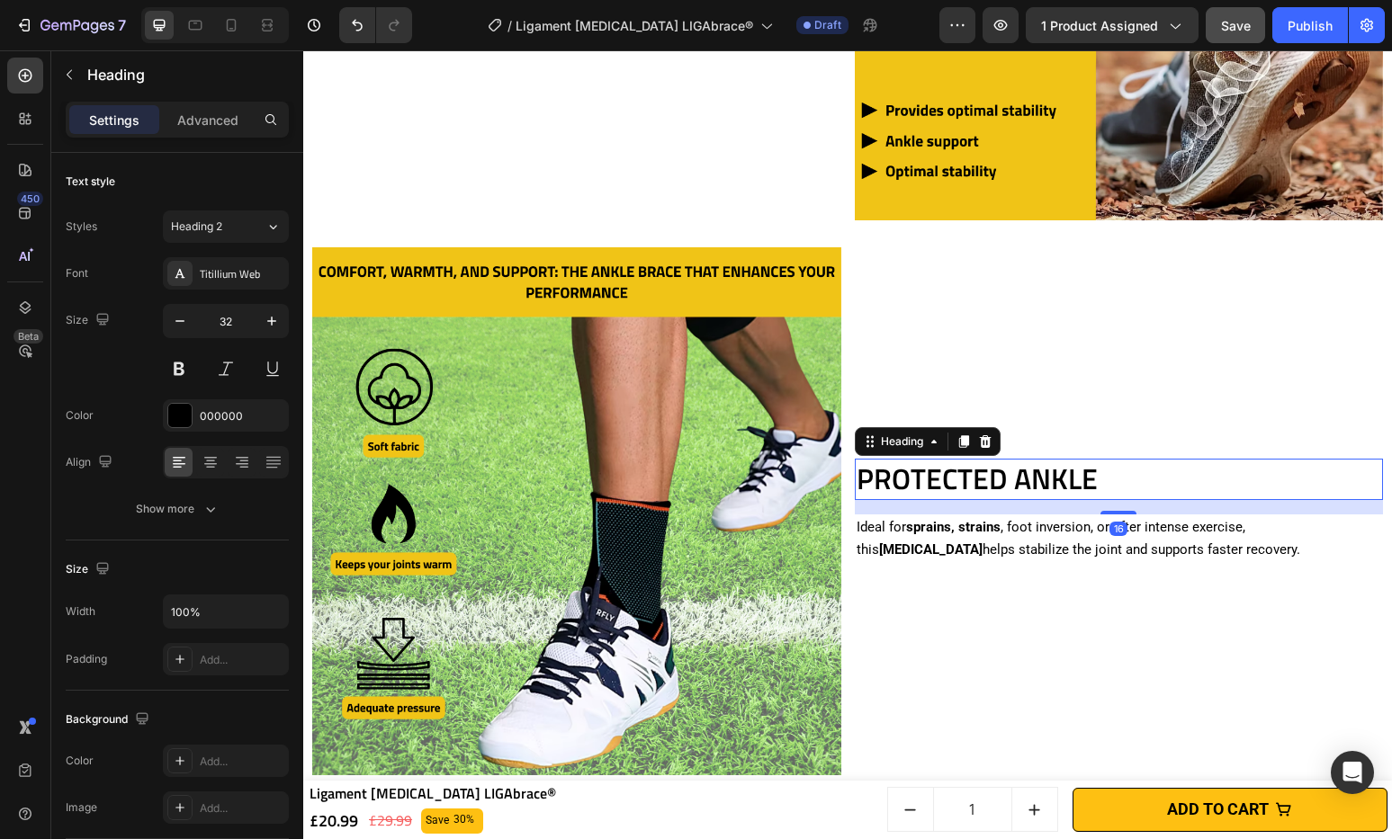
click at [993, 459] on h2 "PROTECTED ANKLE" at bounding box center [1119, 479] width 529 height 41
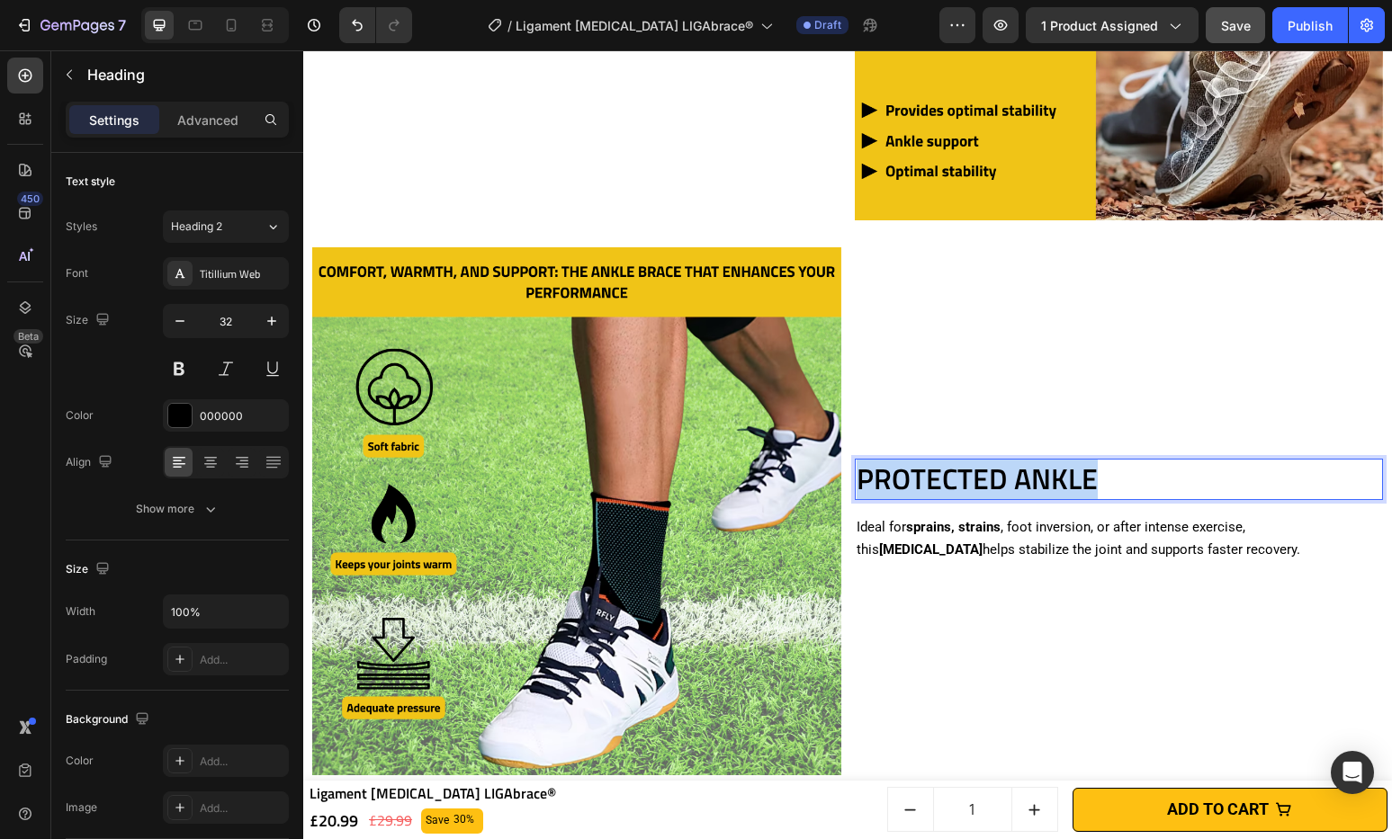
click at [993, 461] on p "PROTECTED ANKLE" at bounding box center [1119, 480] width 525 height 38
click at [1010, 457] on strong "COMFORT & SUPPORT" at bounding box center [996, 478] width 279 height 43
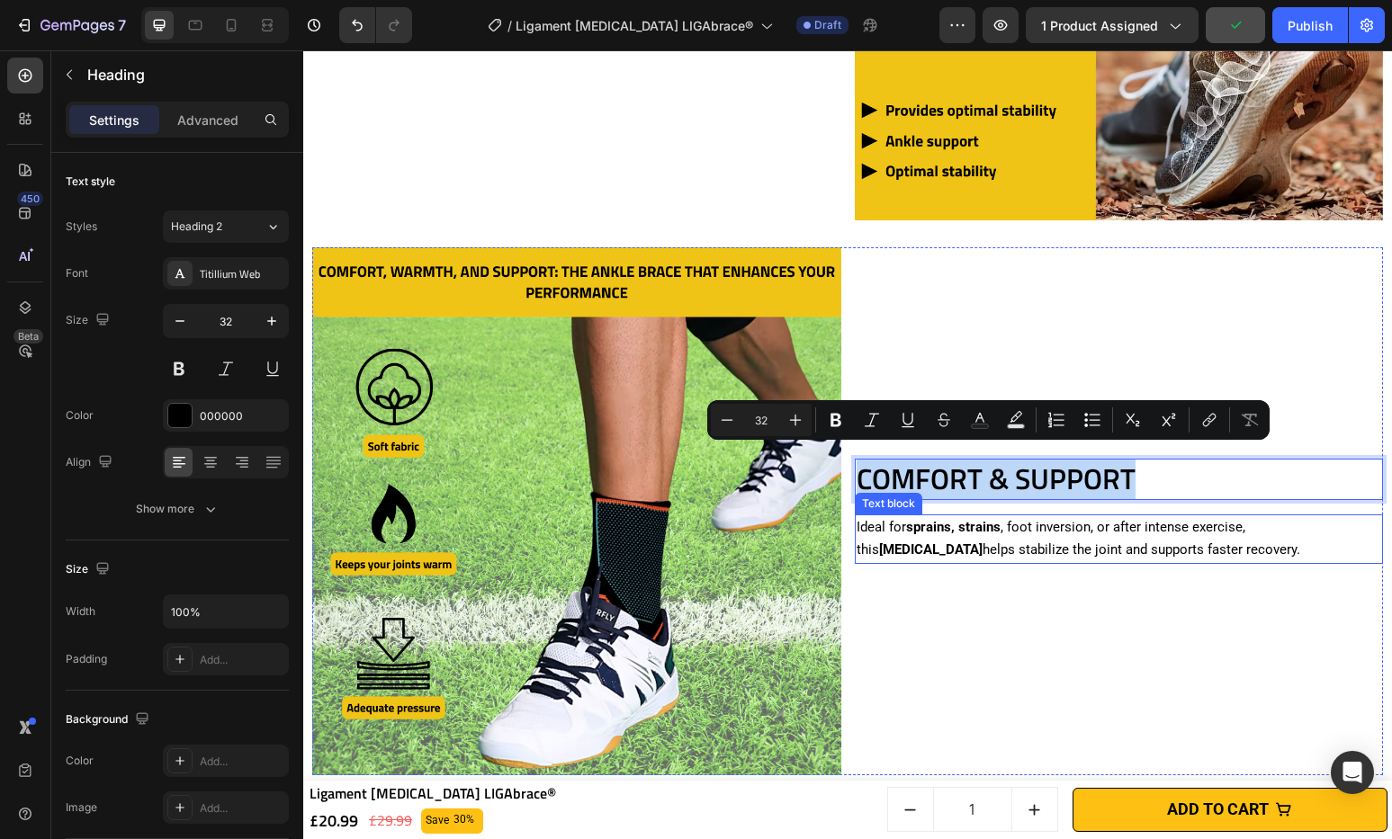
click at [992, 534] on p "Ideal for sprains, strains , foot inversion, or after intense exercise, this [M…" at bounding box center [1119, 539] width 525 height 46
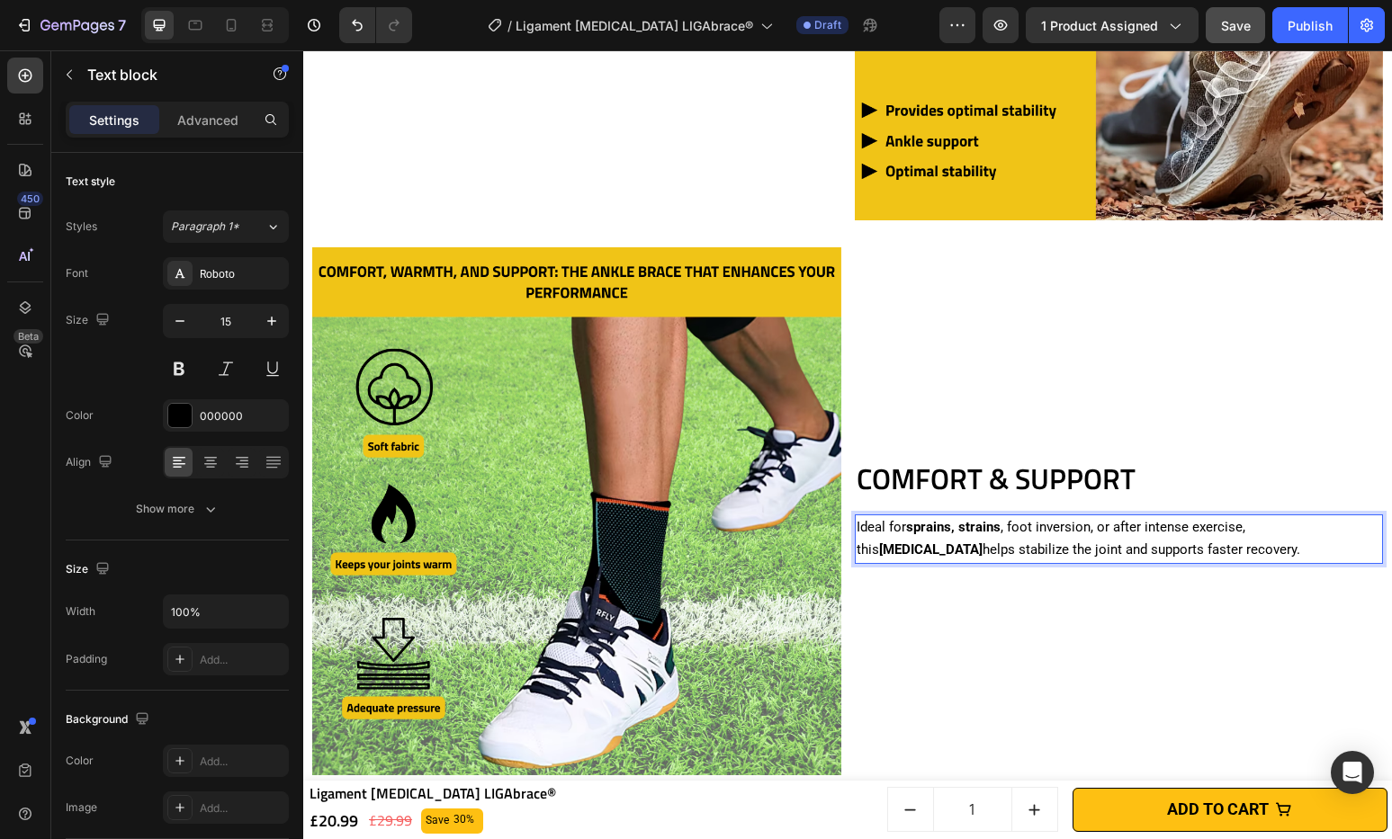
click at [957, 534] on p "Ideal for sprains, strains , foot inversion, or after intense exercise, this [M…" at bounding box center [1119, 539] width 525 height 46
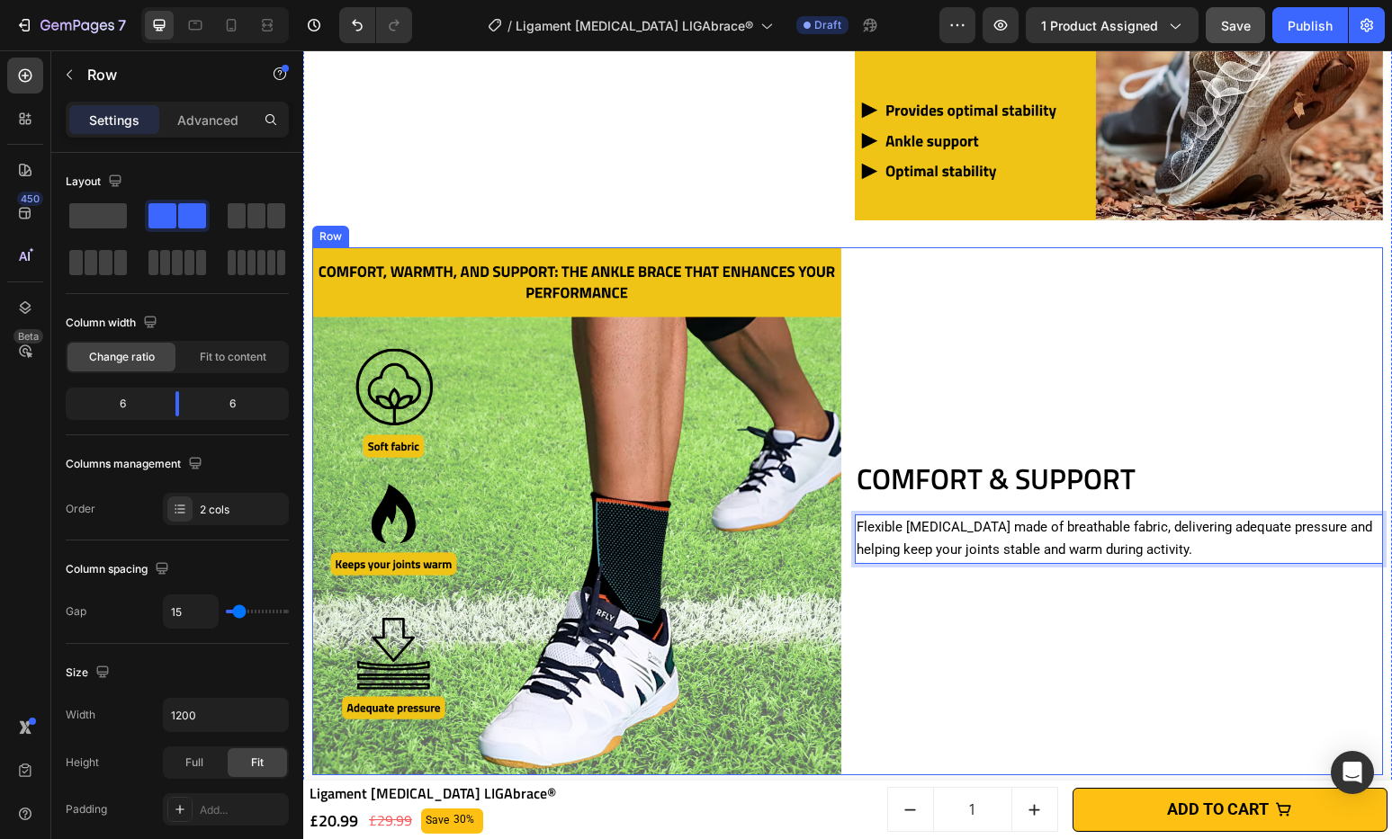
click at [955, 572] on div "COMFORT & SUPPORT Heading Flexible [MEDICAL_DATA] made of breathable fabric, de…" at bounding box center [1119, 511] width 529 height 529
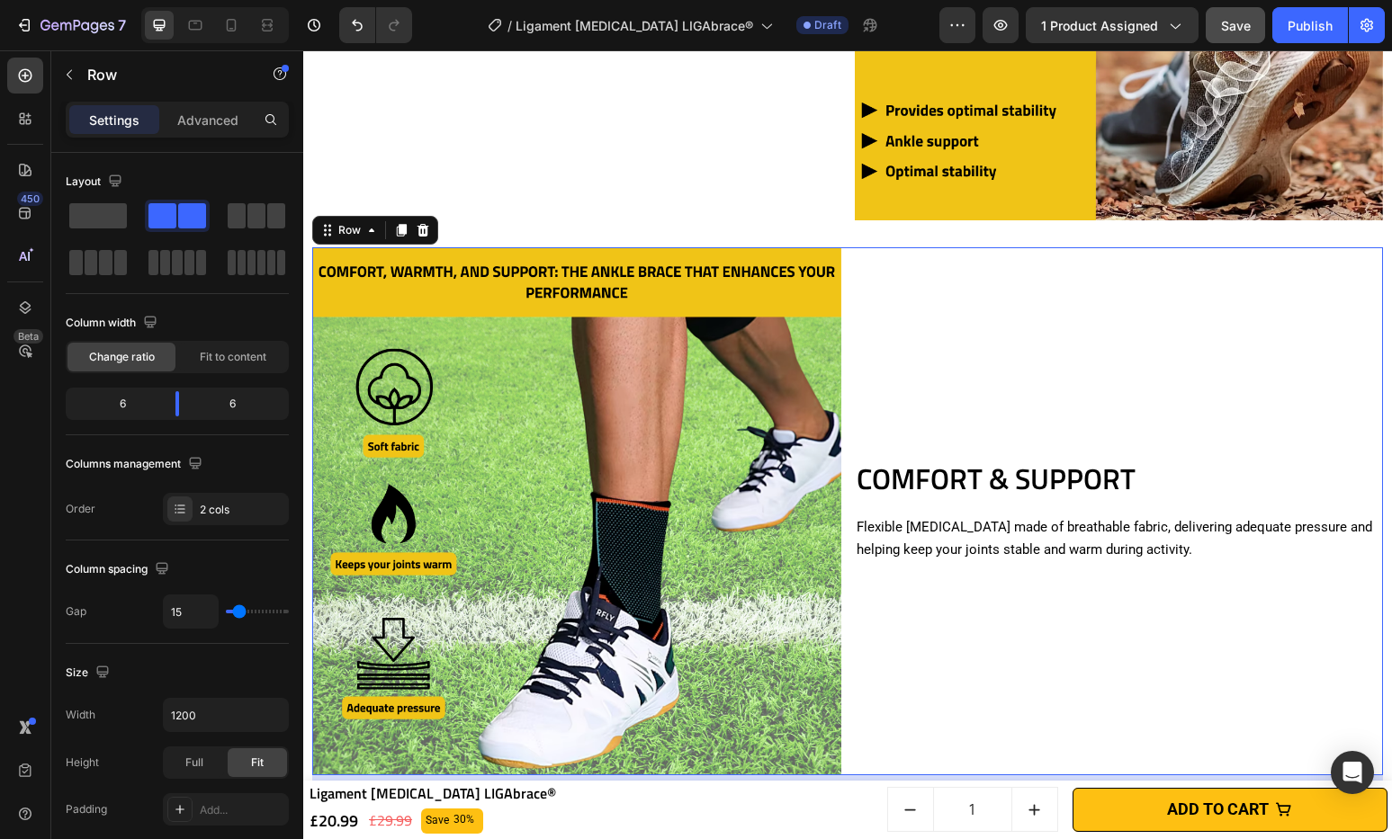
click at [931, 536] on p "Flexible [MEDICAL_DATA] made of breathable fabric, delivering adequate pressure…" at bounding box center [1119, 539] width 525 height 46
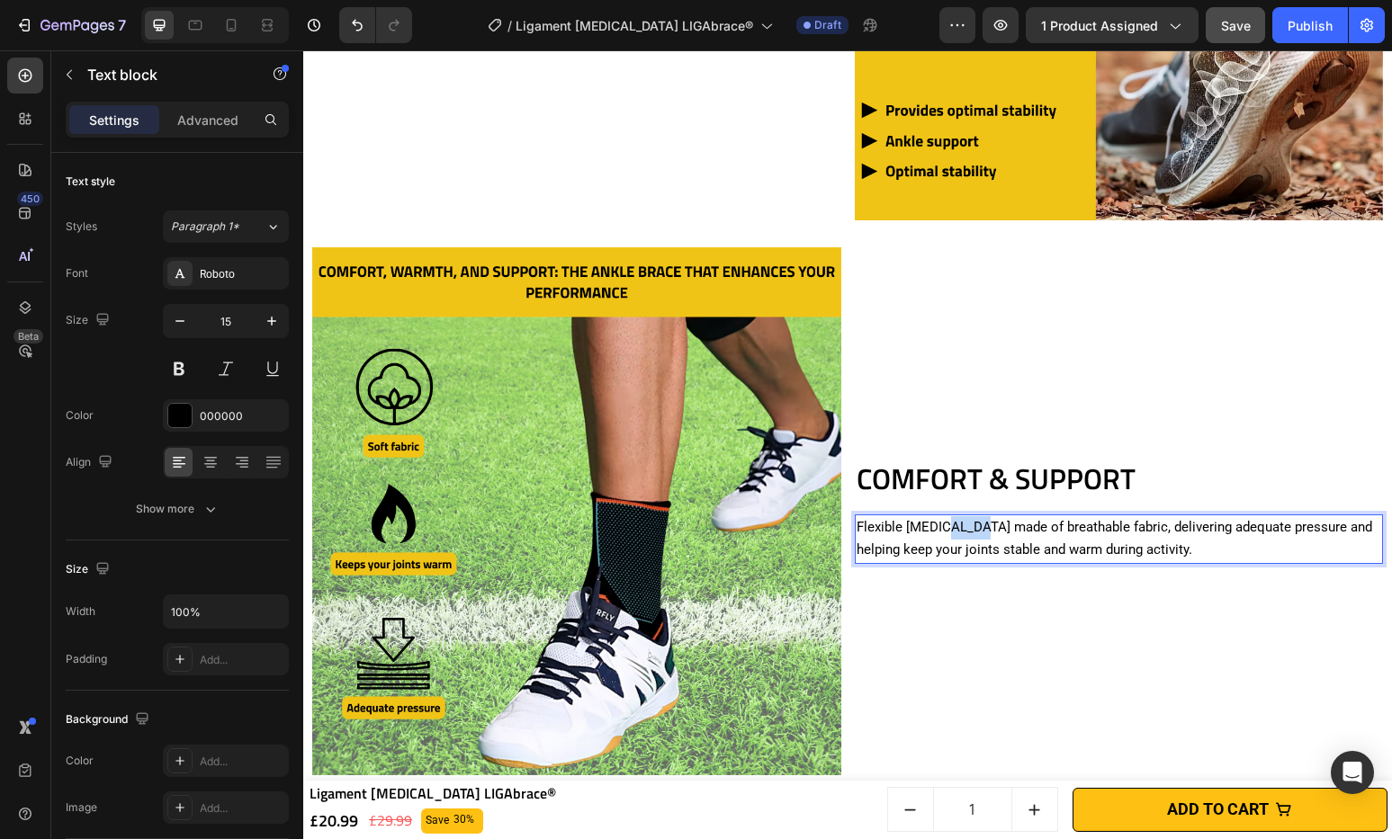
click at [963, 518] on p "Flexible [MEDICAL_DATA] made of breathable fabric, delivering adequate pressure…" at bounding box center [1119, 539] width 525 height 46
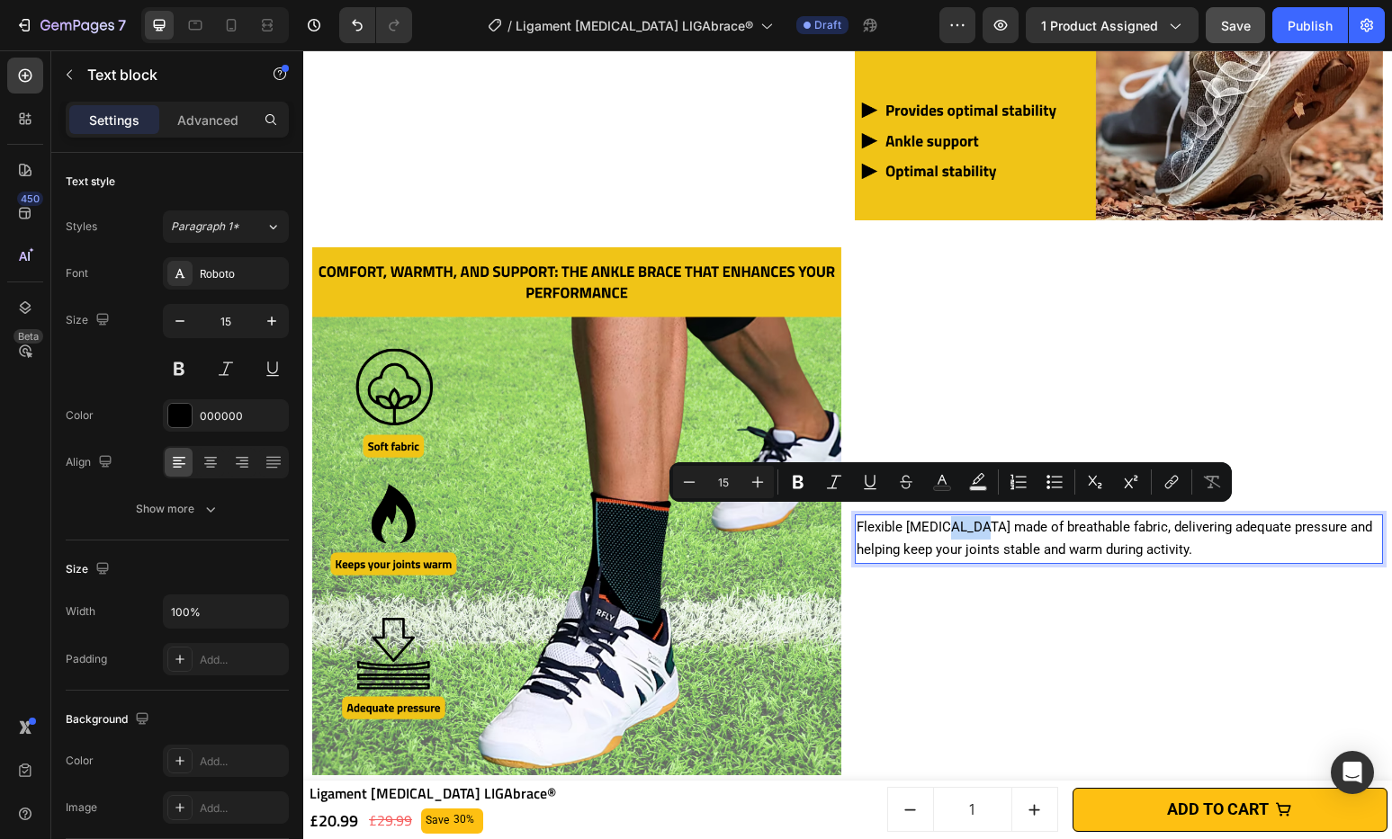
click at [948, 521] on p "Flexible [MEDICAL_DATA] made of breathable fabric, delivering adequate pressure…" at bounding box center [1119, 539] width 525 height 46
drag, startPoint x: 957, startPoint y: 522, endPoint x: 978, endPoint y: 521, distance: 20.7
click at [957, 522] on p "Flexible [MEDICAL_DATA] made of breathable fabric, delivering adequate pressure…" at bounding box center [1119, 539] width 525 height 46
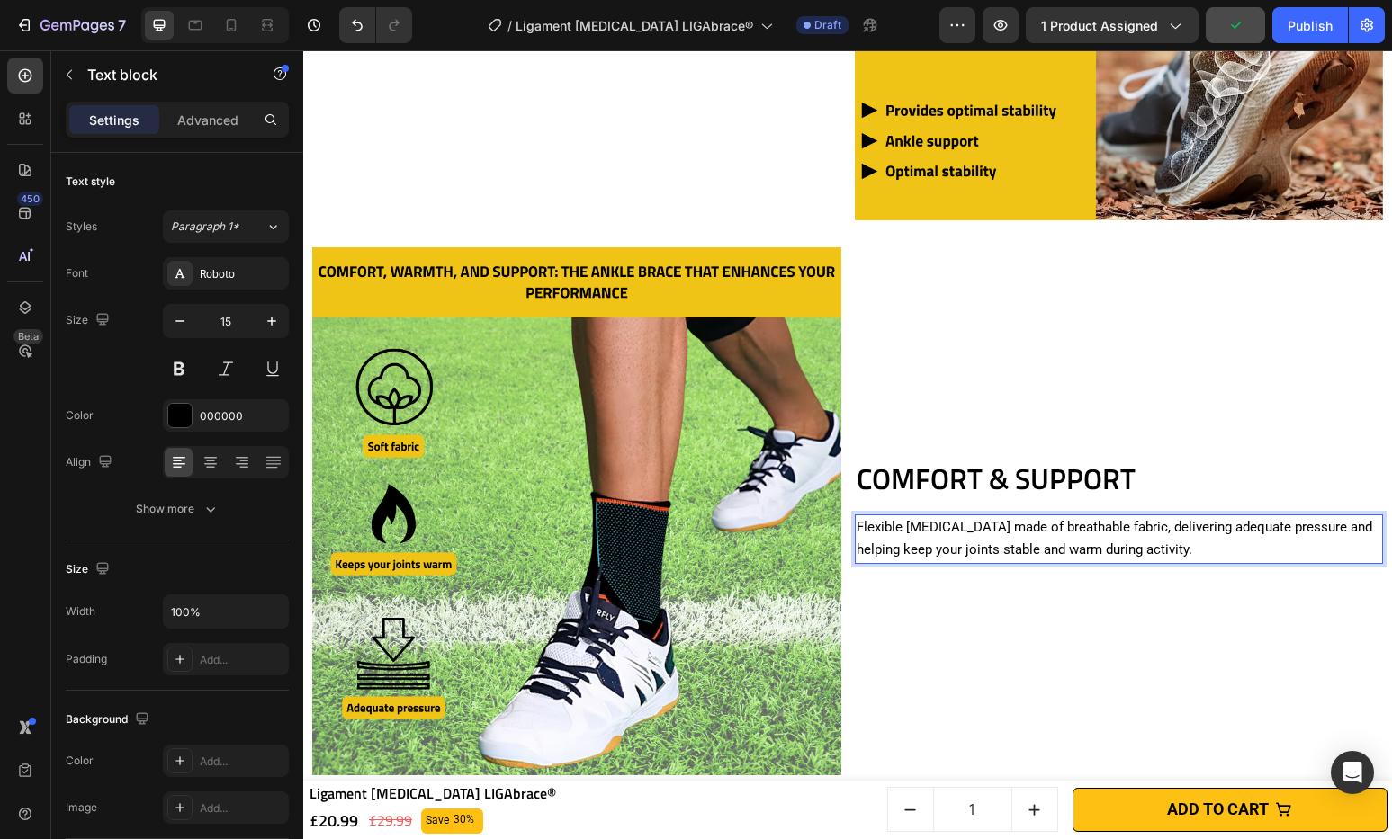
click at [983, 520] on p "Flexible [MEDICAL_DATA] made of breathable fabric, delivering adequate pressure…" at bounding box center [1119, 539] width 525 height 46
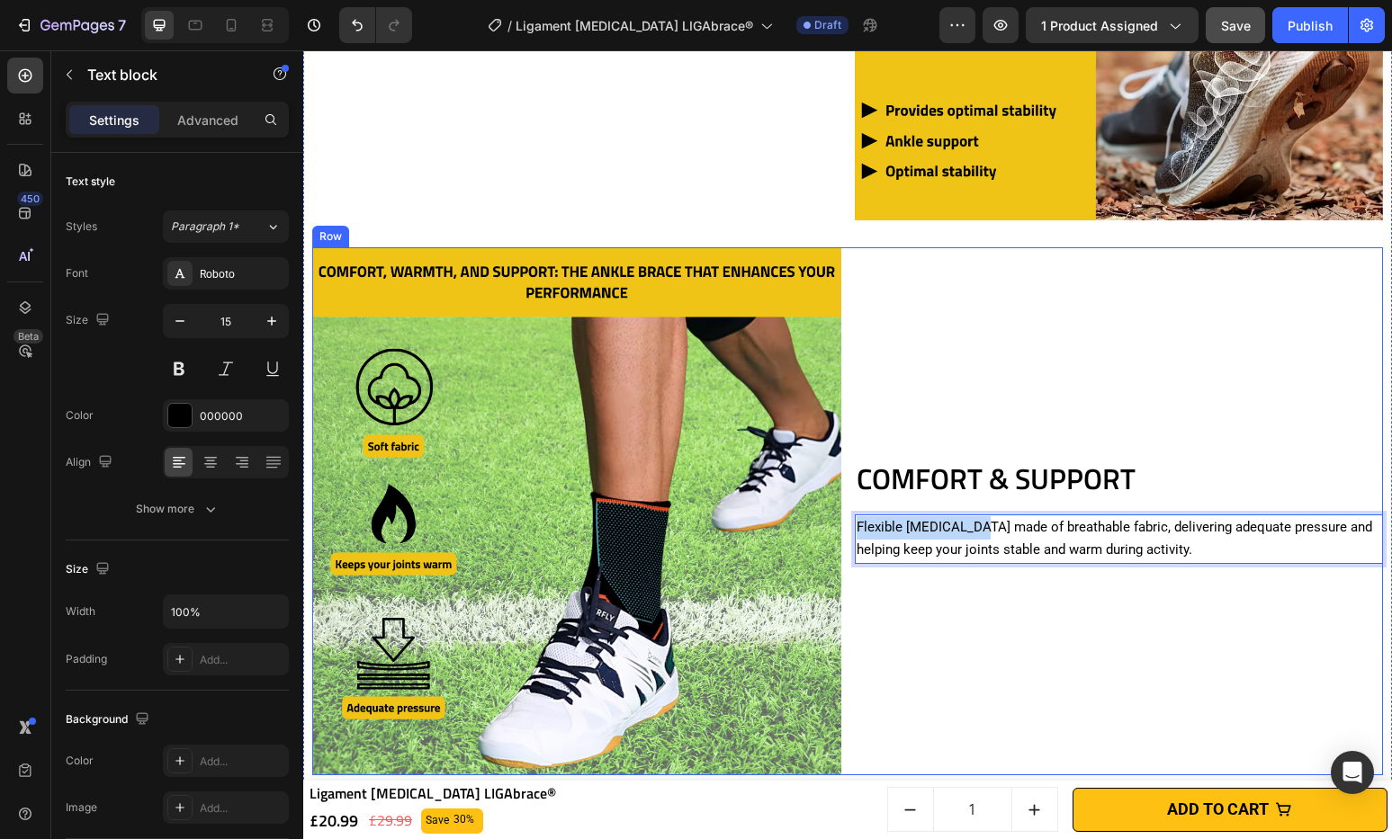
drag, startPoint x: 969, startPoint y: 521, endPoint x: 846, endPoint y: 518, distance: 123.3
click at [846, 518] on div "COMFORT & SUPPORT Heading Flexible [MEDICAL_DATA] made of breathable fabric, de…" at bounding box center [847, 511] width 1071 height 529
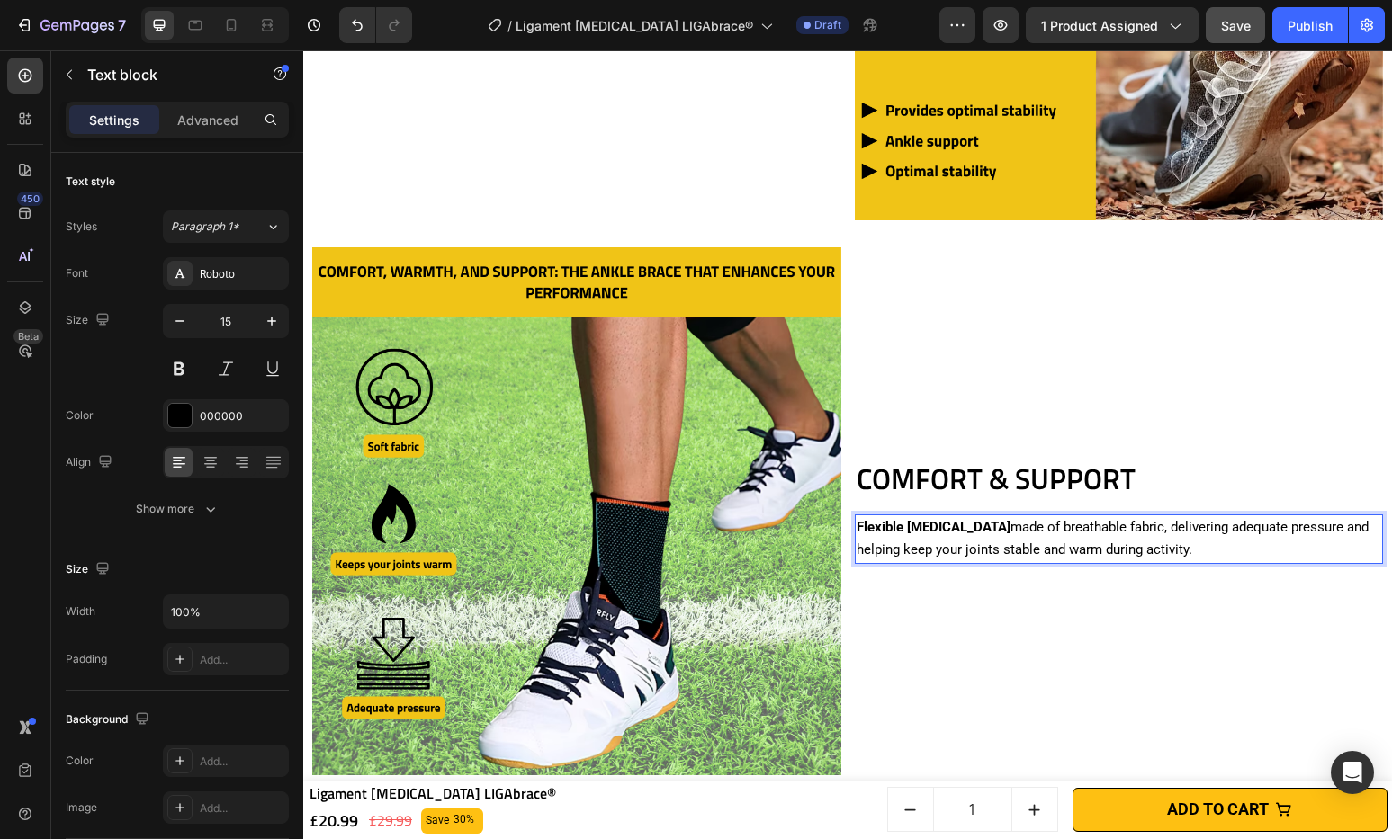
click at [1033, 527] on p "Flexible [MEDICAL_DATA] made of breathable fabric, delivering adequate pressure…" at bounding box center [1119, 539] width 525 height 46
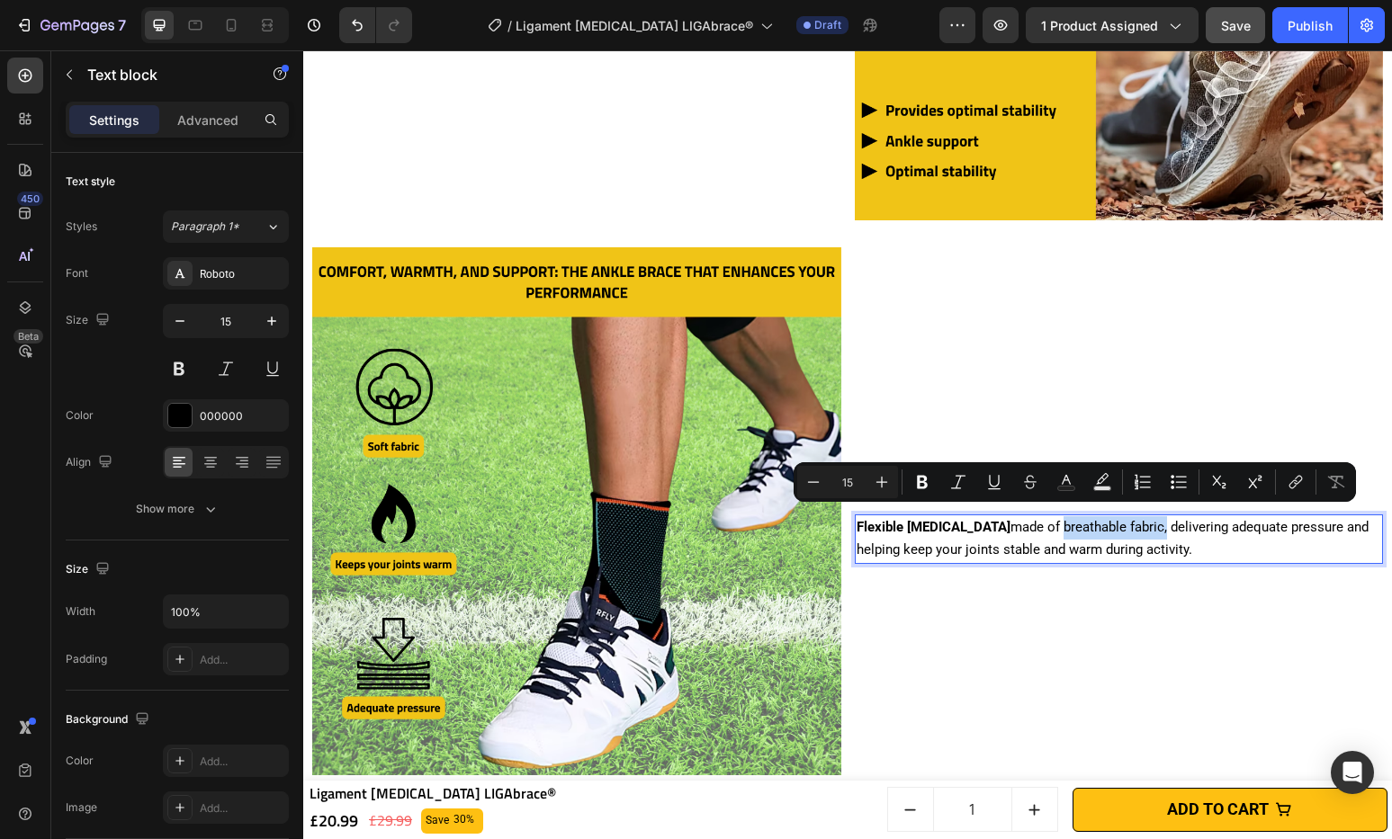
drag, startPoint x: 1030, startPoint y: 515, endPoint x: 1126, endPoint y: 521, distance: 95.6
click at [1126, 521] on p "Flexible [MEDICAL_DATA] made of breathable fabric, delivering adequate pressure…" at bounding box center [1119, 539] width 525 height 46
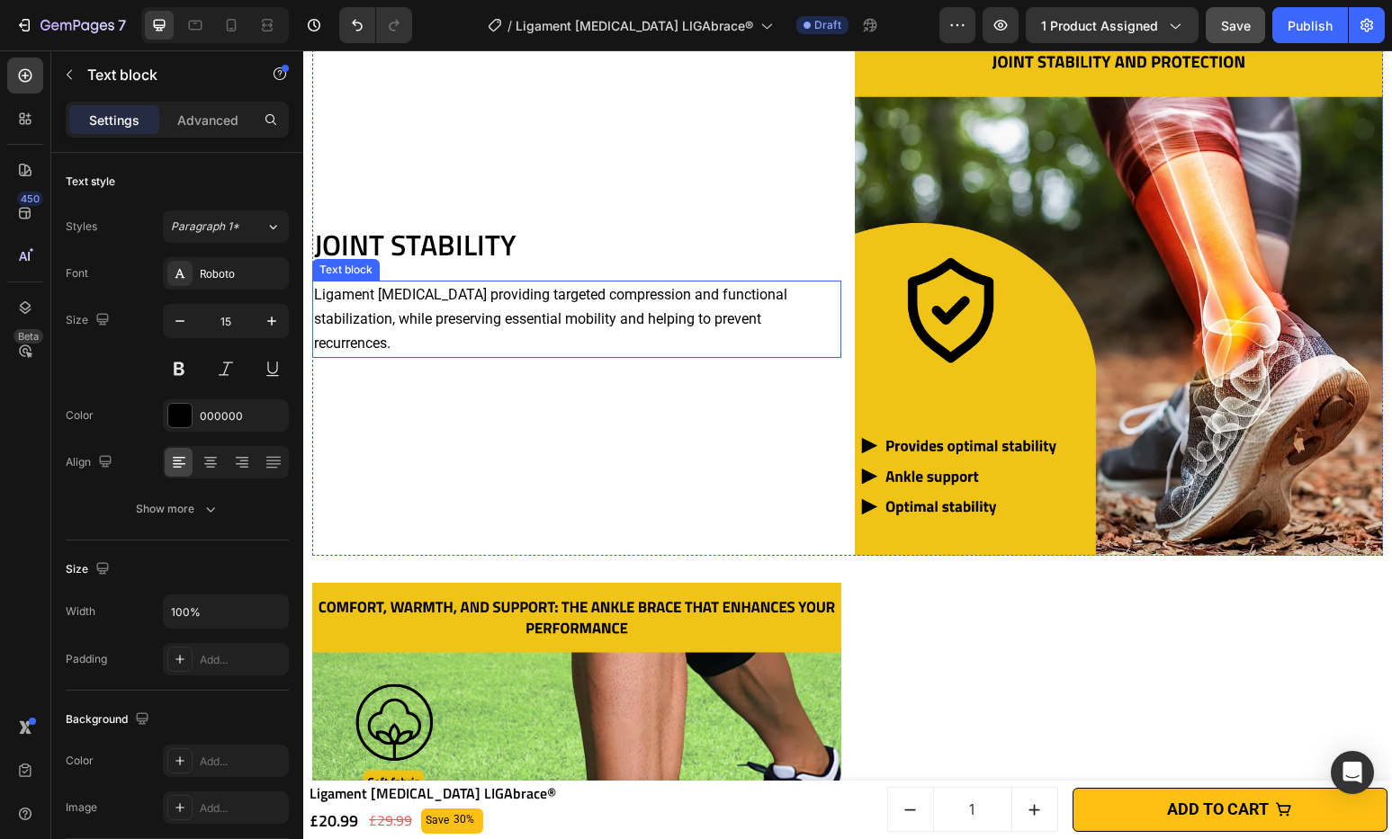
click at [489, 356] on p "Ligament [MEDICAL_DATA] providing targeted compression and functional stabiliza…" at bounding box center [576, 320] width 525 height 74
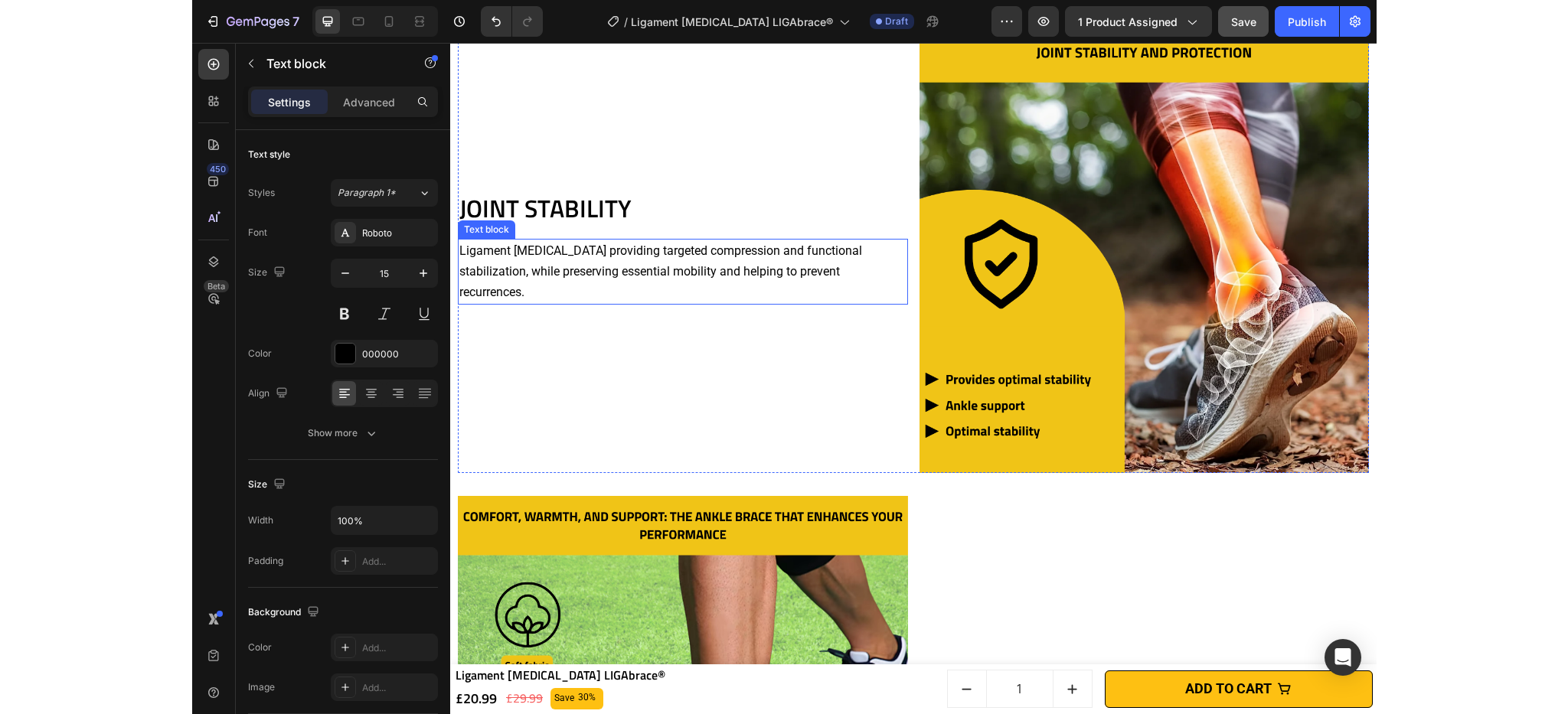
scroll to position [1208, 0]
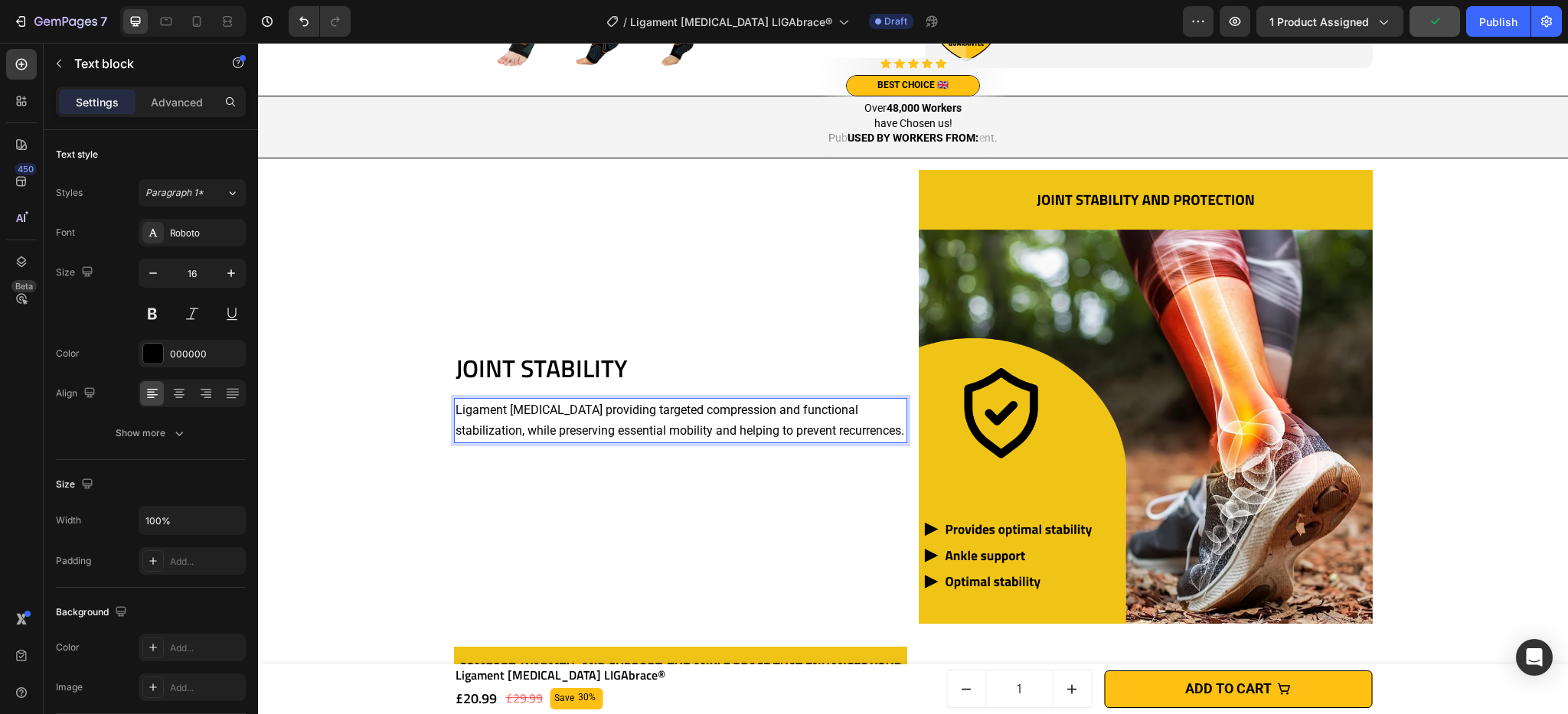
click at [561, 414] on p "Ligament [MEDICAL_DATA] providing targeted compression and functional stabiliza…" at bounding box center [681, 420] width 451 height 42
drag, startPoint x: 559, startPoint y: 411, endPoint x: 428, endPoint y: 408, distance: 131.0
click at [428, 408] on div "JOINT STABILITY Heading Ligament [MEDICAL_DATA] providing targeted compression …" at bounding box center [912, 635] width 1294 height 953
drag, startPoint x: 656, startPoint y: 413, endPoint x: 676, endPoint y: 415, distance: 20.1
click at [656, 413] on p "Ligament [MEDICAL_DATA] providing targeted compression and functional stabiliza…" at bounding box center [681, 420] width 451 height 42
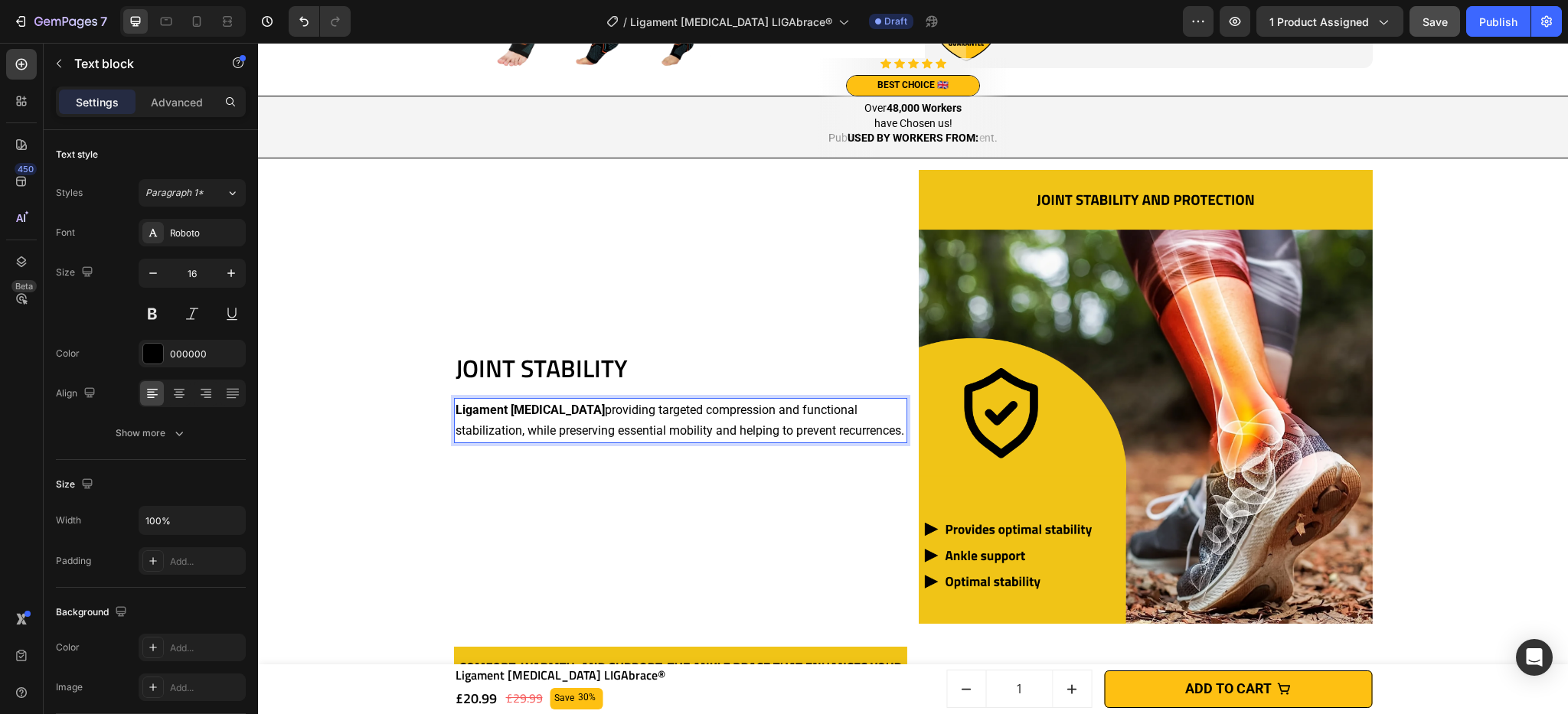
drag, startPoint x: 716, startPoint y: 415, endPoint x: 707, endPoint y: 419, distance: 9.8
click at [715, 416] on p "Ligament [MEDICAL_DATA] providing targeted compression and functional stabiliza…" at bounding box center [681, 420] width 451 height 42
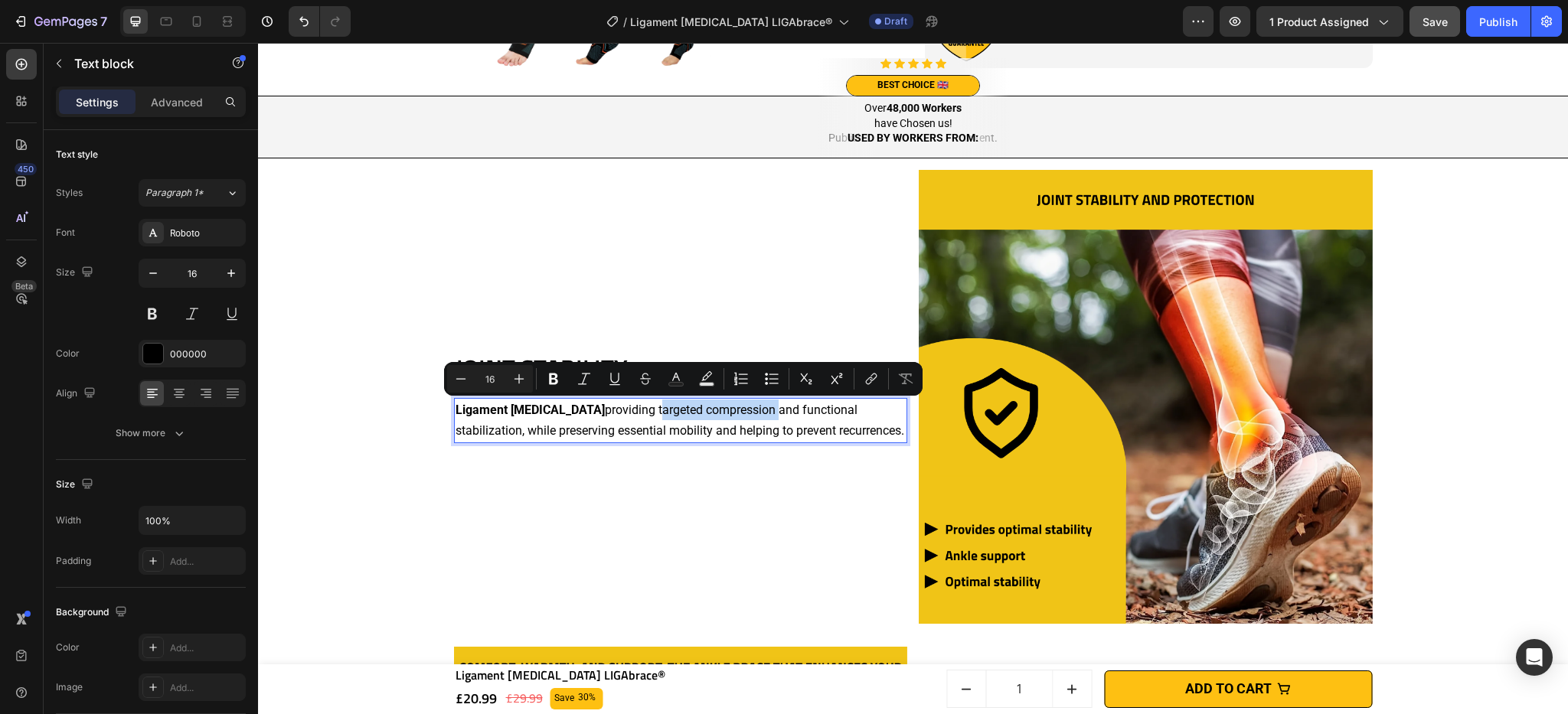
drag, startPoint x: 624, startPoint y: 413, endPoint x: 740, endPoint y: 410, distance: 116.0
click at [740, 410] on p "Ligament [MEDICAL_DATA] providing targeted compression and functional stabiliza…" at bounding box center [681, 420] width 451 height 42
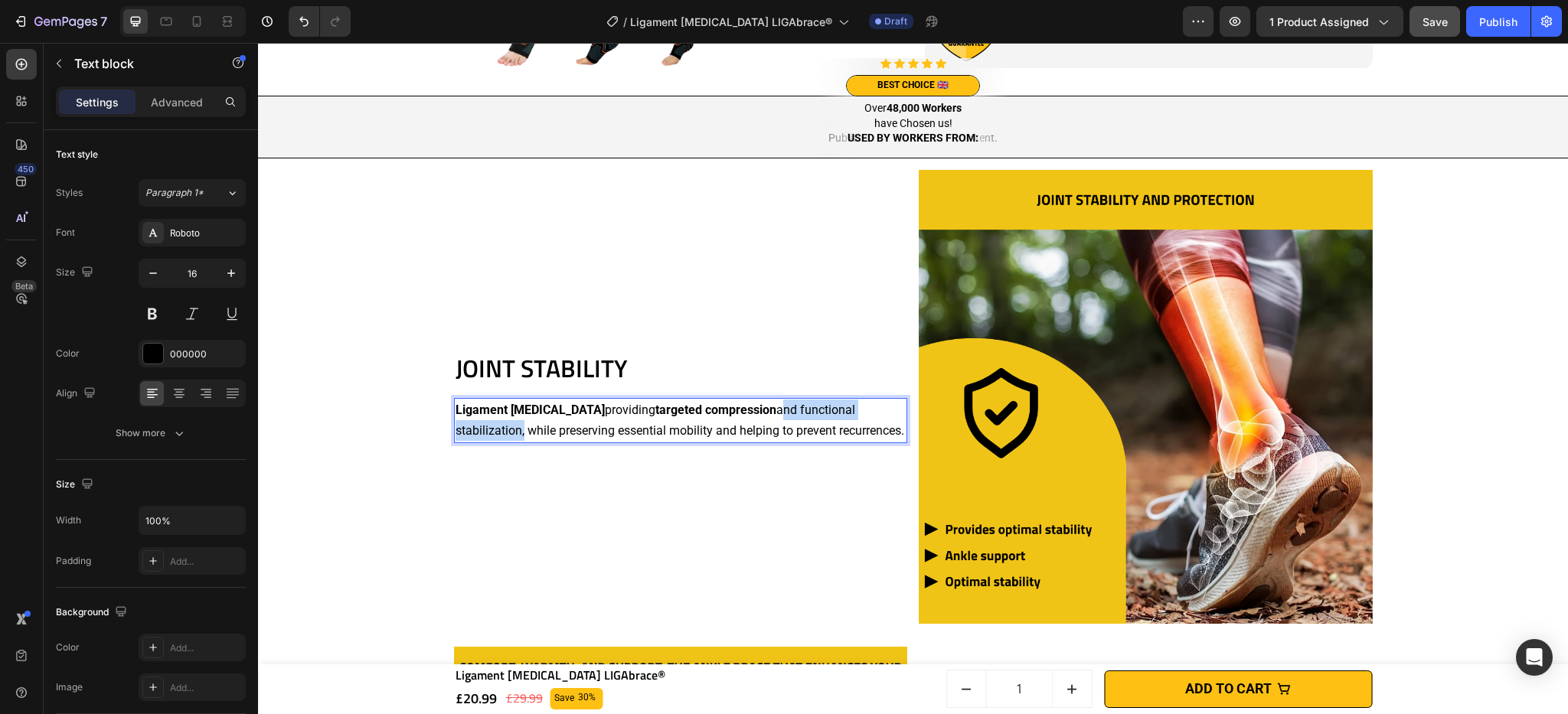
drag, startPoint x: 749, startPoint y: 414, endPoint x: 895, endPoint y: 412, distance: 146.0
click at [895, 412] on p "Ligament [MEDICAL_DATA] providing targeted compression and functional stabiliza…" at bounding box center [681, 420] width 451 height 42
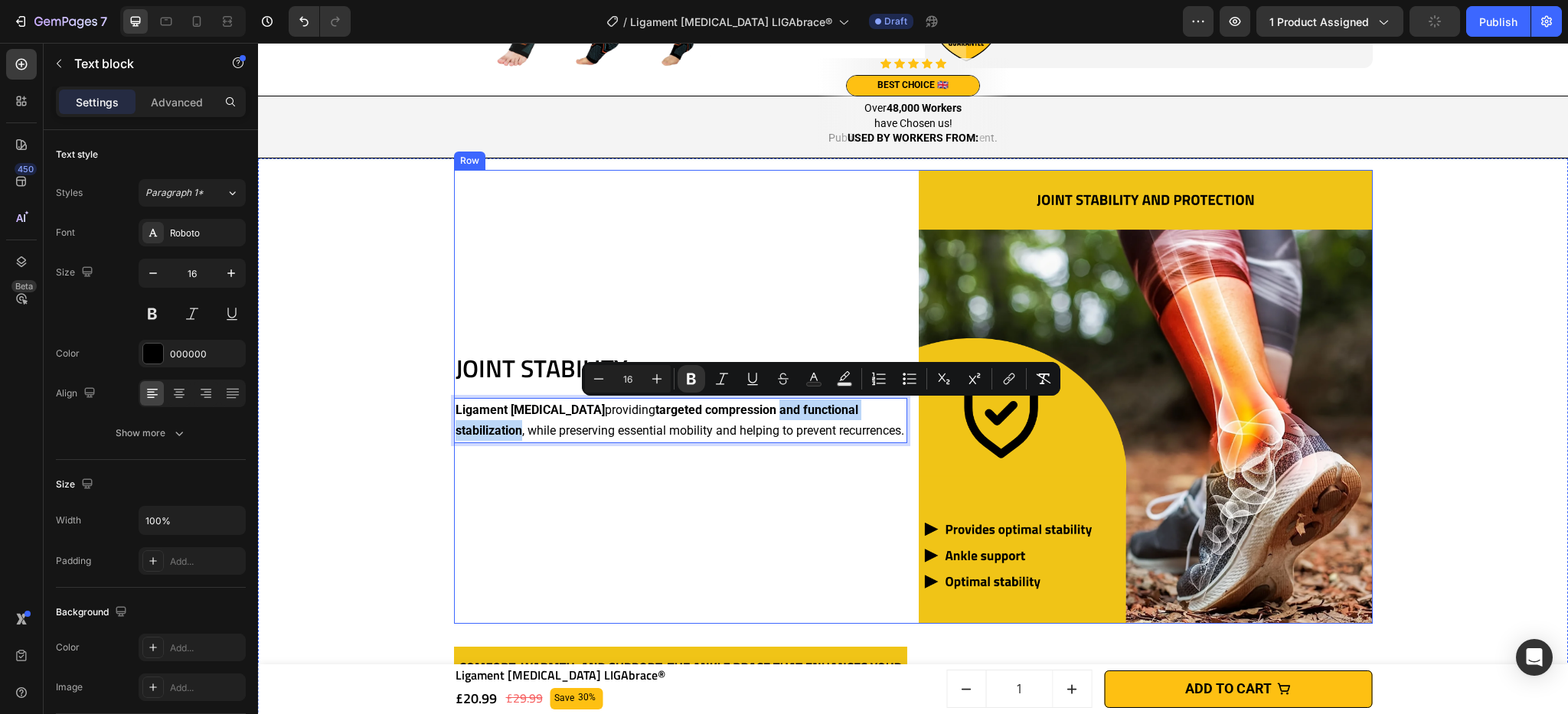
click at [763, 493] on div "JOINT STABILITY Heading Ligament [MEDICAL_DATA] providing targeted compression …" at bounding box center [681, 397] width 454 height 454
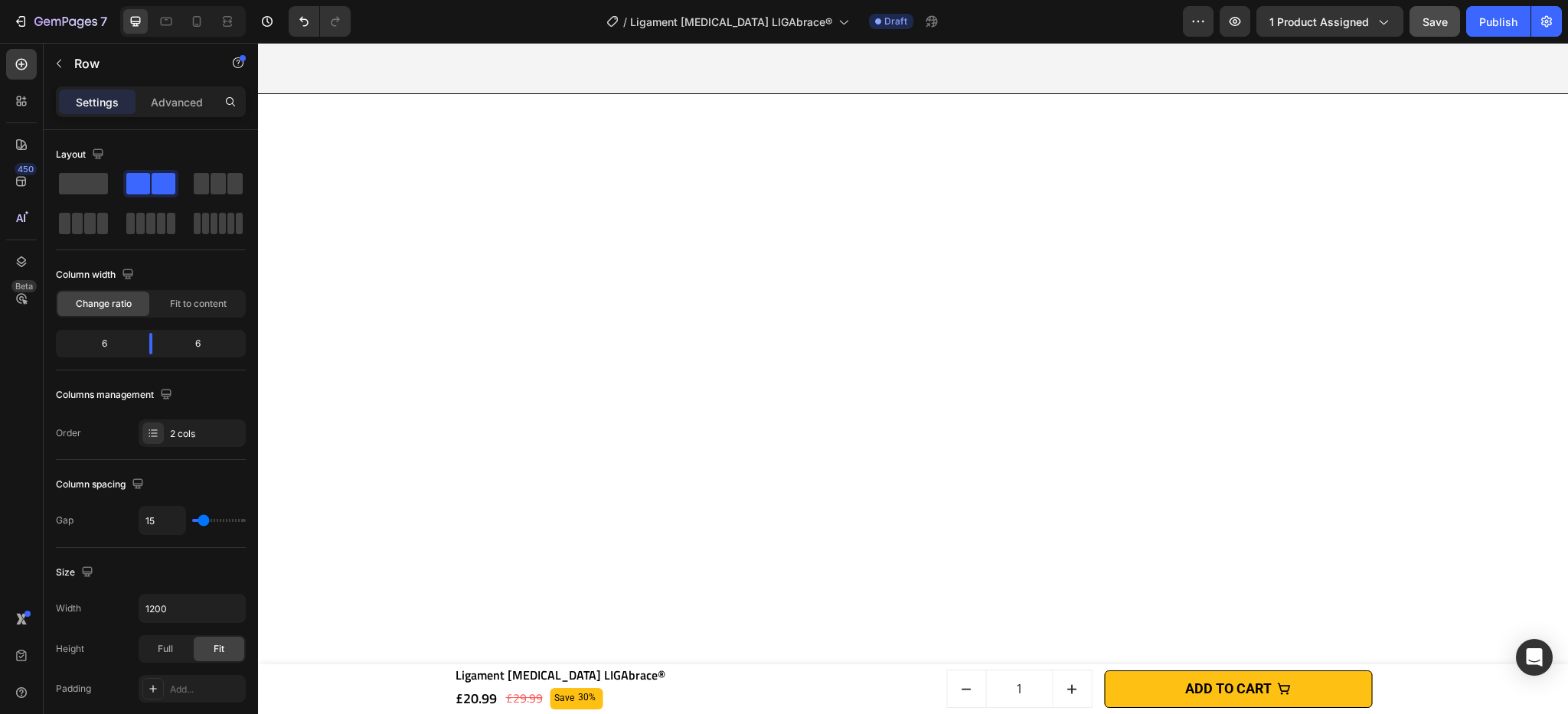
scroll to position [2560, 0]
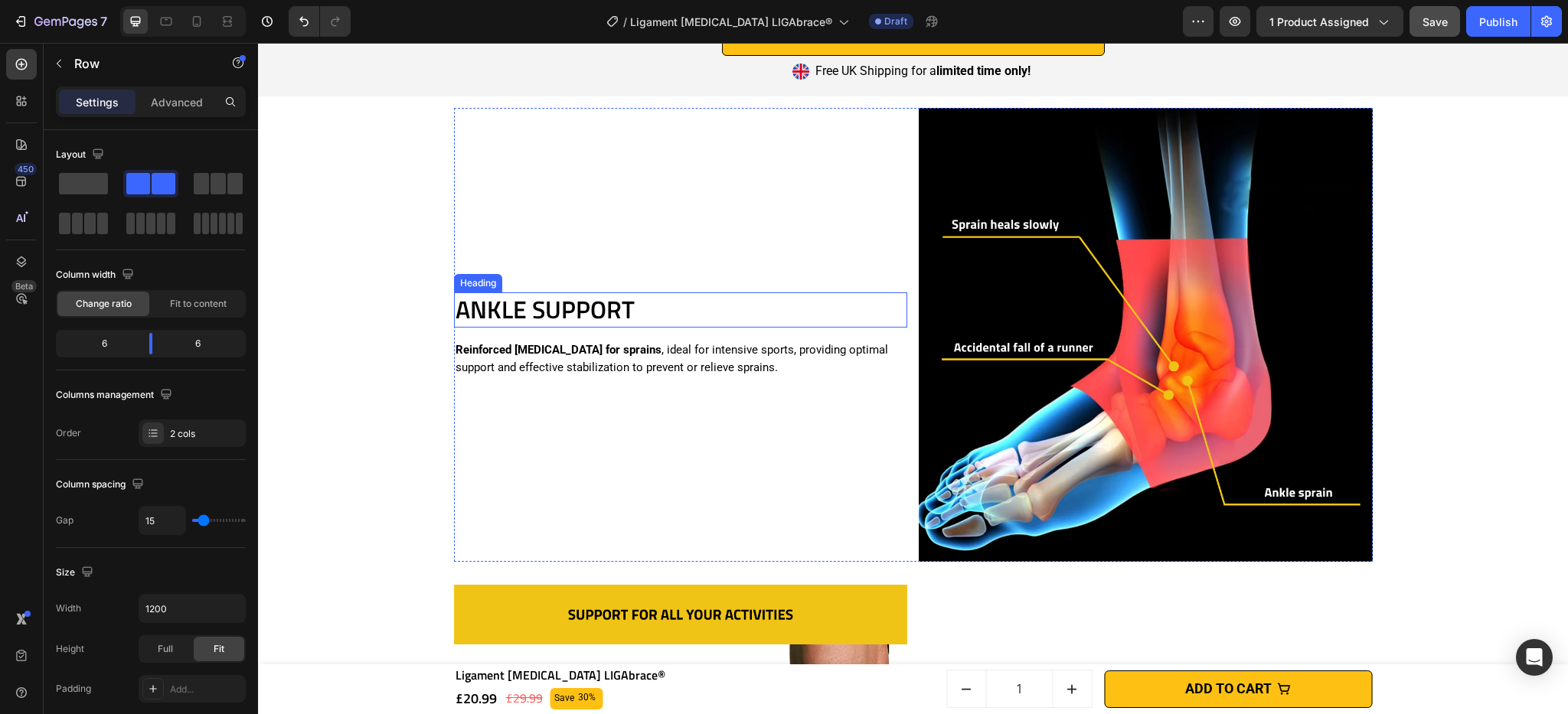
click at [584, 308] on h2 "ANKLE SUPPORT" at bounding box center [681, 310] width 454 height 35
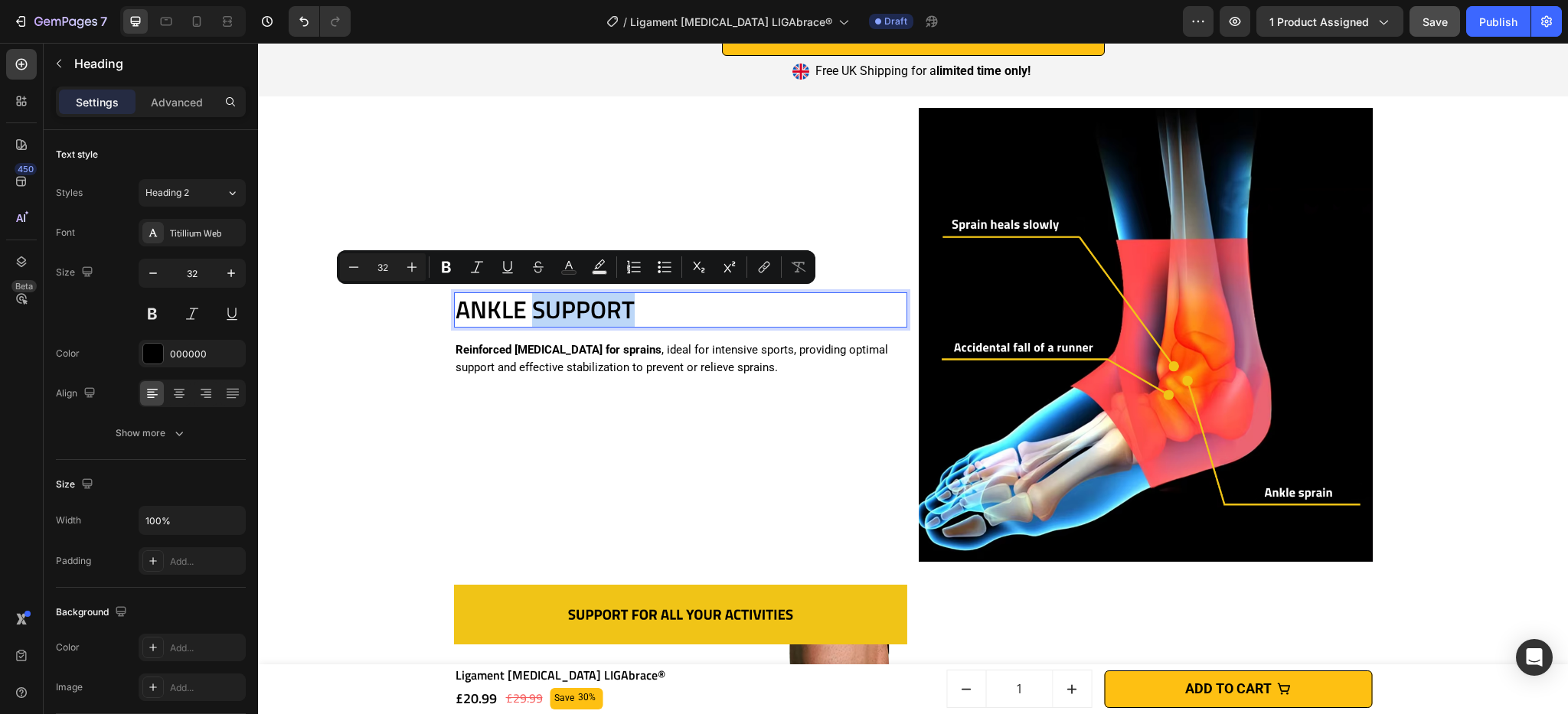
click at [584, 308] on p "ANKLE SUPPORT" at bounding box center [681, 310] width 451 height 32
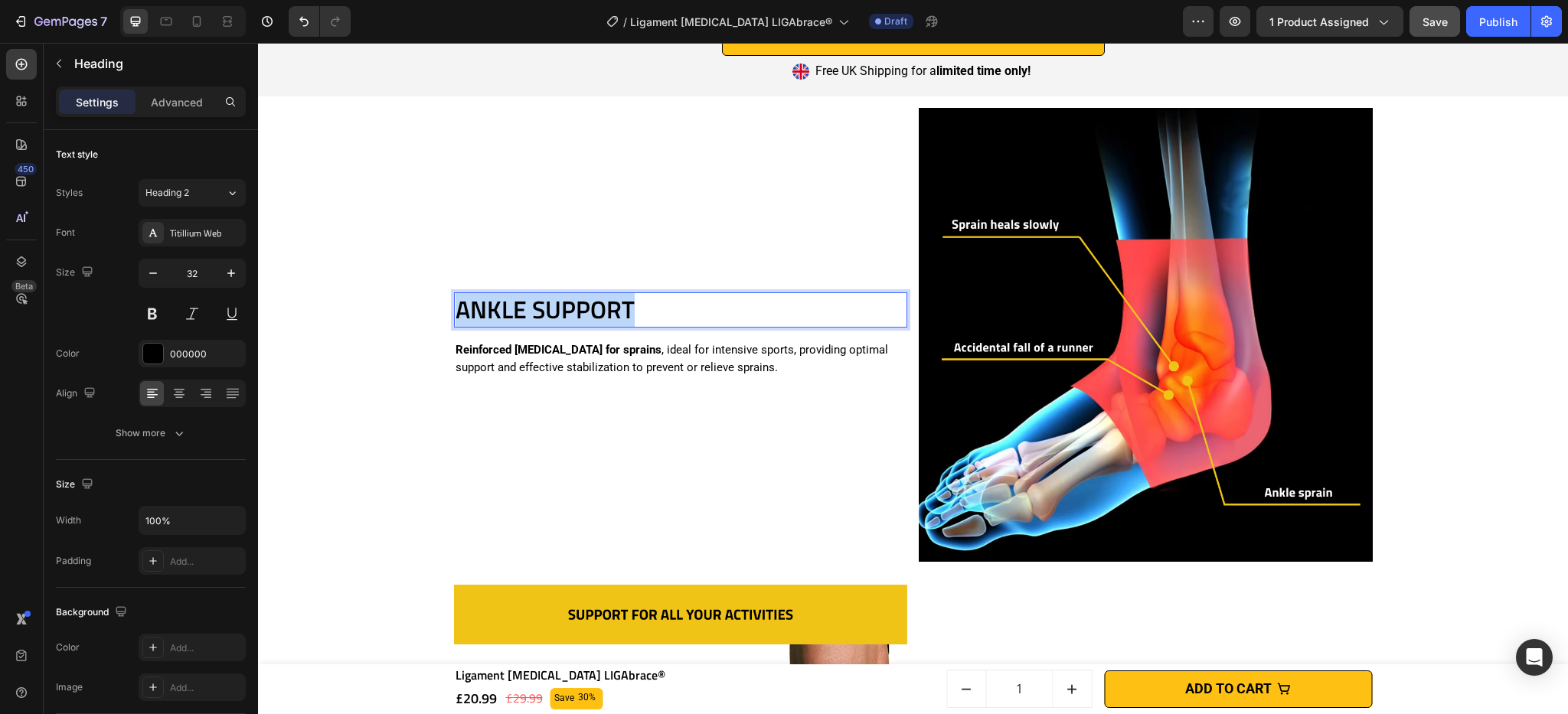
click at [584, 308] on p "ANKLE SUPPORT" at bounding box center [681, 310] width 451 height 32
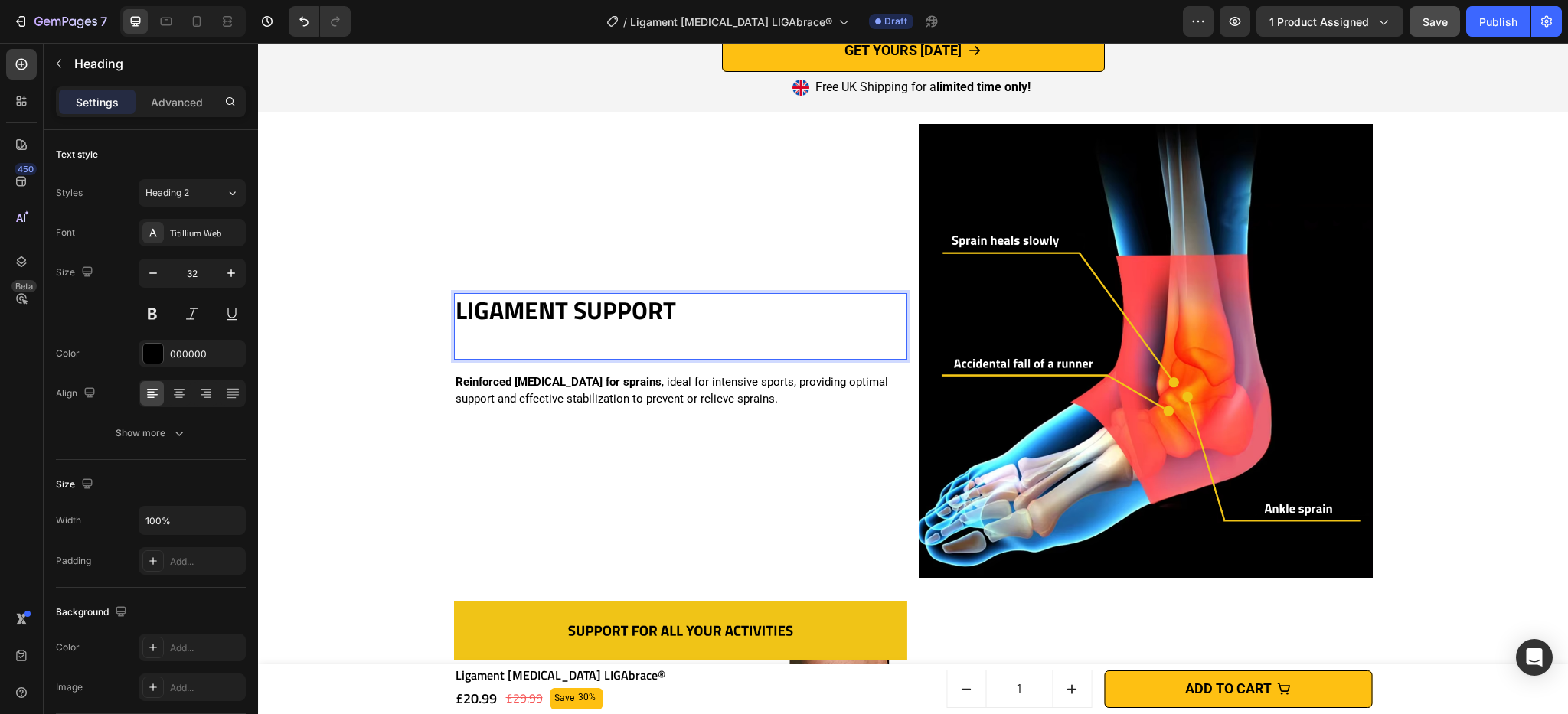
click at [520, 337] on p "Rich Text Editor. Editing area: main" at bounding box center [681, 342] width 451 height 32
click at [518, 416] on div "LIGAMENT SUPPORT Heading 16 Reinforced [MEDICAL_DATA] for sprains , ideal for i…" at bounding box center [681, 351] width 454 height 454
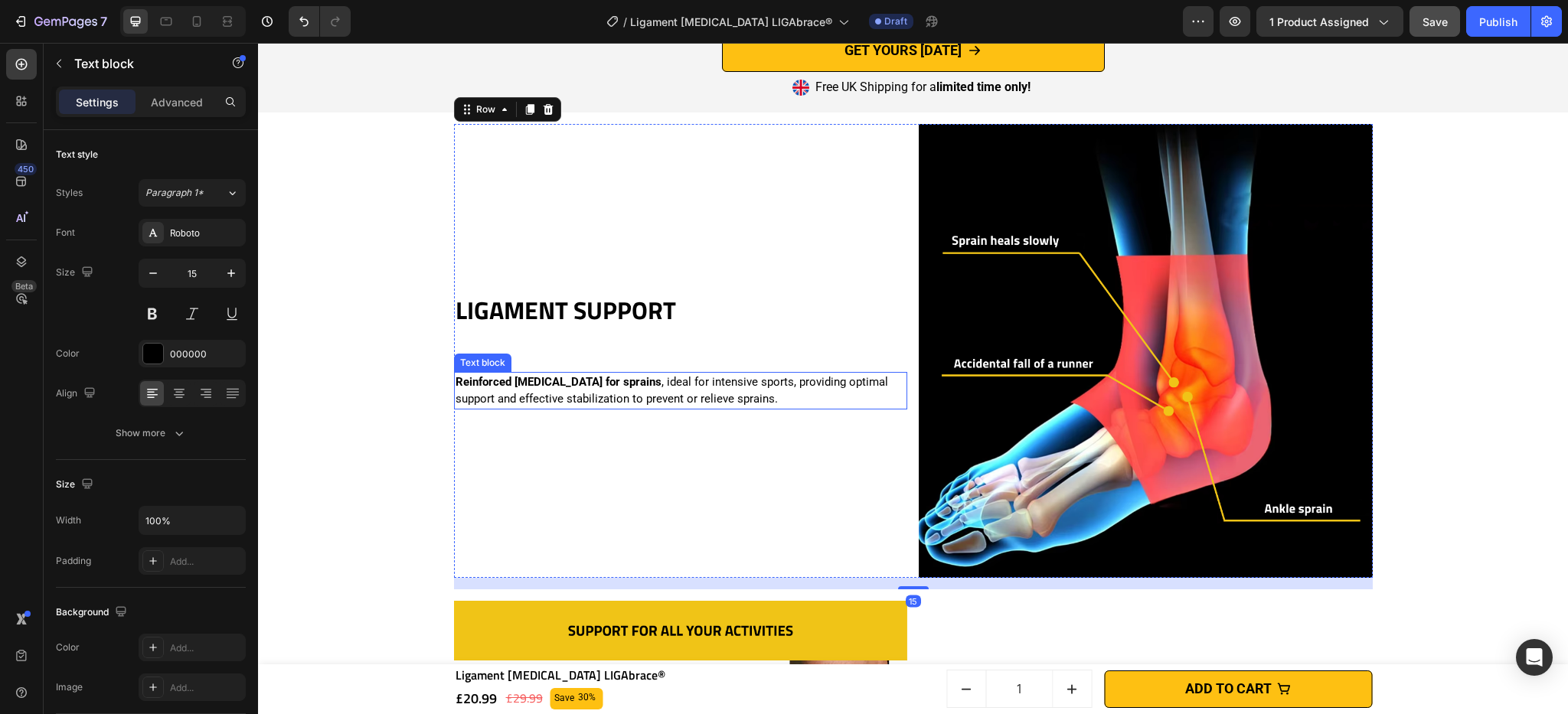
click at [493, 363] on div "Text block" at bounding box center [482, 363] width 51 height 14
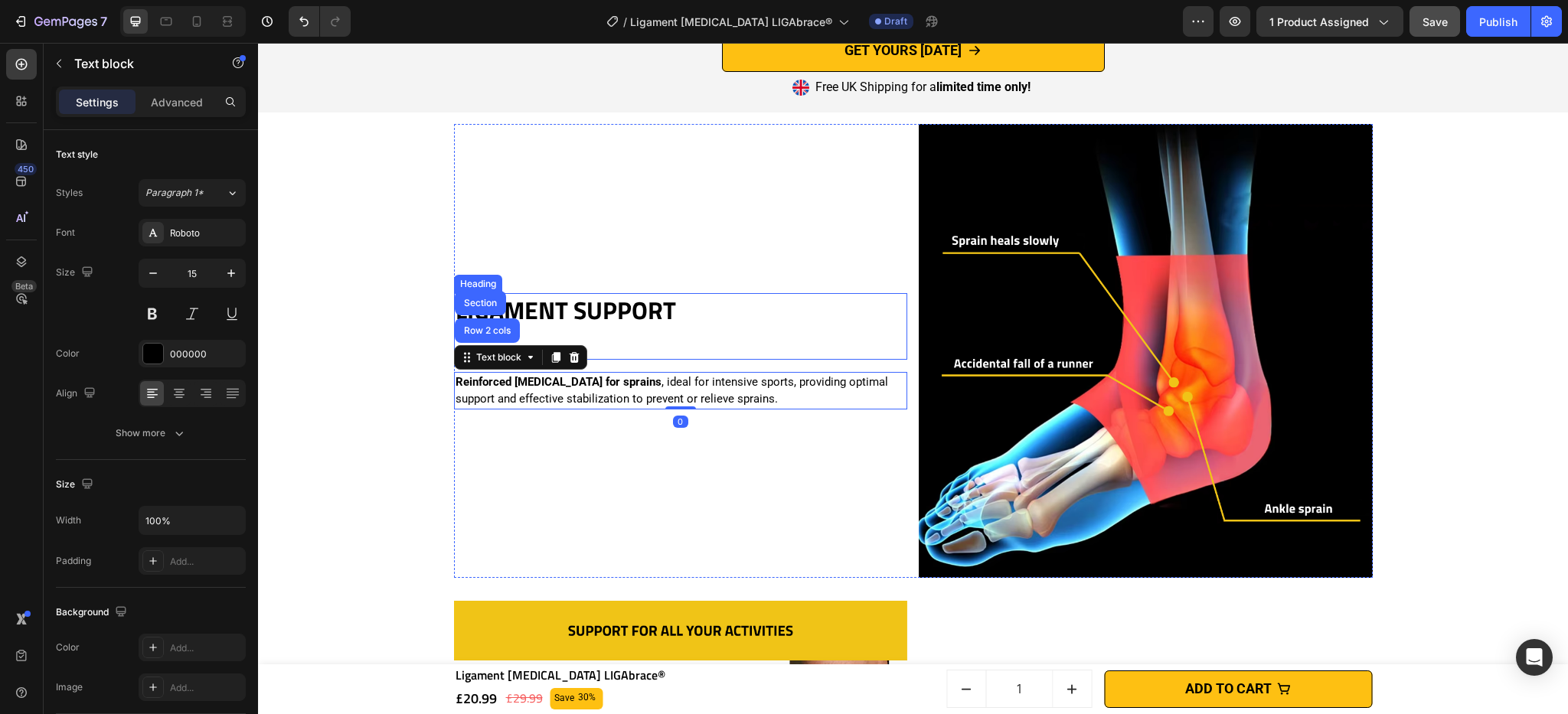
click at [624, 352] on p "⁠⁠⁠⁠⁠⁠⁠ LIGAMENT SUPPORT" at bounding box center [681, 326] width 451 height 64
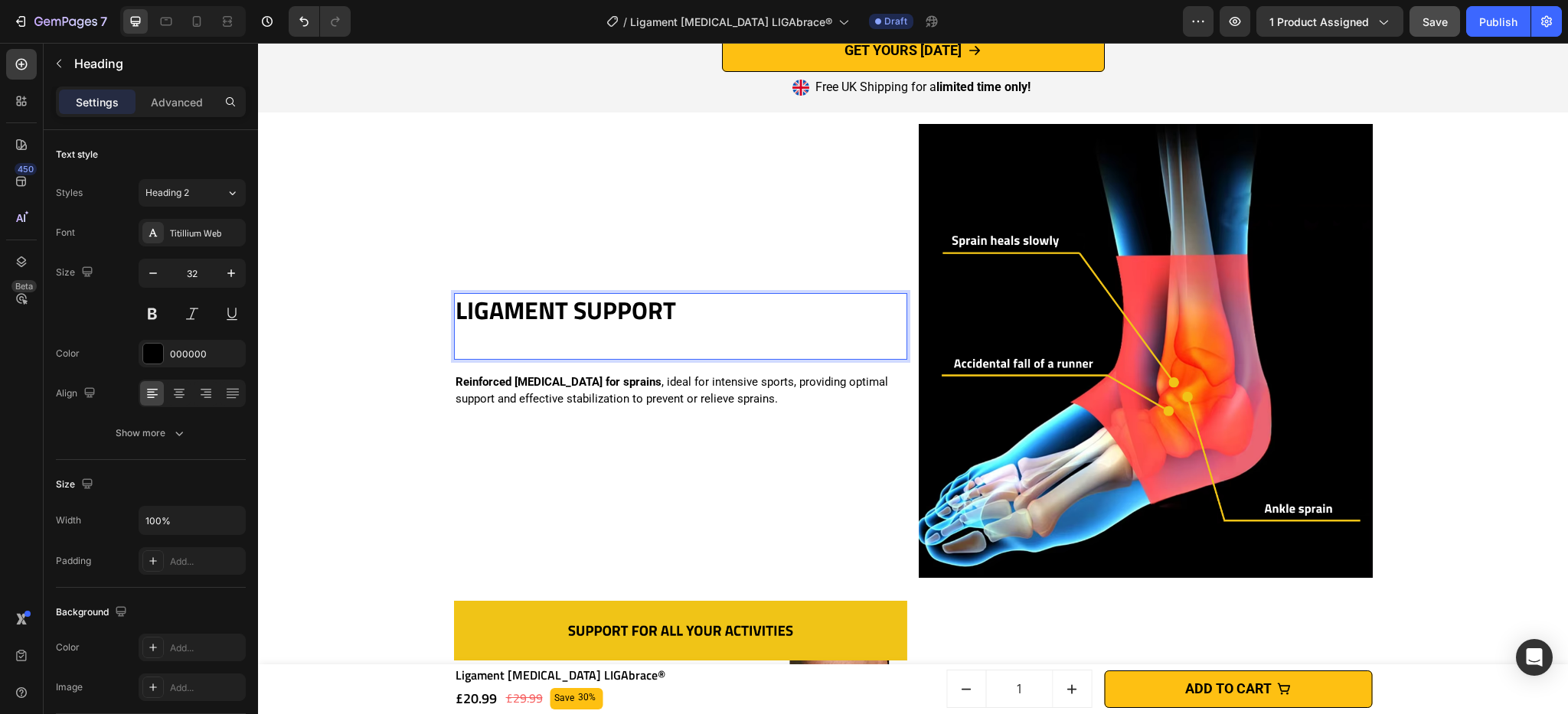
click at [609, 347] on p "LIGAMENT SUPPORT" at bounding box center [681, 326] width 451 height 64
click at [544, 350] on p "LIGAMENT SUPPORT" at bounding box center [681, 326] width 451 height 64
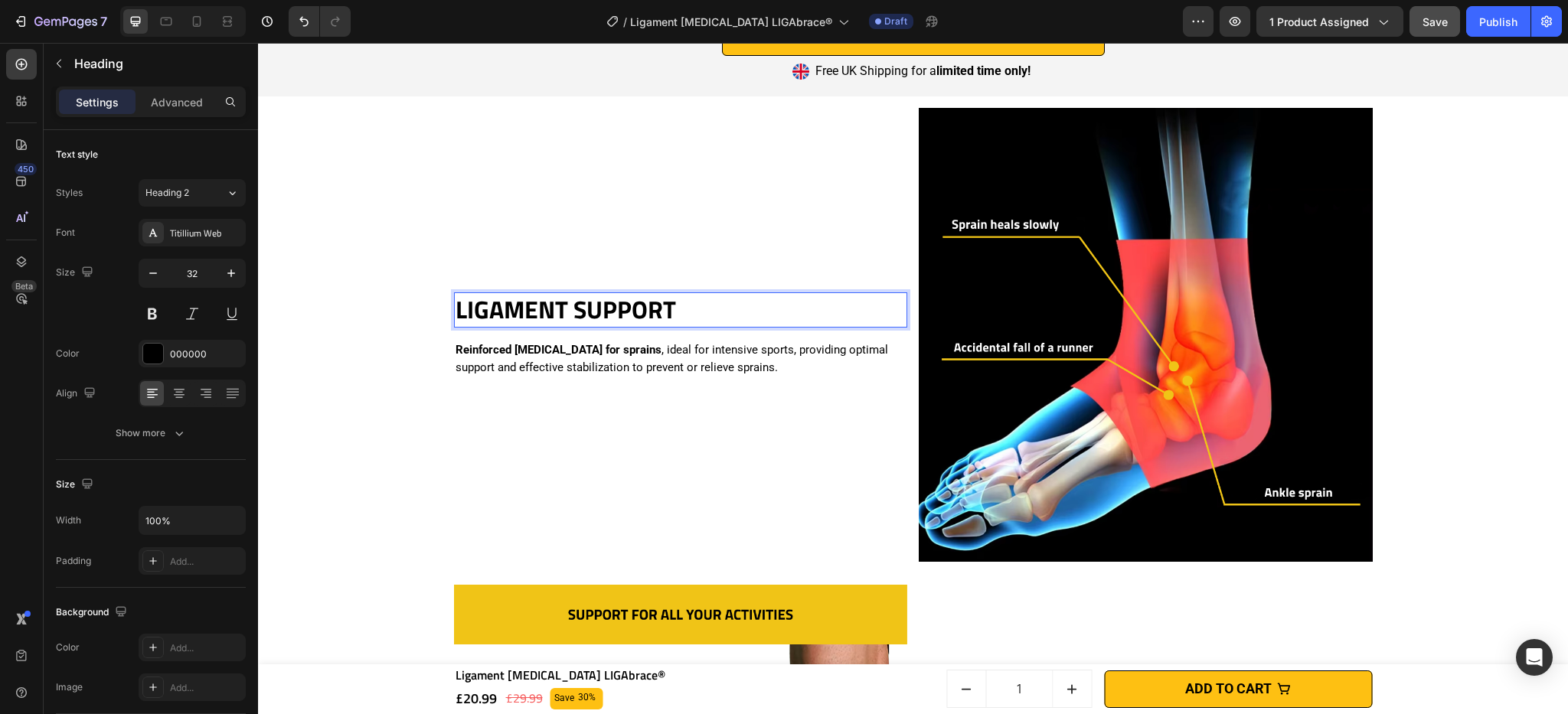
click at [545, 301] on strong "LIGAMENT SUPPORT" at bounding box center [565, 309] width 220 height 37
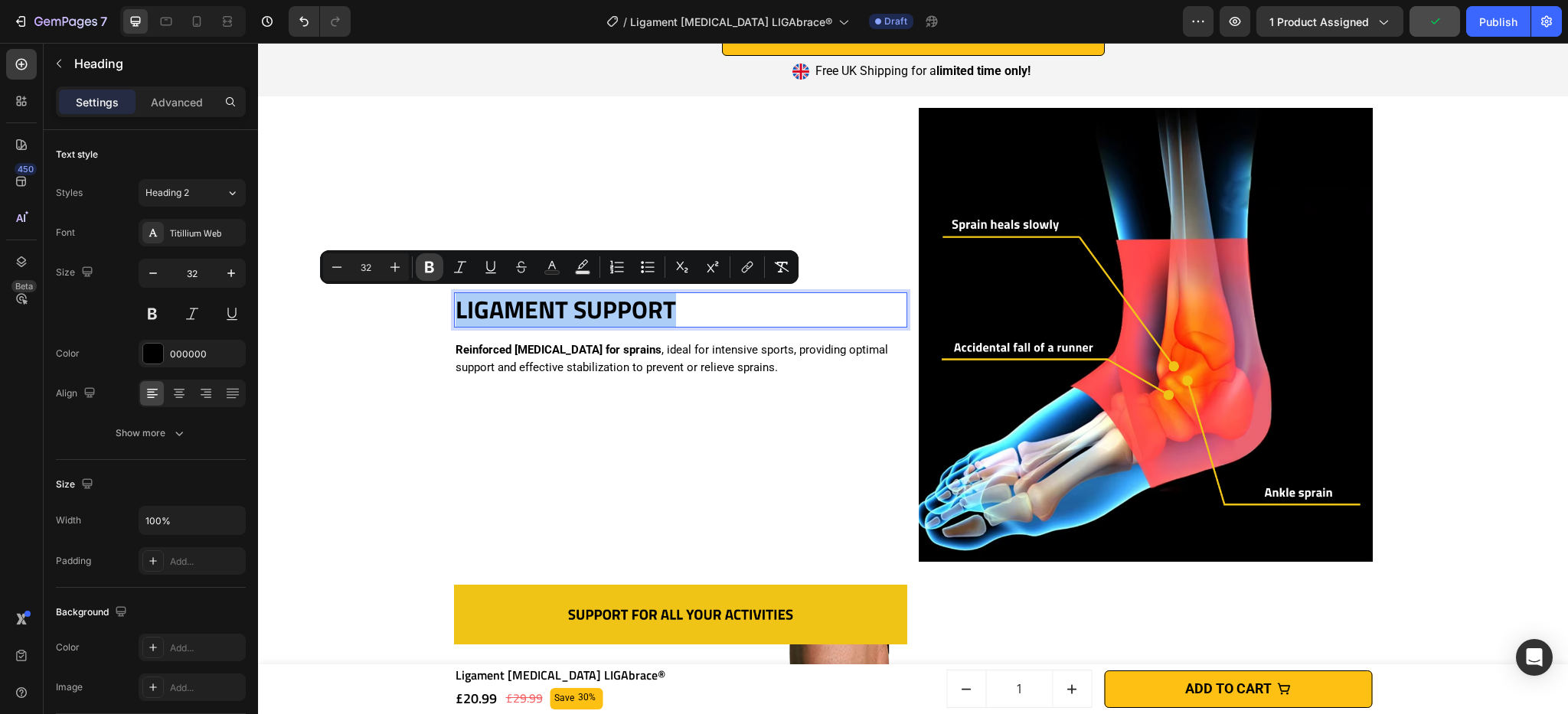
click at [431, 271] on icon "Editor contextual toolbar" at bounding box center [429, 267] width 9 height 11
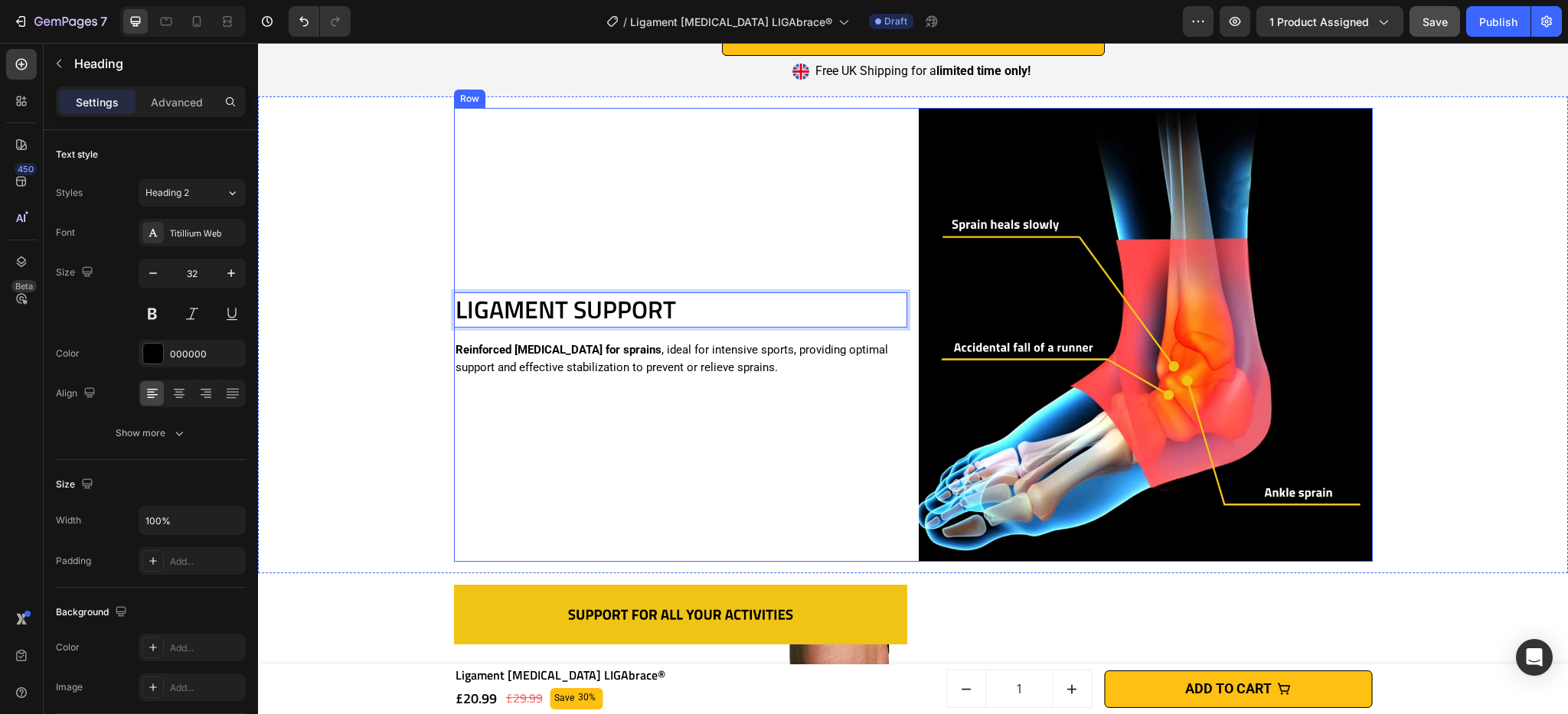
click at [653, 358] on p "Reinforced [MEDICAL_DATA] for sprains , ideal for intensive sports, providing o…" at bounding box center [681, 358] width 451 height 34
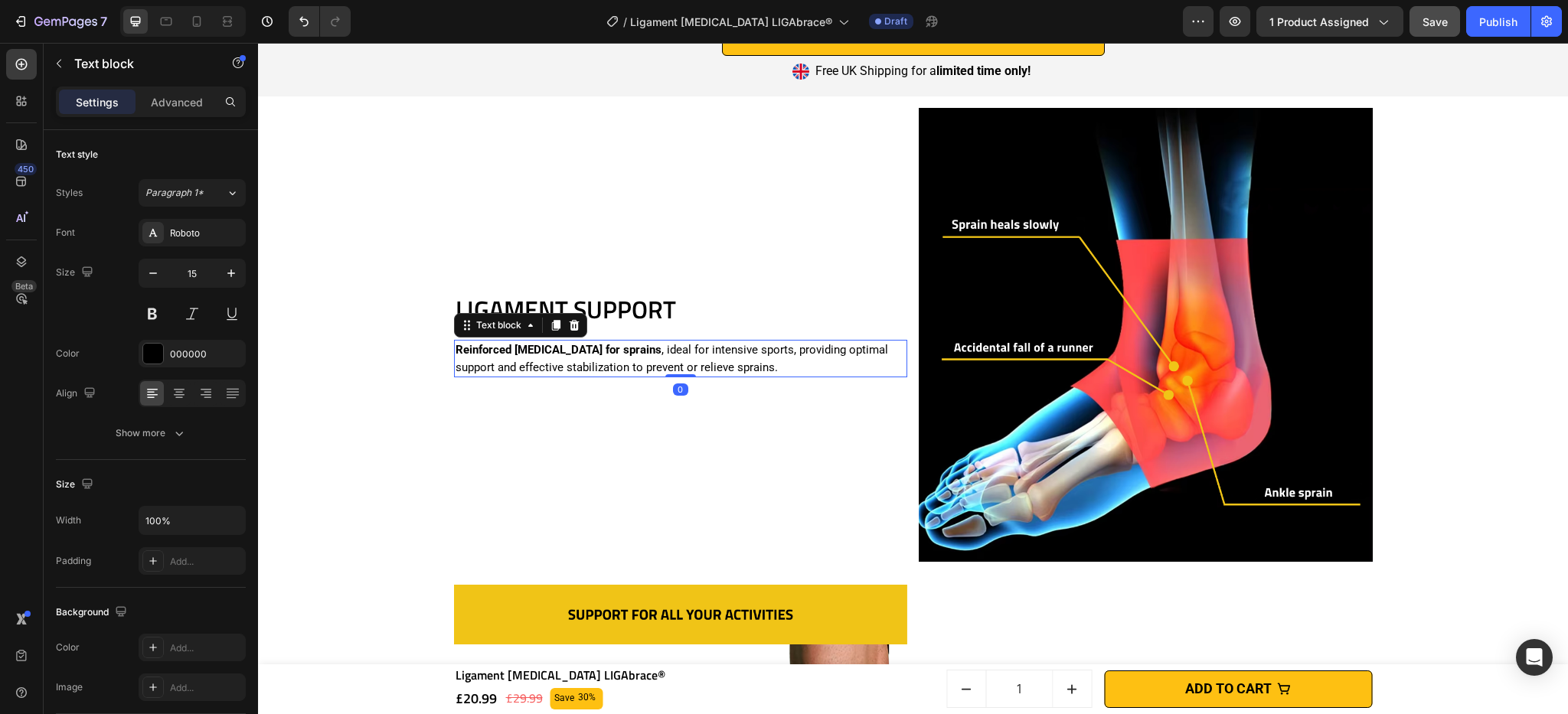
click at [653, 358] on p "Reinforced [MEDICAL_DATA] for sprains , ideal for intensive sports, providing o…" at bounding box center [681, 358] width 451 height 34
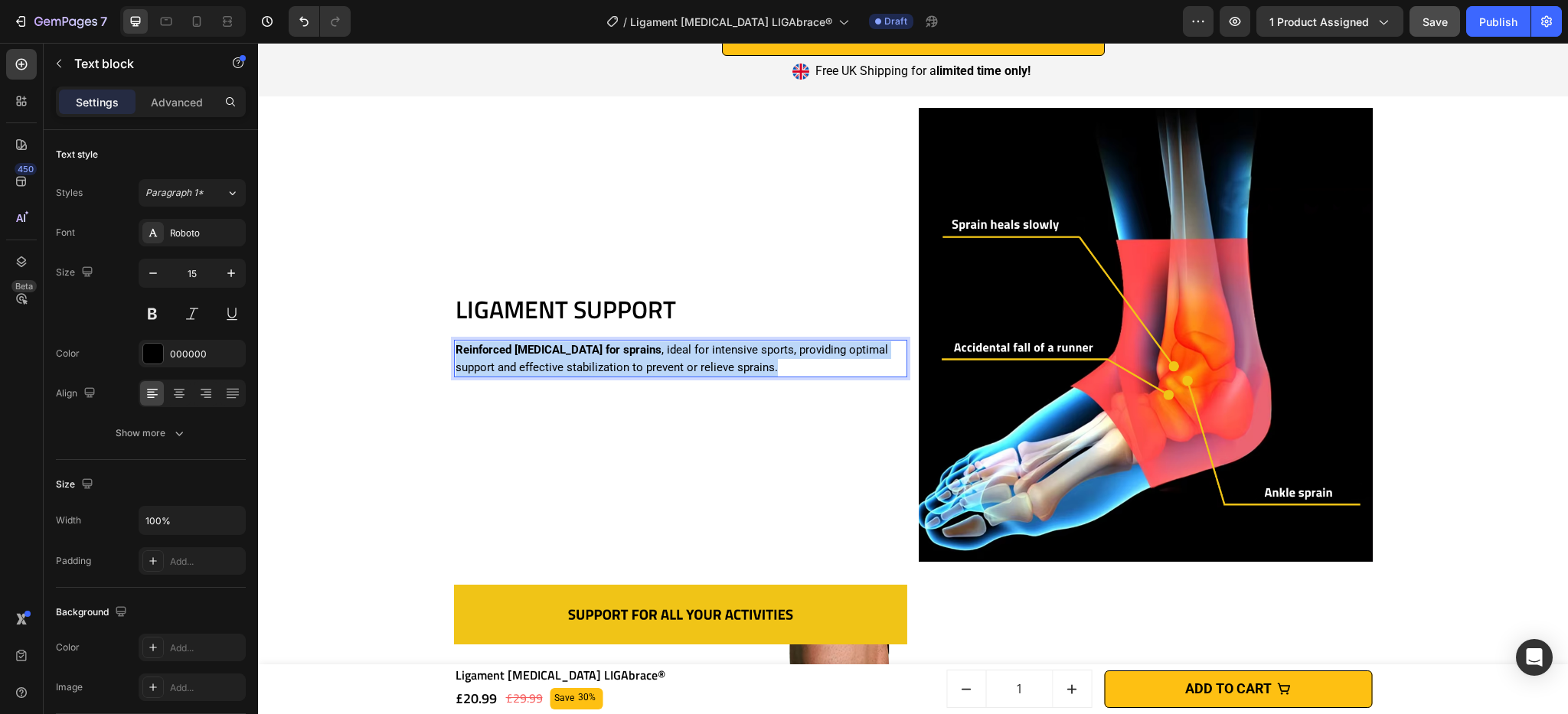
click at [653, 358] on p "Reinforced [MEDICAL_DATA] for sprains , ideal for intensive sports, providing o…" at bounding box center [681, 358] width 451 height 34
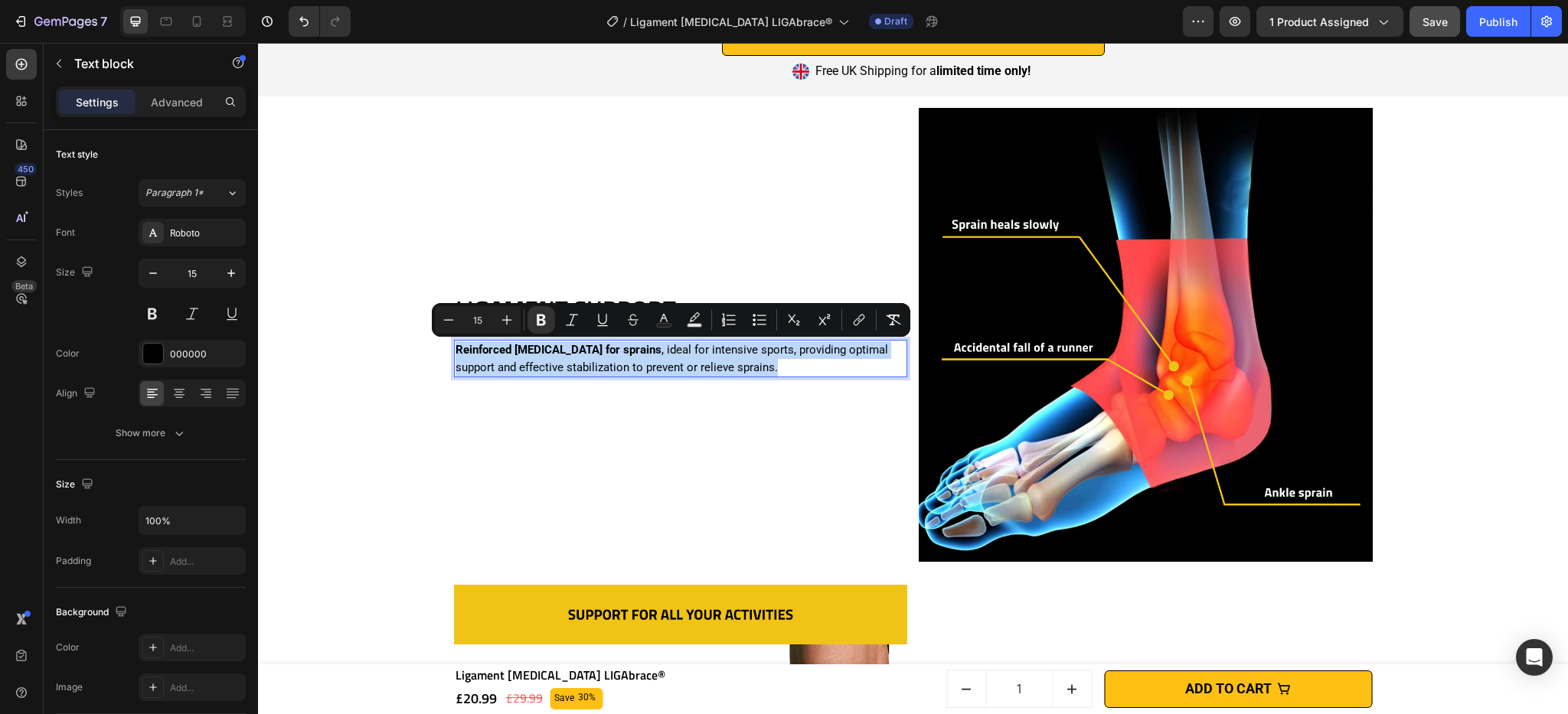
scroll to position [2551, 0]
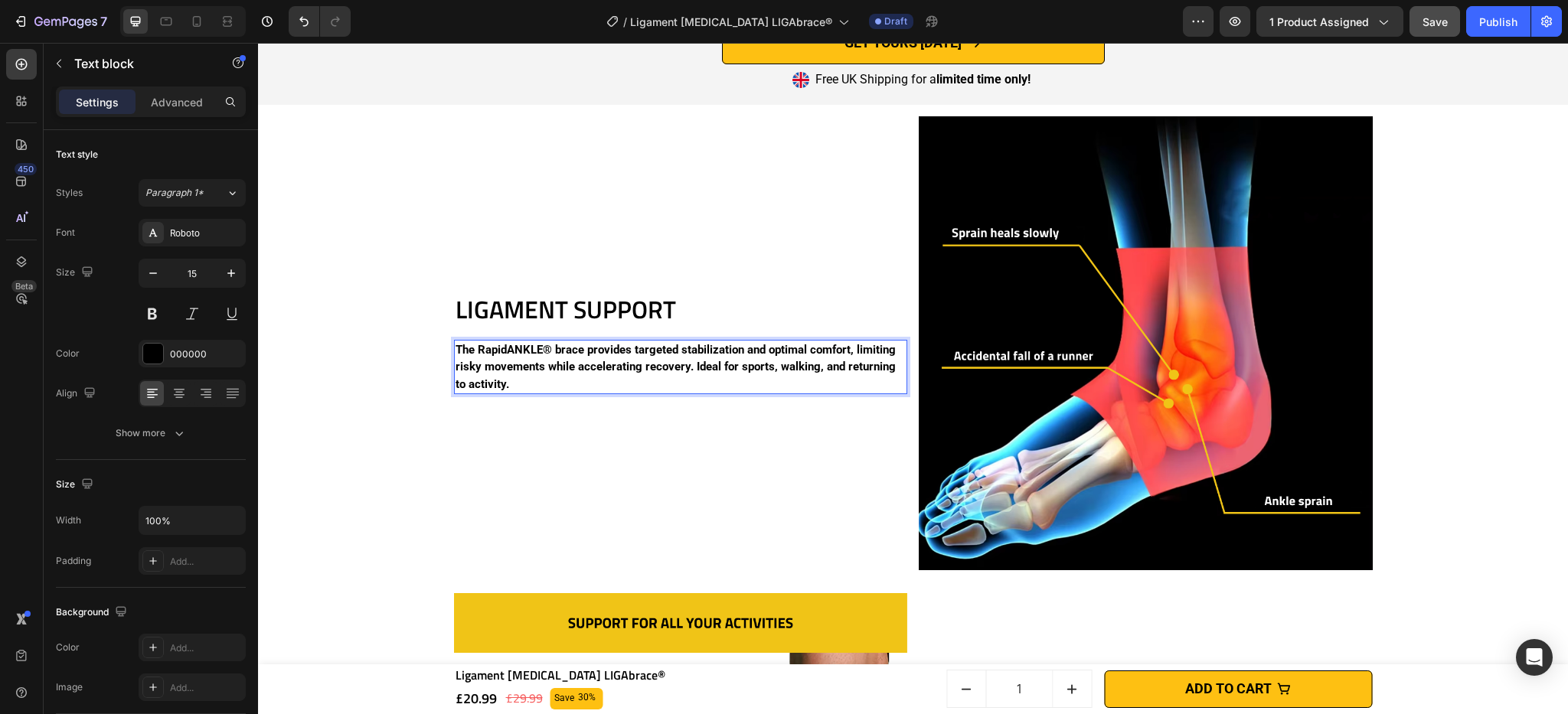
click at [662, 352] on strong "The RapidANKLE® brace provides targeted stabilization and optimal comfort, limi…" at bounding box center [675, 367] width 440 height 49
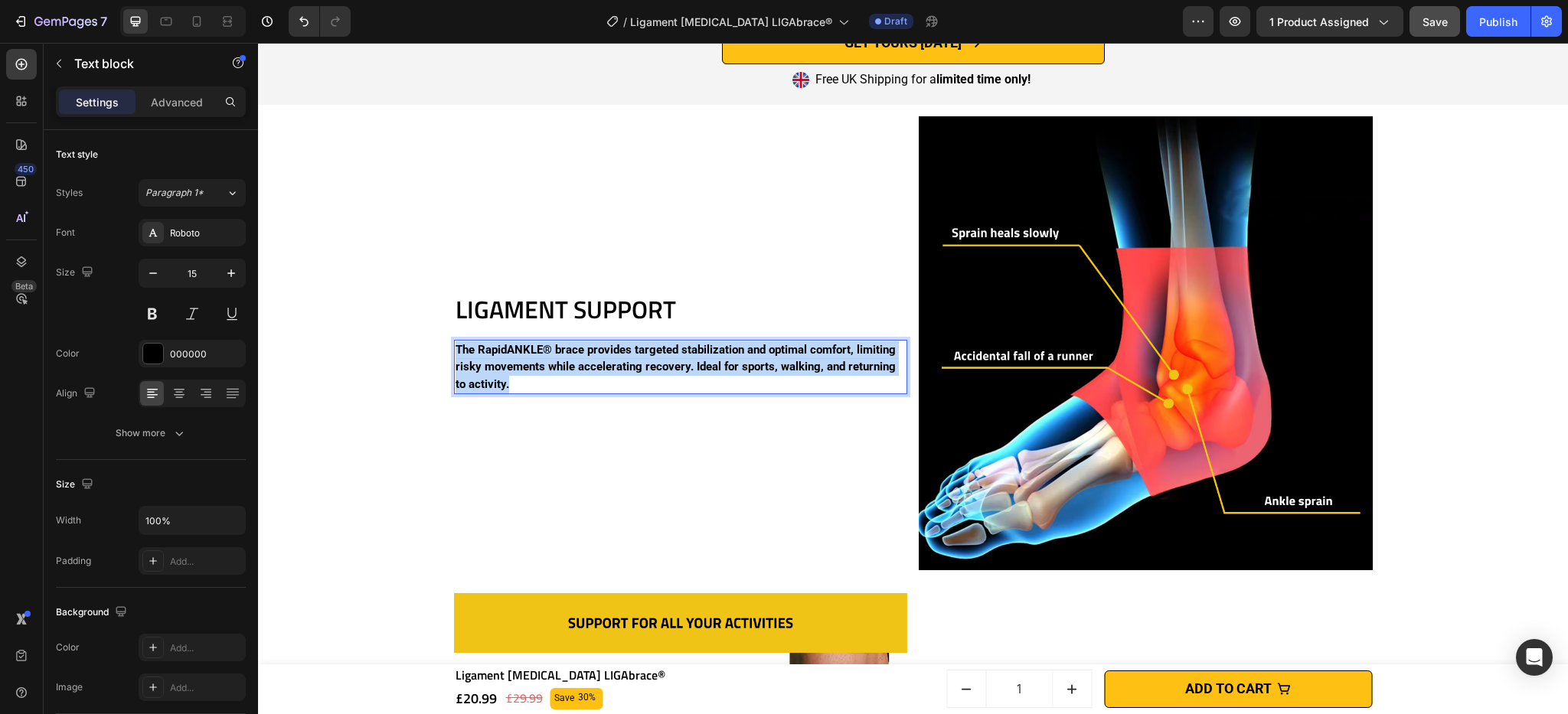
click at [662, 352] on strong "The RapidANKLE® brace provides targeted stabilization and optimal comfort, limi…" at bounding box center [675, 367] width 440 height 49
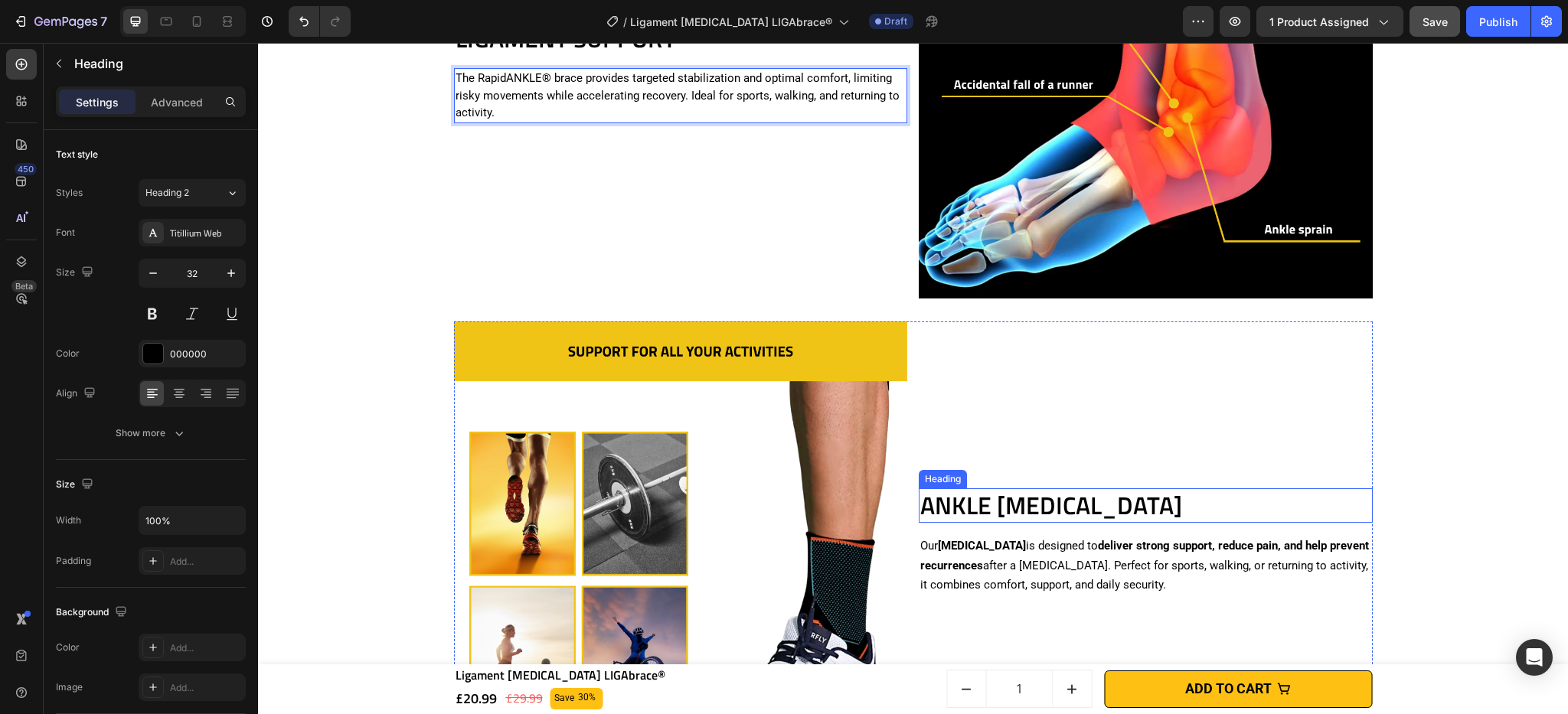
click at [955, 488] on h2 "ANKLE [MEDICAL_DATA]" at bounding box center [1146, 506] width 454 height 35
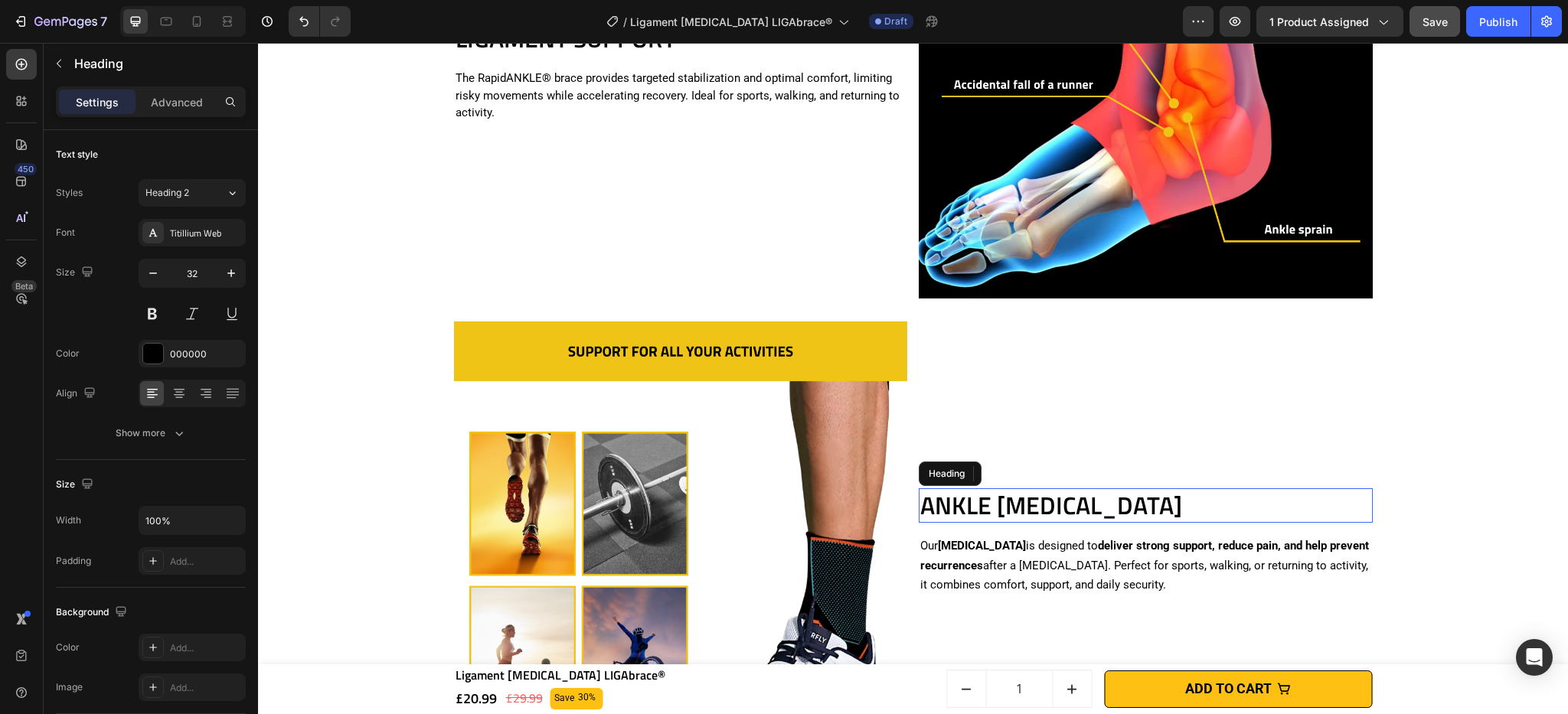
scroll to position [3049, 0]
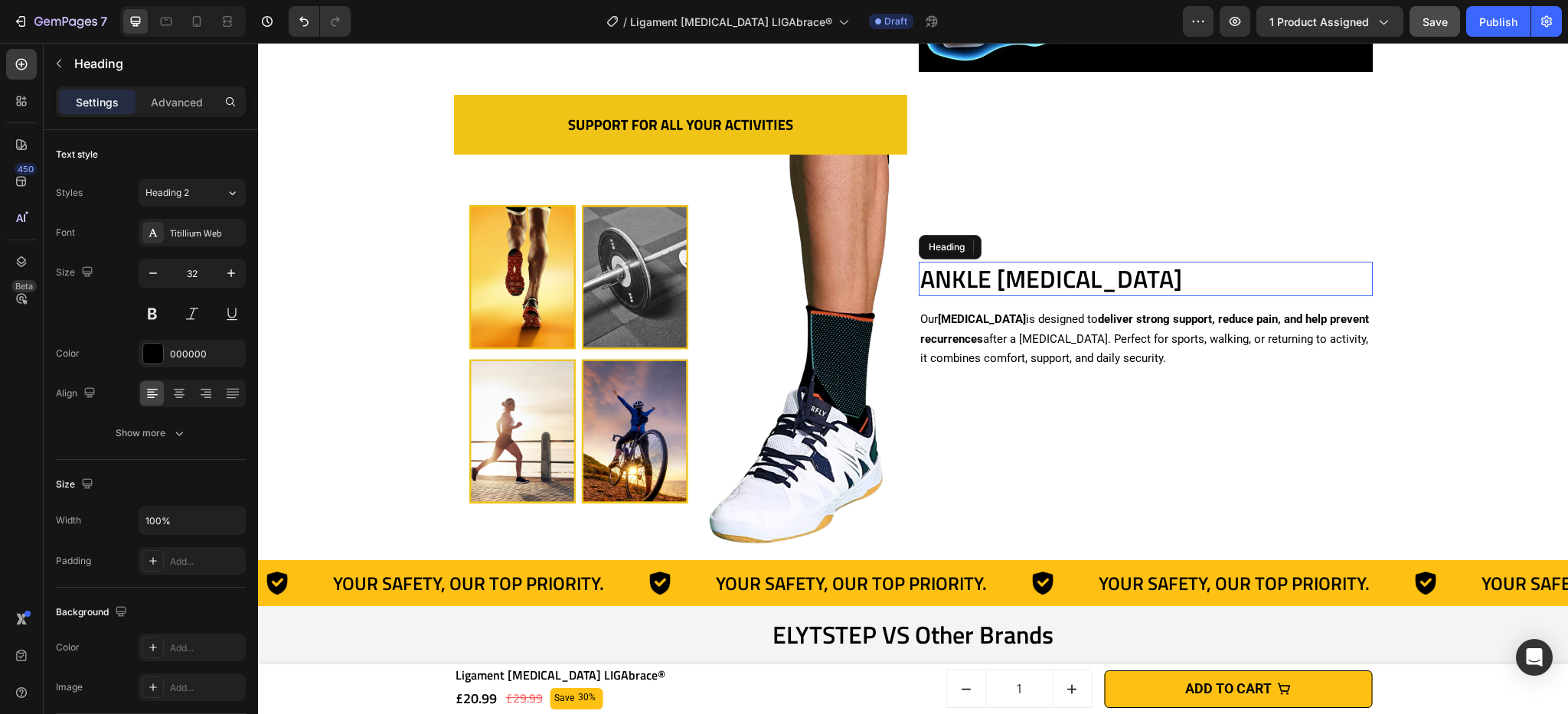
click at [955, 273] on h2 "ANKLE [MEDICAL_DATA]" at bounding box center [1146, 279] width 454 height 35
click at [955, 273] on p "ANKLE [MEDICAL_DATA]" at bounding box center [1145, 279] width 451 height 32
click at [993, 285] on strong "UNIVERSAL PERFORMANCE" at bounding box center [1067, 278] width 294 height 37
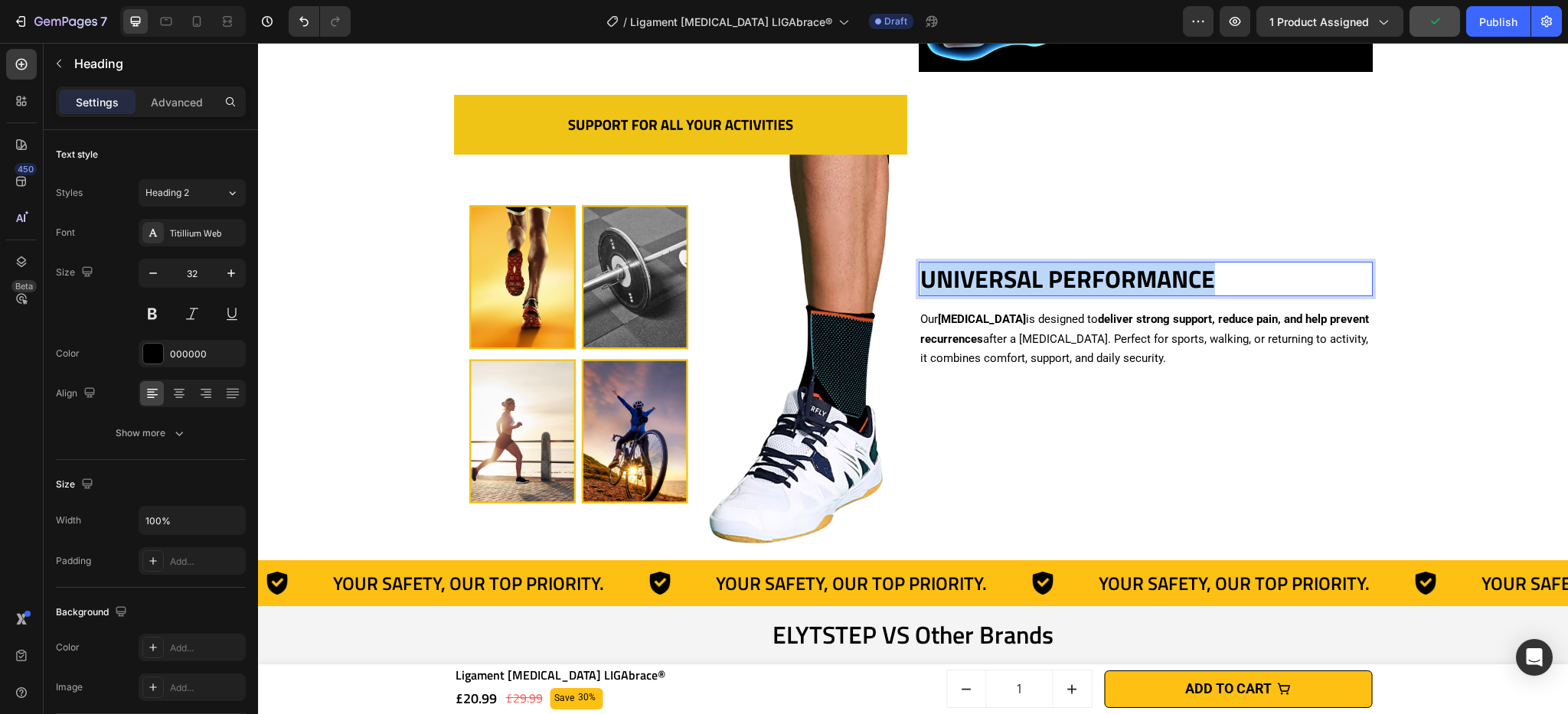
click at [993, 285] on strong "UNIVERSAL PERFORMANCE" at bounding box center [1067, 278] width 294 height 37
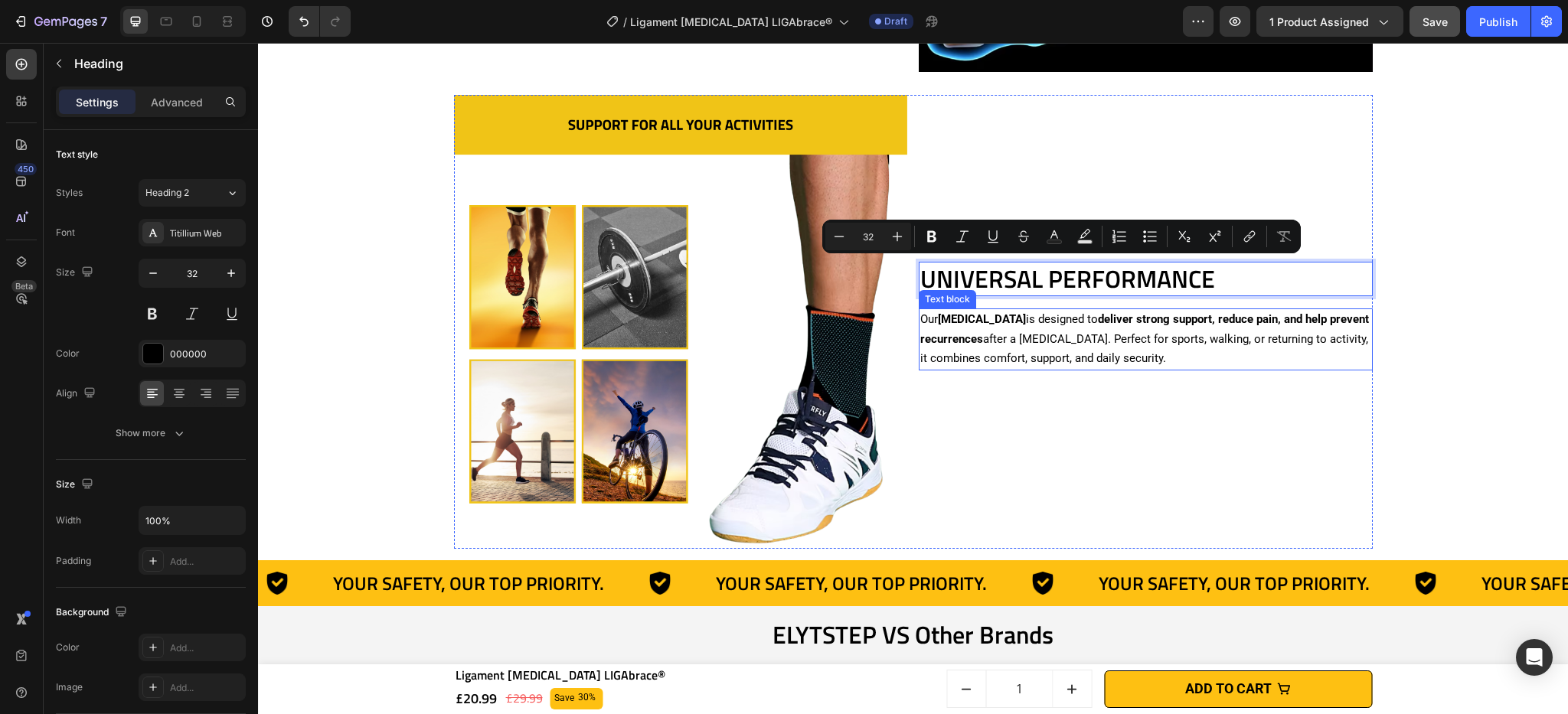
click at [1028, 322] on p "Our [MEDICAL_DATA] is designed to deliver strong support, reduce pain, and help…" at bounding box center [1145, 339] width 451 height 59
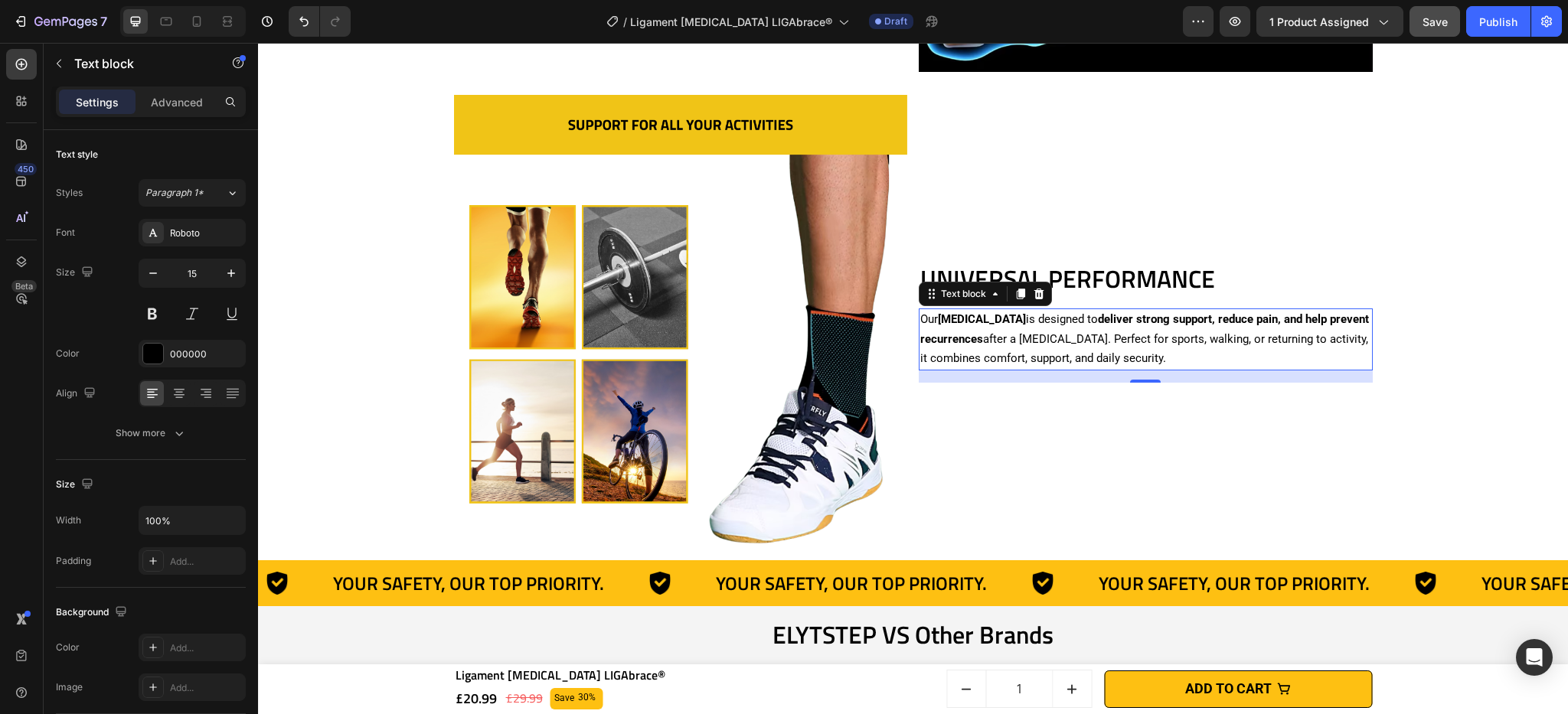
click at [972, 353] on p "Our [MEDICAL_DATA] is designed to deliver strong support, reduce pain, and help…" at bounding box center [1145, 339] width 451 height 59
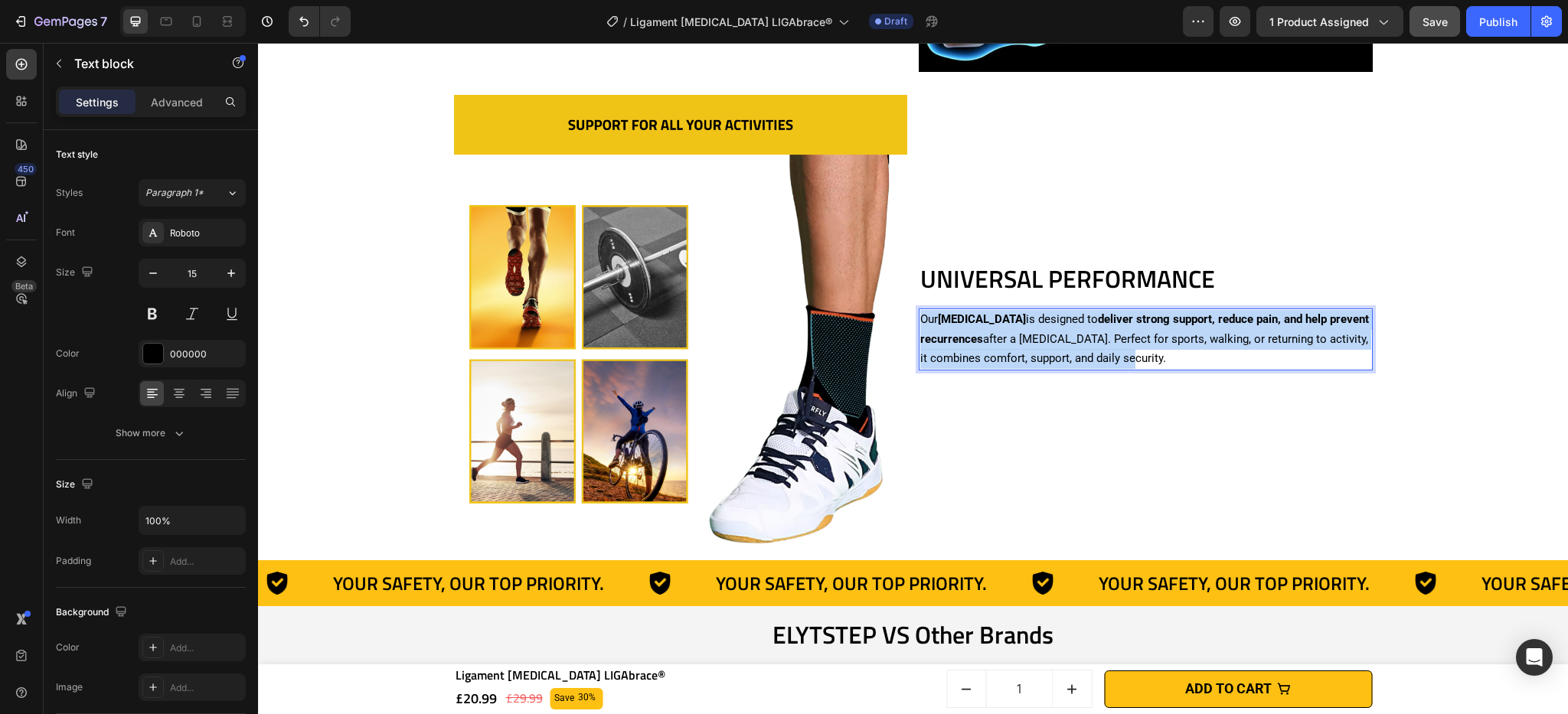
click at [972, 353] on p "Our [MEDICAL_DATA] is designed to deliver strong support, reduce pain, and help…" at bounding box center [1145, 339] width 451 height 59
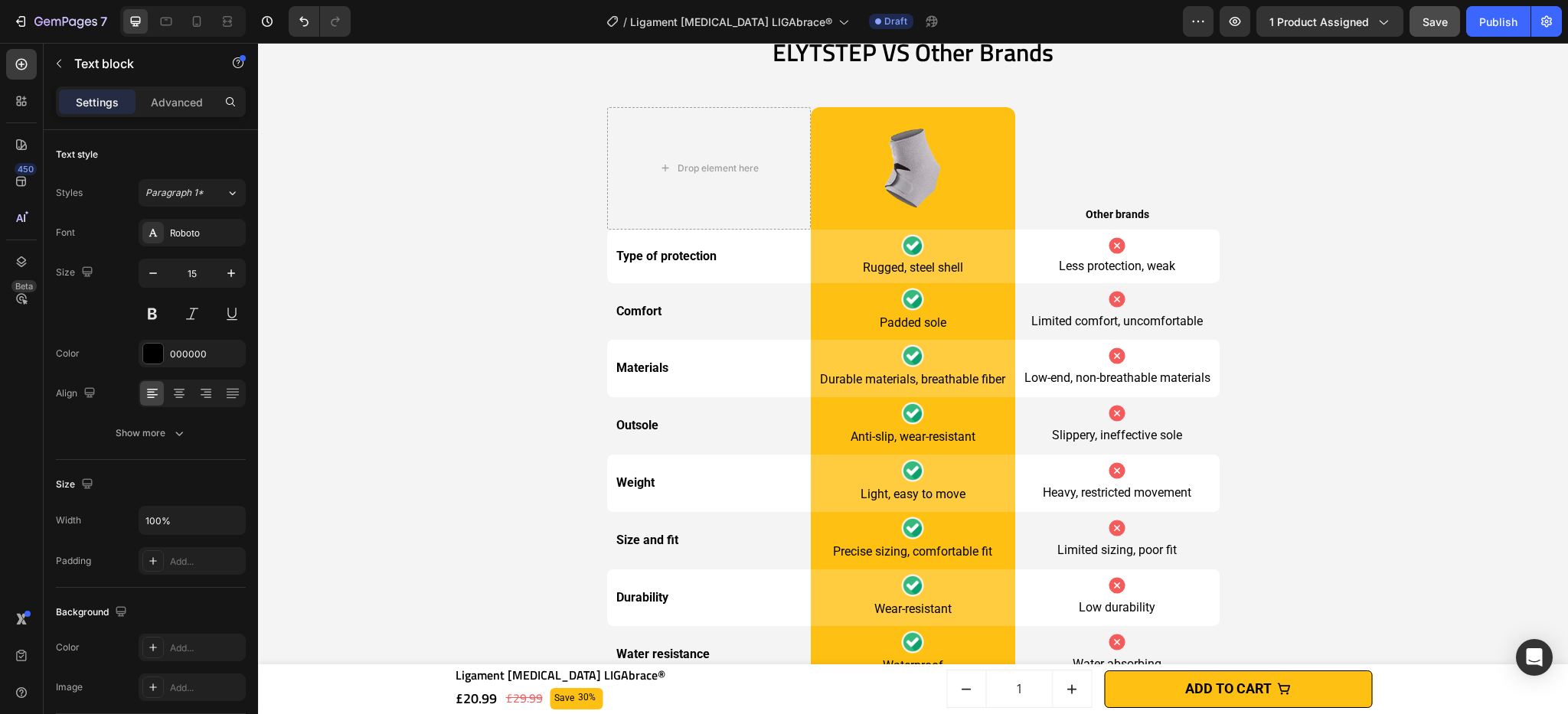
scroll to position [3632, 0]
click at [915, 185] on img at bounding box center [912, 168] width 123 height 123
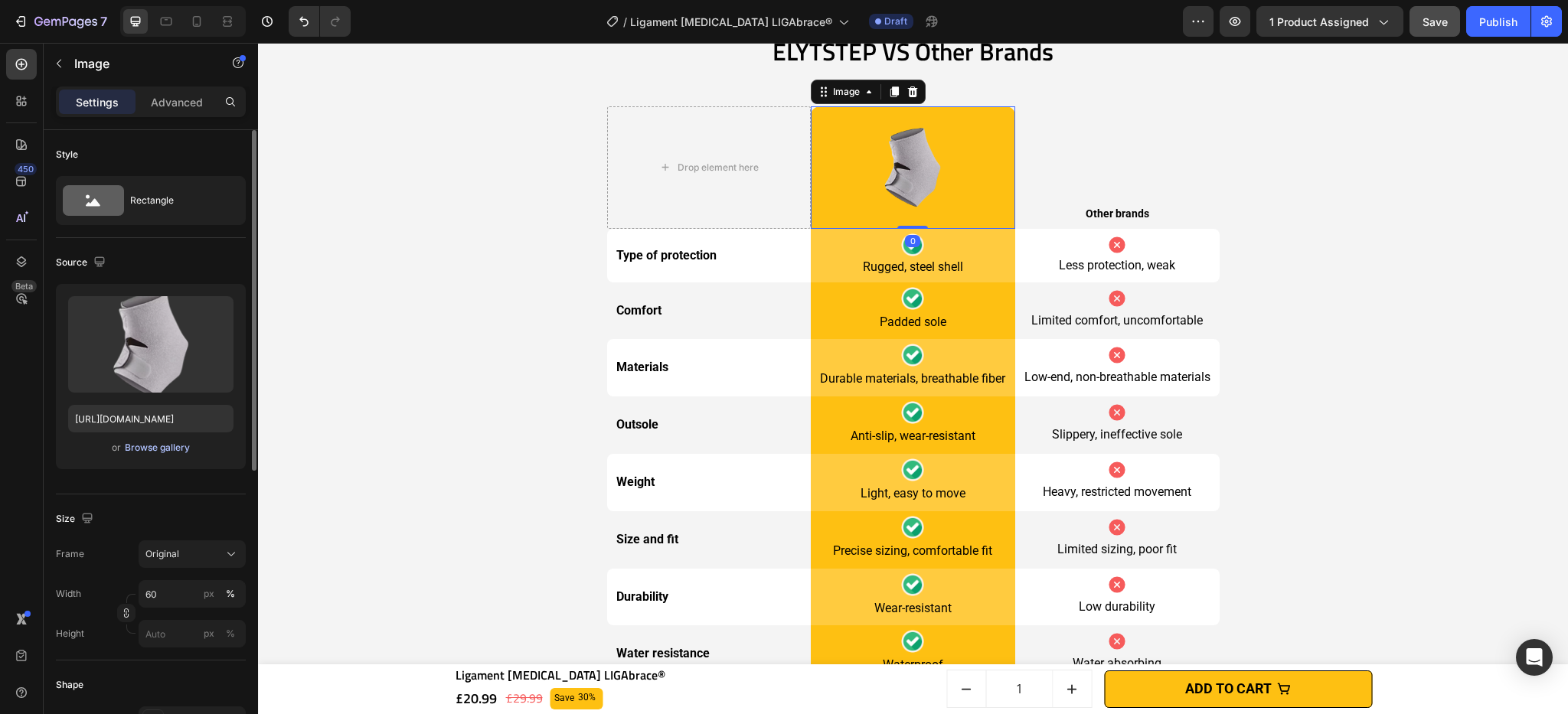
click at [161, 451] on div "Browse gallery" at bounding box center [157, 448] width 65 height 14
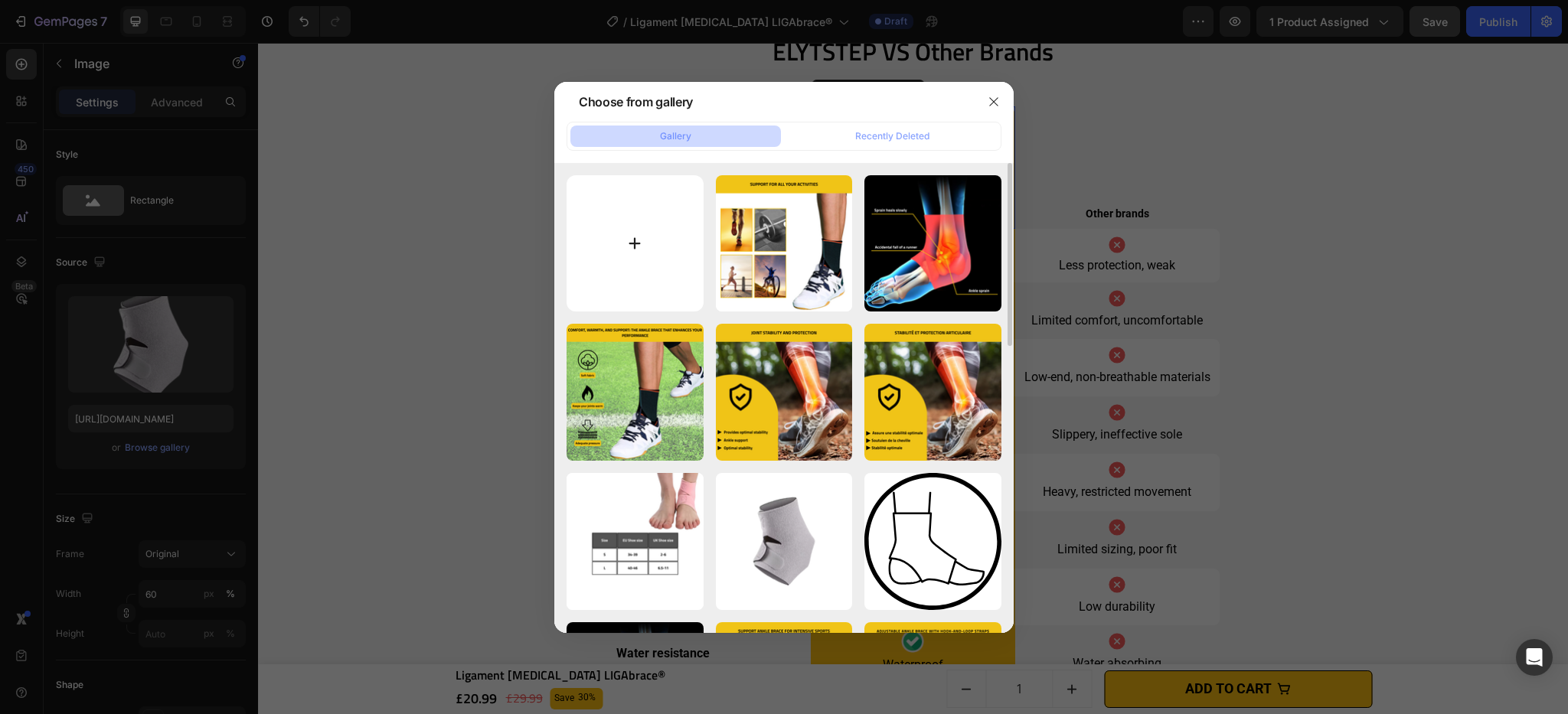
click at [612, 251] on input "file" at bounding box center [635, 243] width 137 height 137
type input "C:\fakepath\Ligament [MEDICAL_DATA] LIGAbrace®.png"
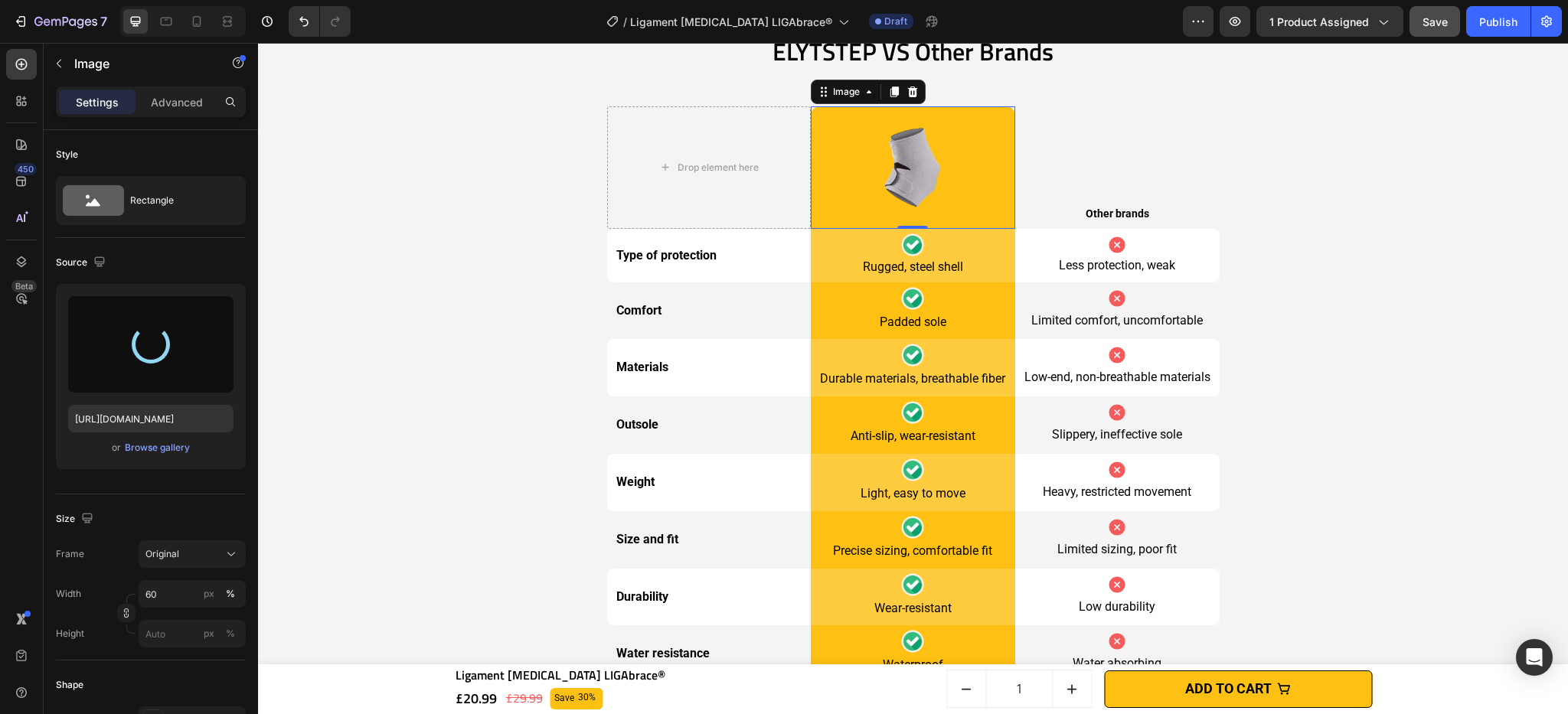
type input "[URL][DOMAIN_NAME]"
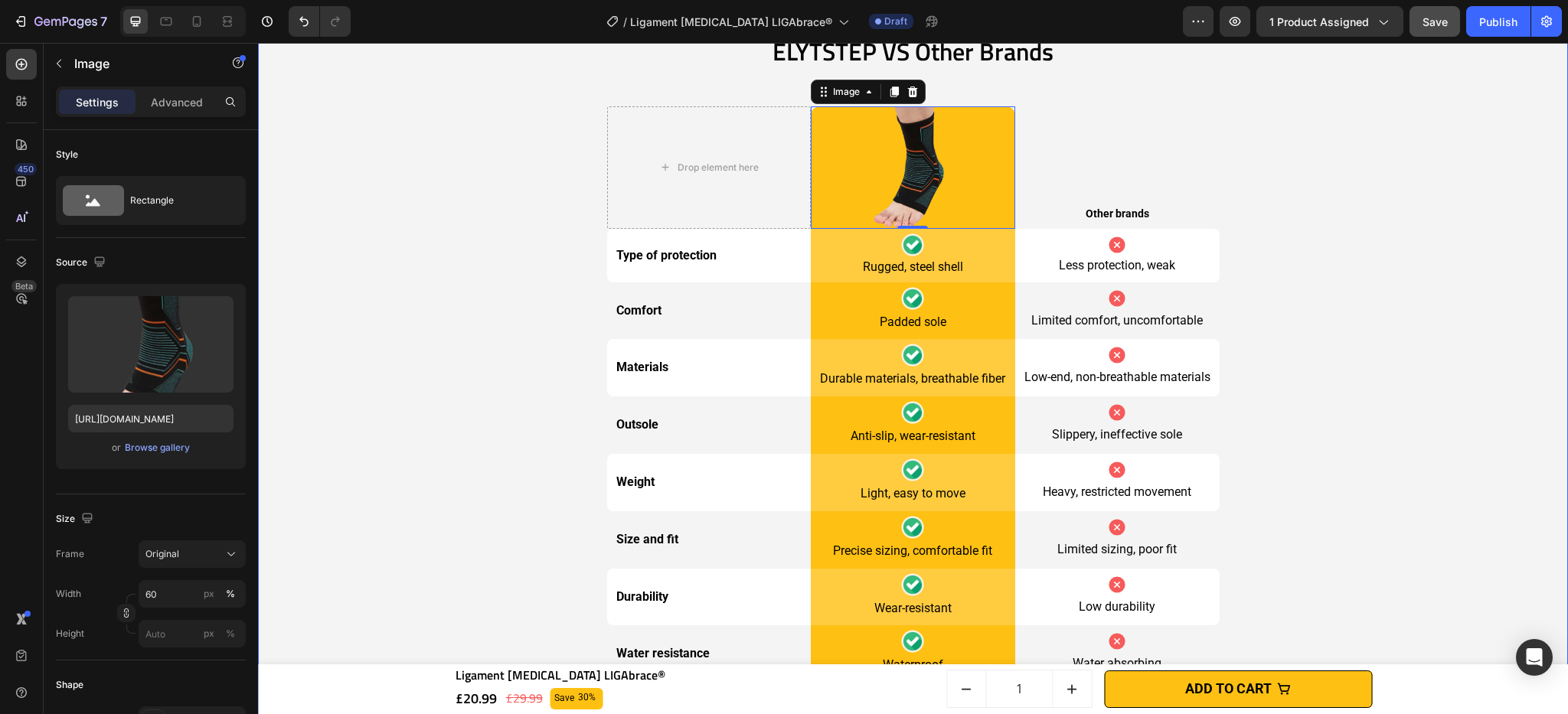
click at [1421, 248] on div "ELYTSTEP VS Other Brands Heading Drop element here Image 0 Row Other brands Tex…" at bounding box center [912, 465] width 1294 height 884
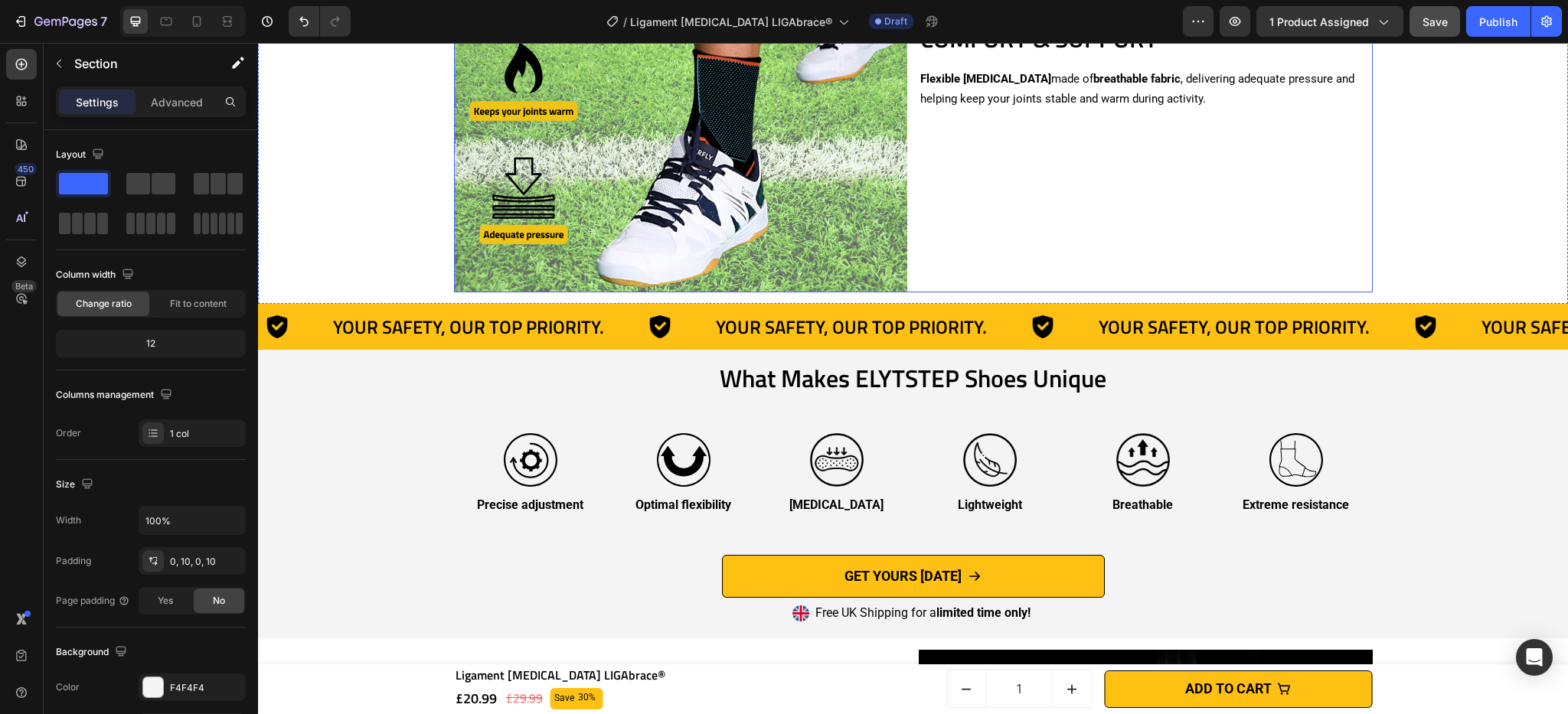
scroll to position [2008, 0]
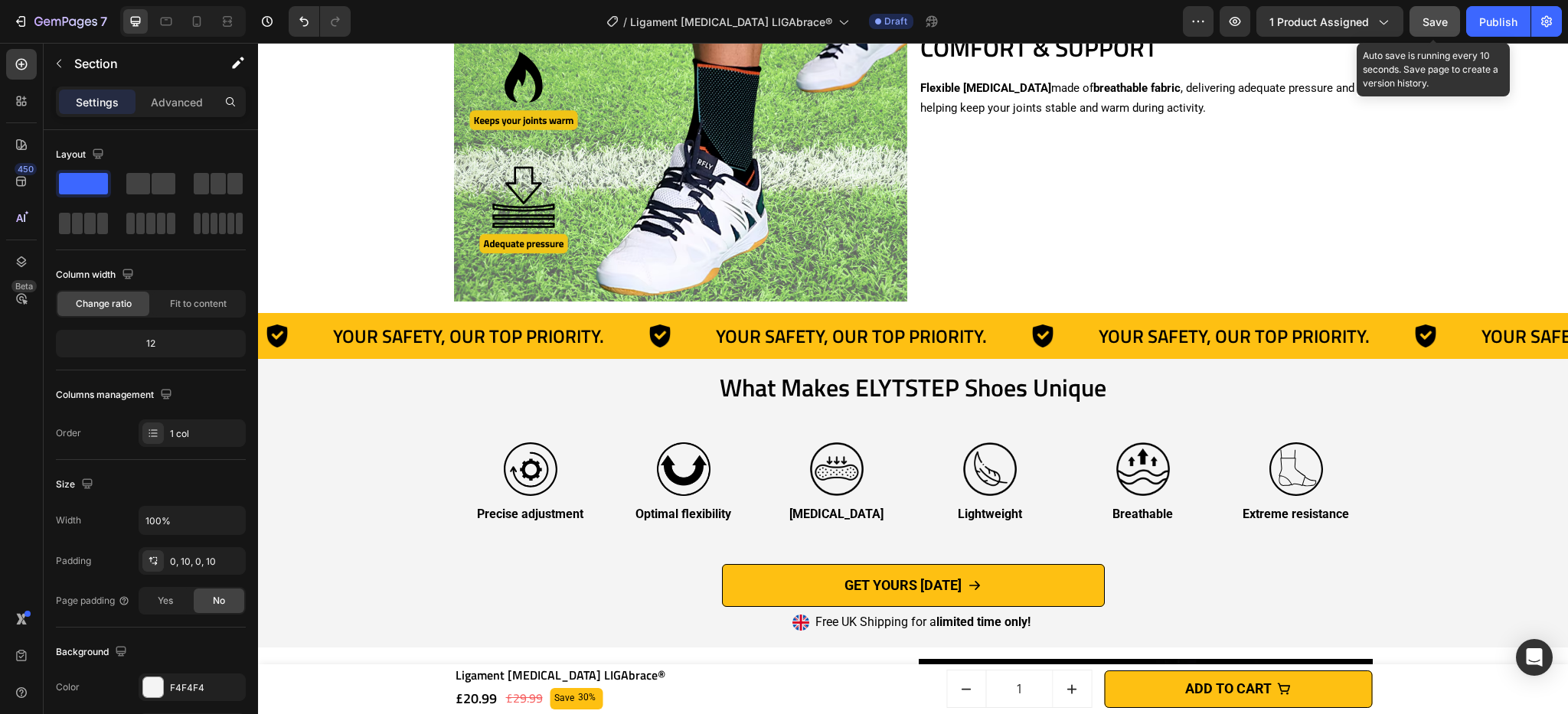
click at [1428, 30] on button "Save" at bounding box center [1434, 21] width 50 height 31
